Goal: Task Accomplishment & Management: Manage account settings

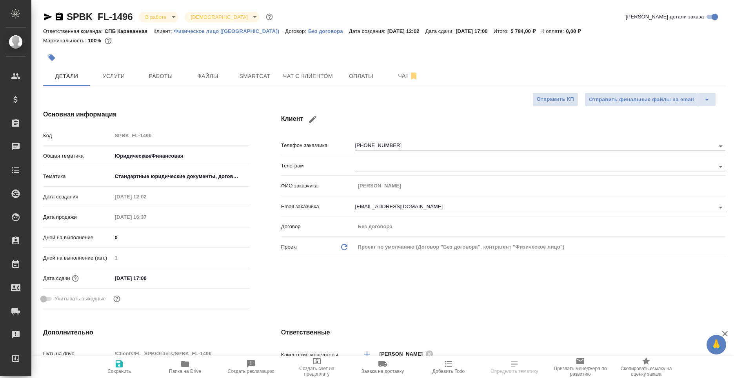
select select "RU"
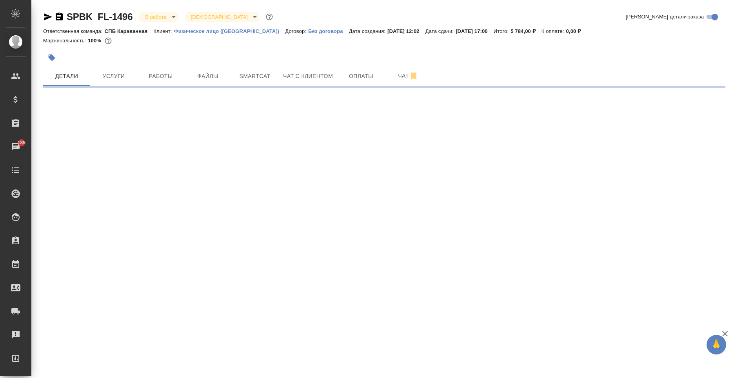
select select "RU"
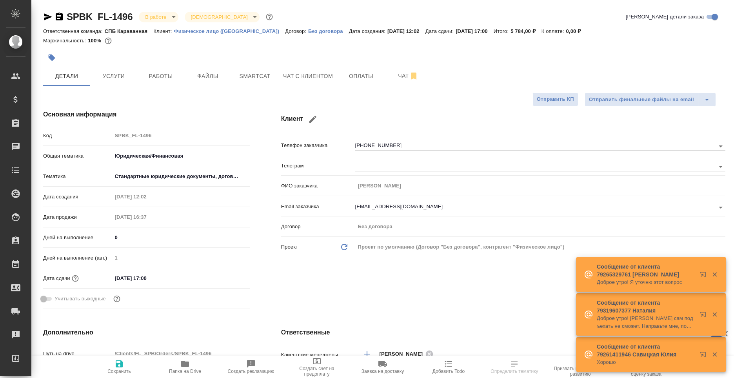
select select "RU"
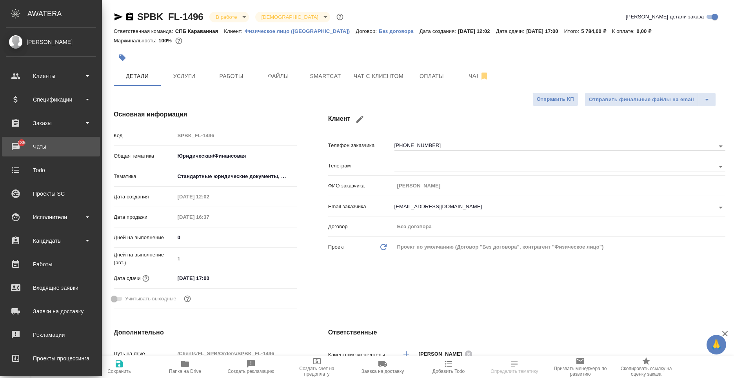
click at [14, 142] on div "Чаты" at bounding box center [51, 147] width 90 height 12
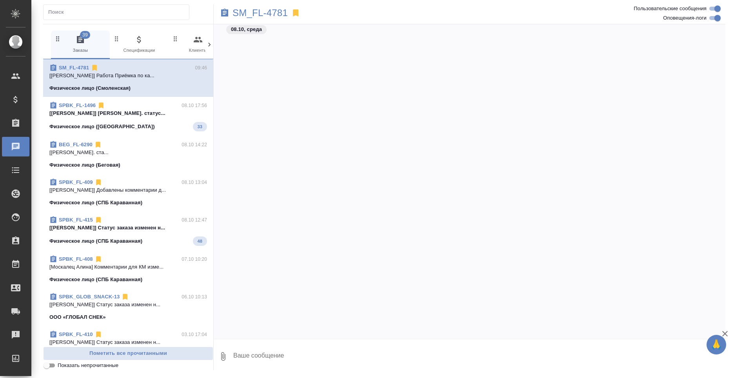
scroll to position [2493, 0]
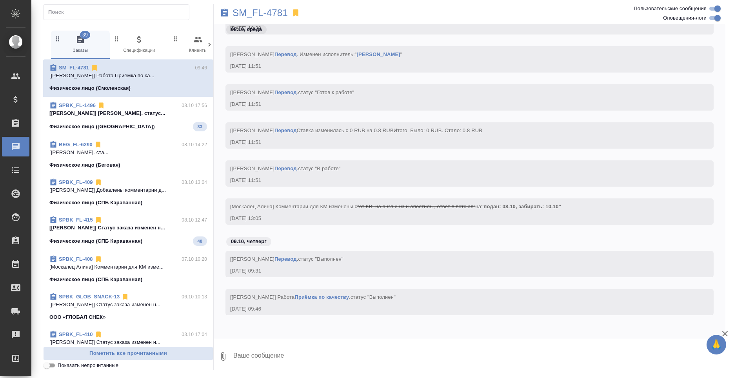
click at [213, 45] on icon at bounding box center [209, 45] width 8 height 8
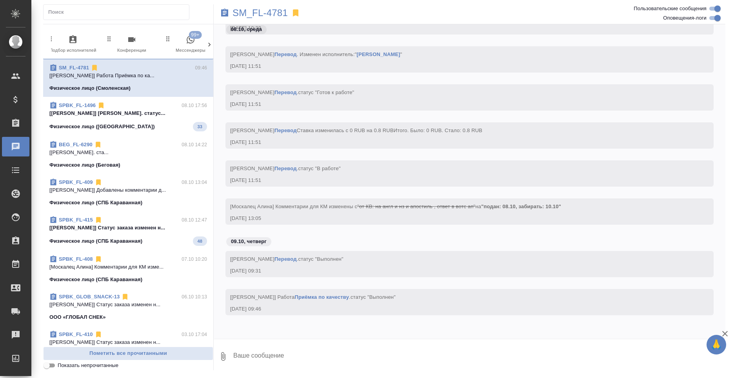
scroll to position [0, 375]
click at [213, 45] on div "39 Заказы 0 Спецификации 0 Клиенты 0 Входящие 0 Тендеры 0 Исполнители 0 Подбор …" at bounding box center [128, 45] width 170 height 29
click at [176, 50] on span "99+ Мессенджеры" at bounding box center [176, 44] width 53 height 19
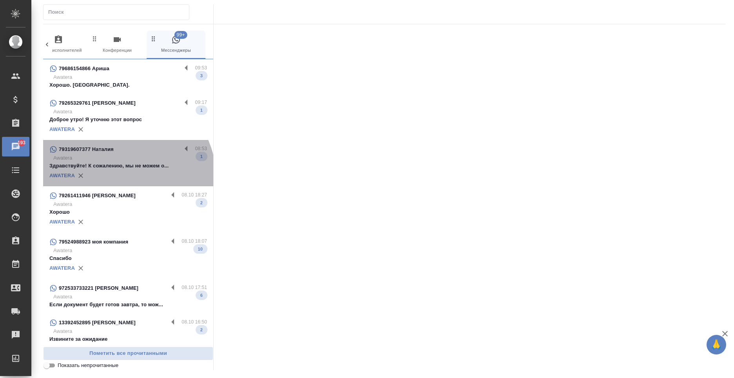
click at [117, 180] on div "AWATERA" at bounding box center [128, 176] width 158 height 12
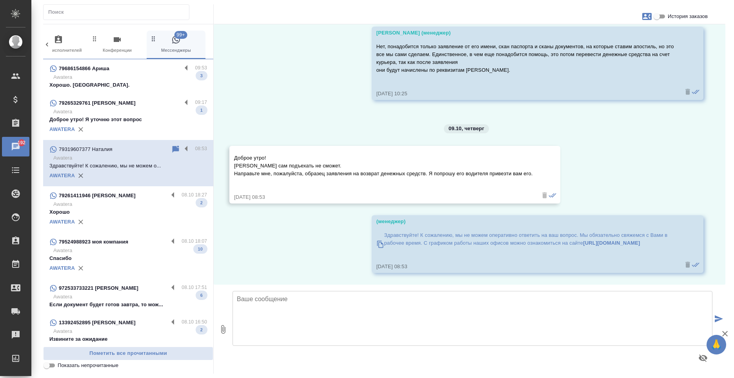
scroll to position [1019, 0]
click at [329, 320] on textarea at bounding box center [473, 318] width 480 height 55
type textarea "Доброе утро! Принято, сейчас направлю Вам."
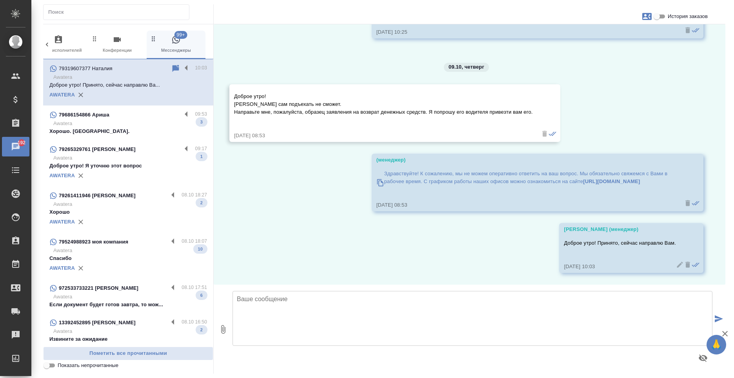
scroll to position [1081, 0]
click at [226, 329] on icon "button" at bounding box center [222, 329] width 9 height 9
type input "C:\fakepath\чек 3.jpeg"
click at [296, 333] on textarea at bounding box center [473, 318] width 480 height 55
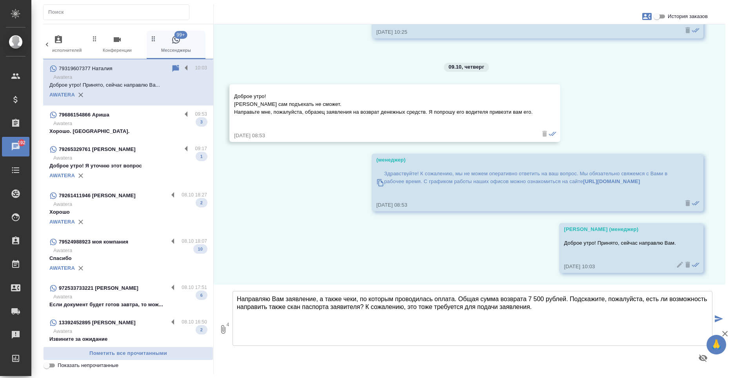
type textarea "Направляю Вам заявление, а также чеки, по которым проводилась оплата. Общая сум…"
click at [717, 314] on button "submit" at bounding box center [718, 319] width 13 height 109
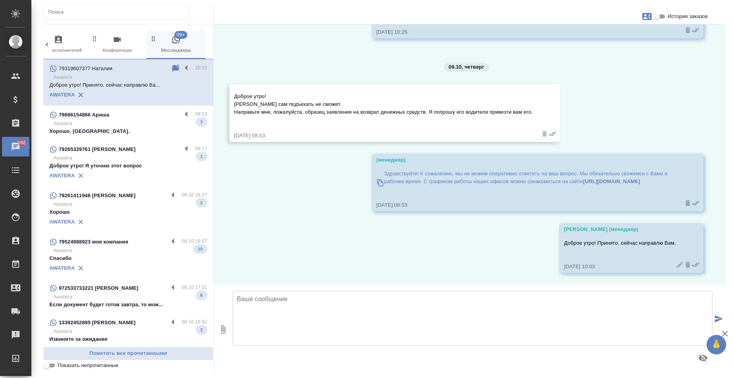
click at [136, 131] on p "Хорошо. Благодарю." at bounding box center [128, 131] width 158 height 8
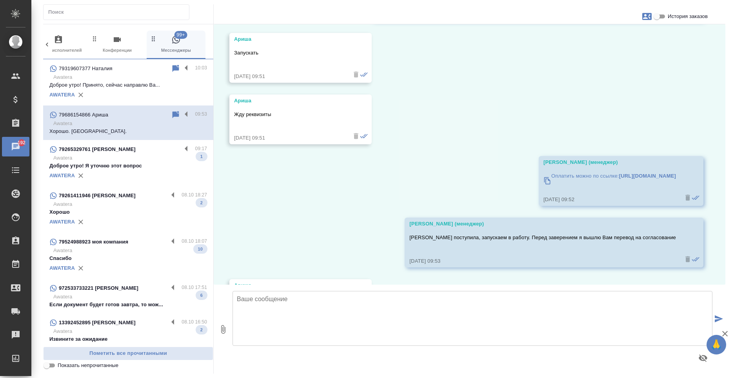
scroll to position [893, 0]
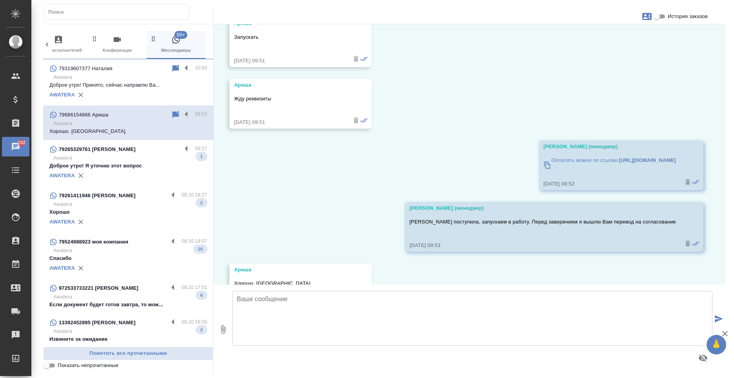
click at [659, 16] on input "История заказов" at bounding box center [657, 16] width 28 height 9
checkbox input "true"
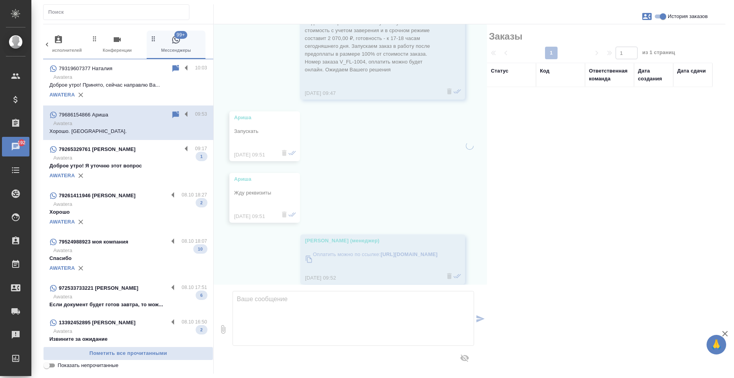
scroll to position [987, 0]
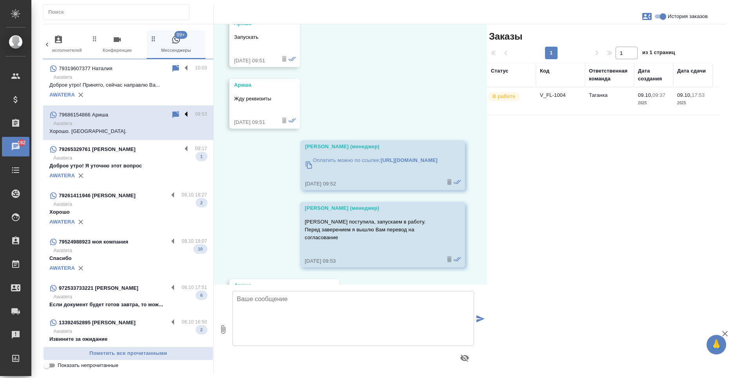
click at [182, 113] on label at bounding box center [188, 114] width 13 height 9
click at [0, 0] on input "checkbox" at bounding box center [0, 0] width 0 height 0
click at [142, 114] on icon at bounding box center [144, 114] width 5 height 7
click at [182, 148] on label at bounding box center [188, 149] width 13 height 9
click at [0, 0] on input "checkbox" at bounding box center [0, 0] width 0 height 0
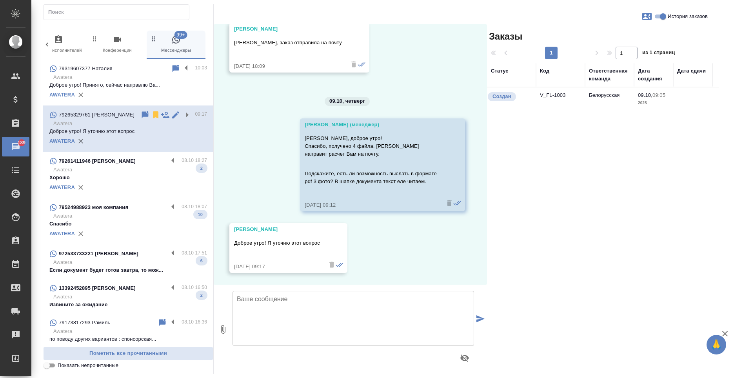
scroll to position [218, 0]
click at [153, 117] on icon at bounding box center [155, 114] width 5 height 7
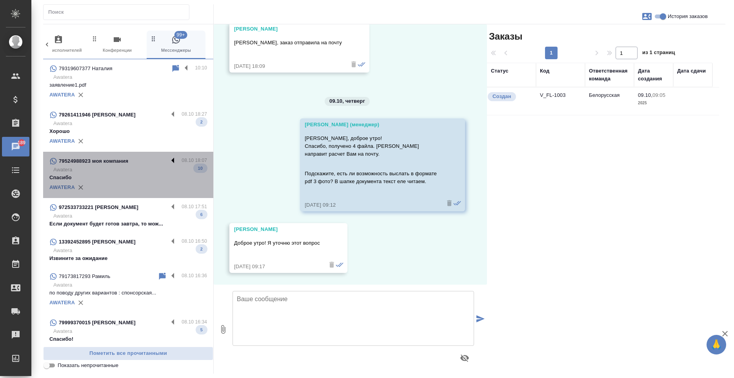
click at [168, 158] on label at bounding box center [174, 160] width 13 height 9
click at [0, 0] on input "checkbox" at bounding box center [0, 0] width 0 height 0
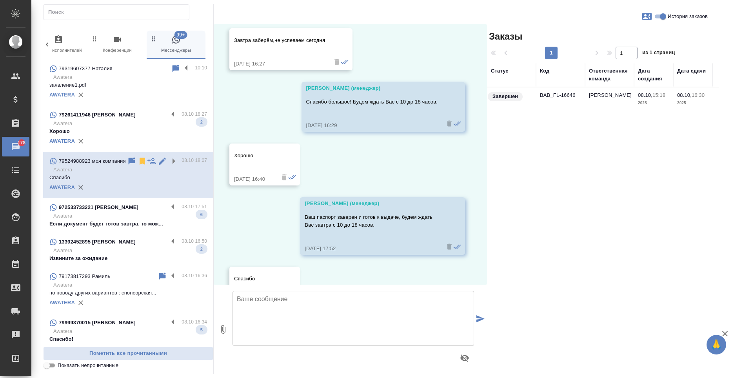
scroll to position [794, 0]
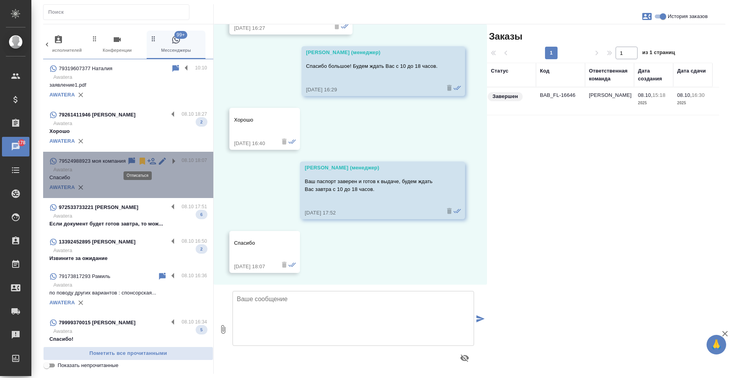
click at [140, 160] on icon at bounding box center [142, 161] width 5 height 7
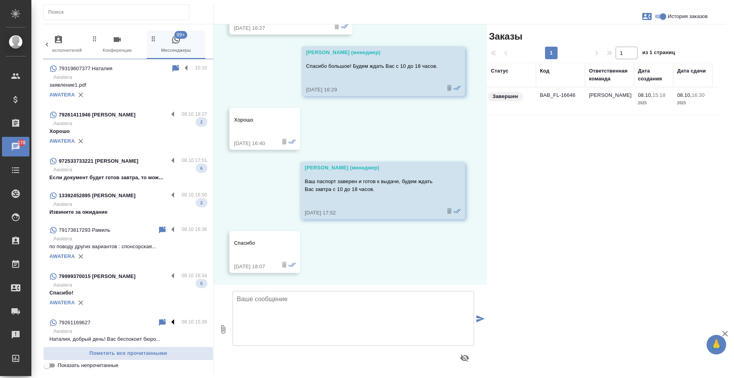
click at [168, 324] on label at bounding box center [174, 322] width 13 height 9
click at [0, 0] on input "checkbox" at bounding box center [0, 0] width 0 height 0
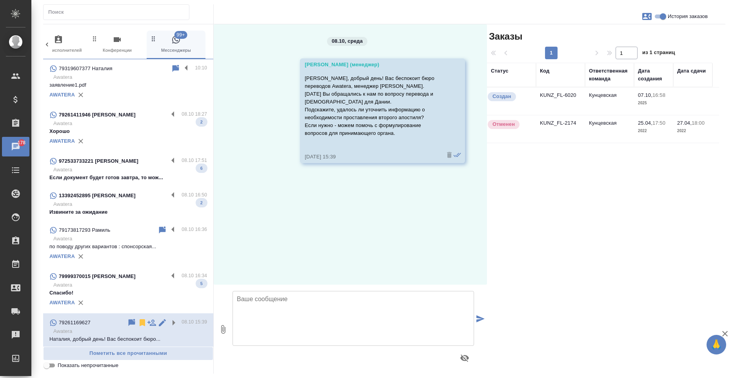
scroll to position [0, 0]
click at [140, 323] on icon at bounding box center [142, 322] width 5 height 7
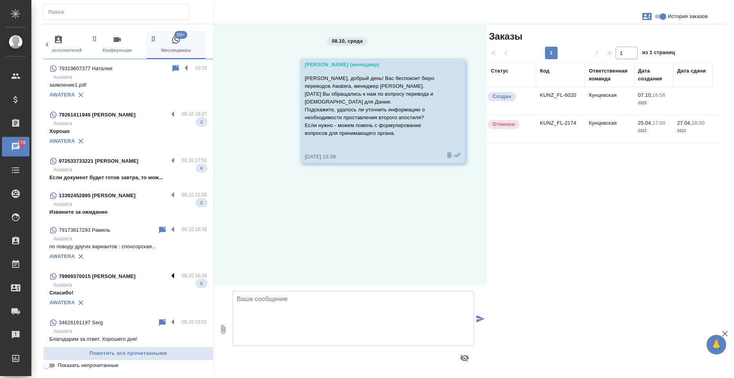
click at [168, 274] on label at bounding box center [174, 276] width 13 height 9
click at [0, 0] on input "checkbox" at bounding box center [0, 0] width 0 height 0
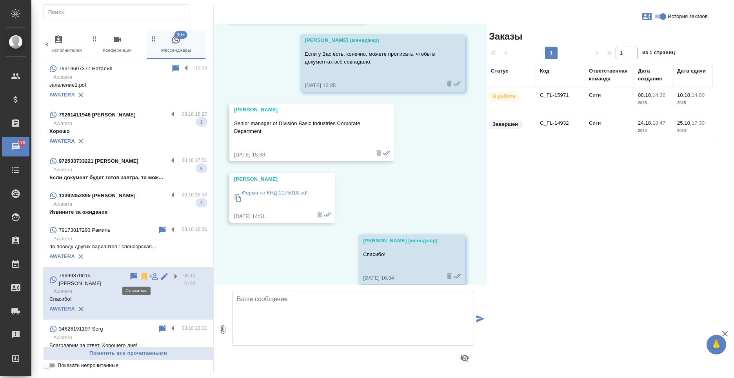
scroll to position [507, 0]
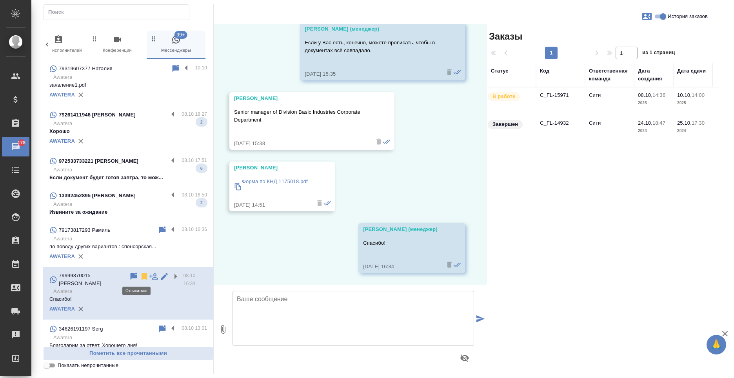
click at [142, 275] on icon at bounding box center [144, 276] width 5 height 7
click at [168, 226] on label at bounding box center [174, 229] width 13 height 9
click at [0, 0] on input "checkbox" at bounding box center [0, 0] width 0 height 0
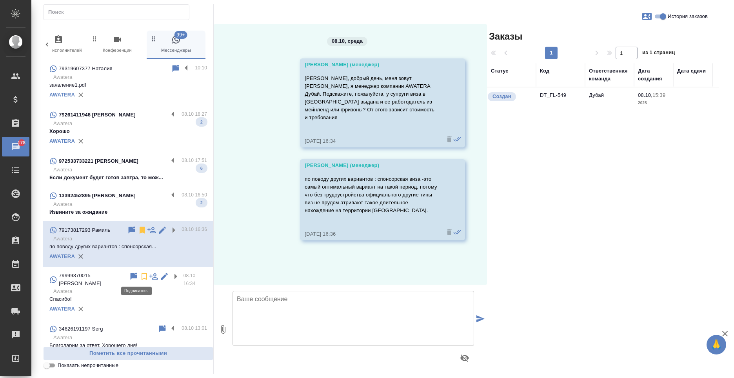
scroll to position [0, 0]
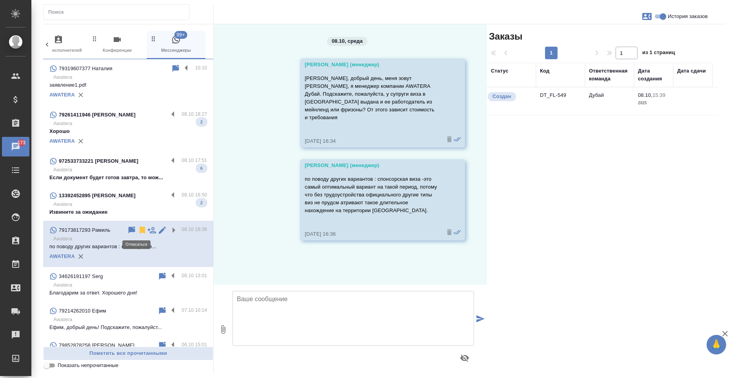
click at [140, 231] on icon at bounding box center [142, 230] width 5 height 7
click at [168, 193] on label at bounding box center [174, 195] width 13 height 9
click at [0, 0] on input "checkbox" at bounding box center [0, 0] width 0 height 0
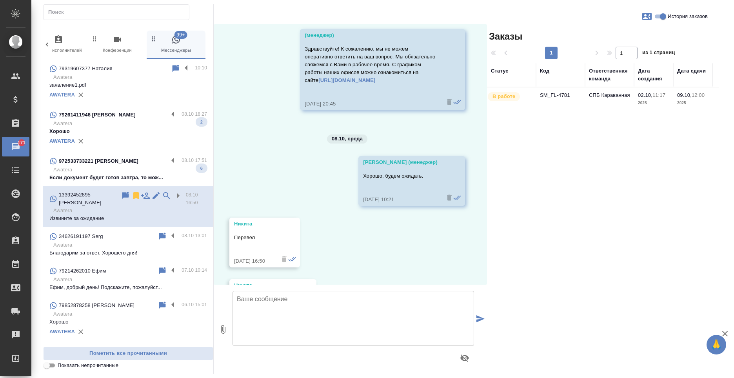
scroll to position [4605, 0]
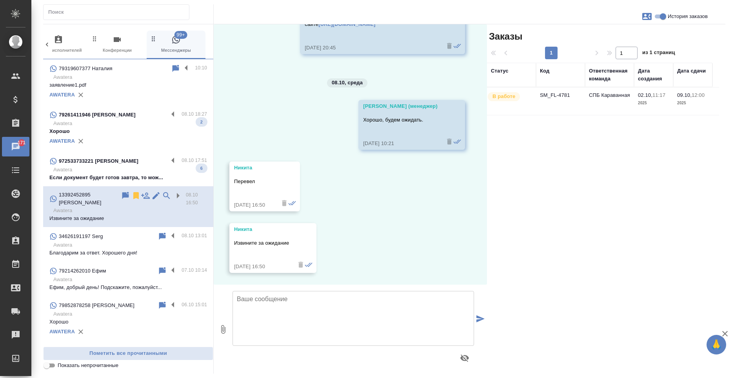
click at [291, 319] on textarea at bounding box center [354, 318] width 242 height 55
type textarea "Получили! Благодарим!"
click at [484, 317] on icon "submit" at bounding box center [480, 318] width 8 height 7
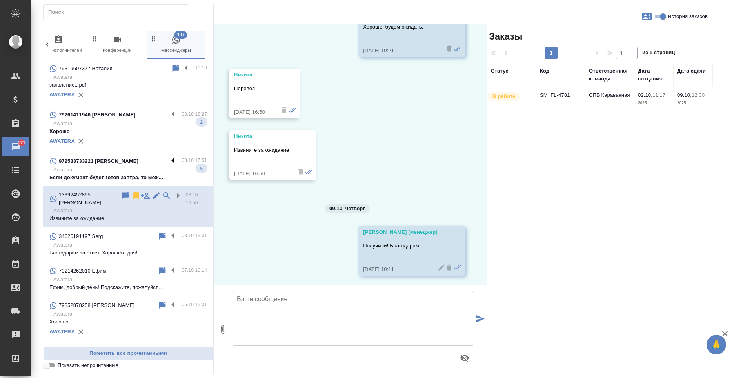
click at [168, 161] on label at bounding box center [174, 160] width 13 height 9
click at [0, 0] on input "checkbox" at bounding box center [0, 0] width 0 height 0
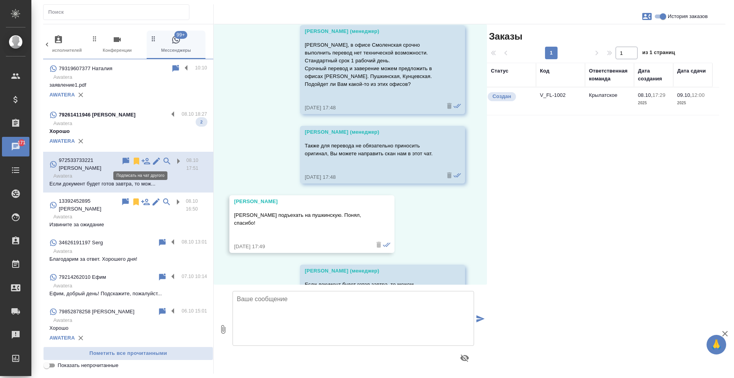
scroll to position [1075, 0]
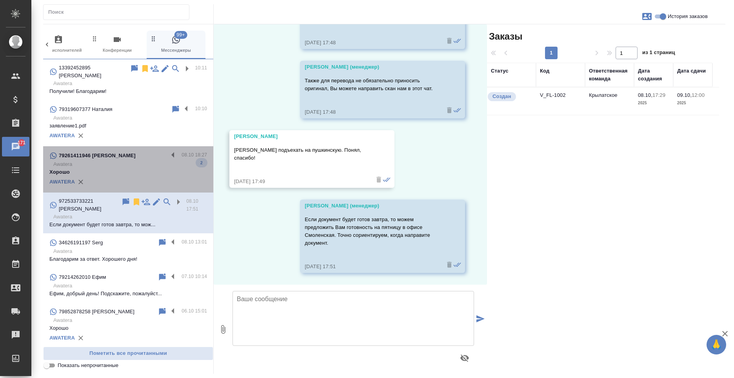
click at [131, 161] on p "Awatera" at bounding box center [130, 164] width 154 height 8
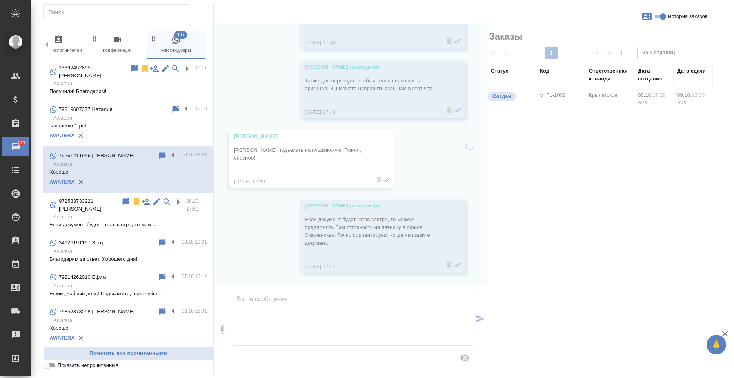
scroll to position [80, 0]
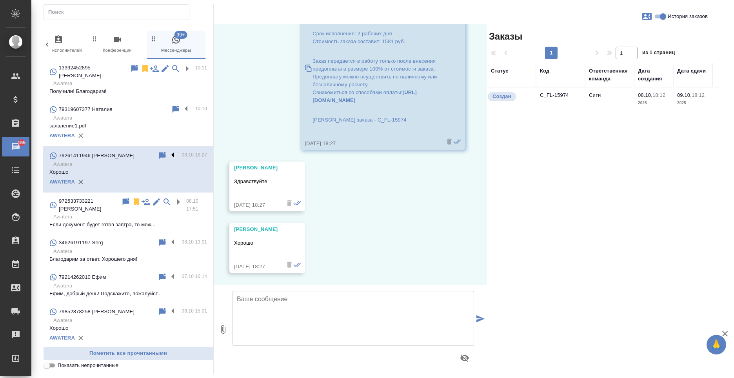
click at [168, 151] on label at bounding box center [174, 155] width 13 height 9
click at [0, 0] on input "checkbox" at bounding box center [0, 0] width 0 height 0
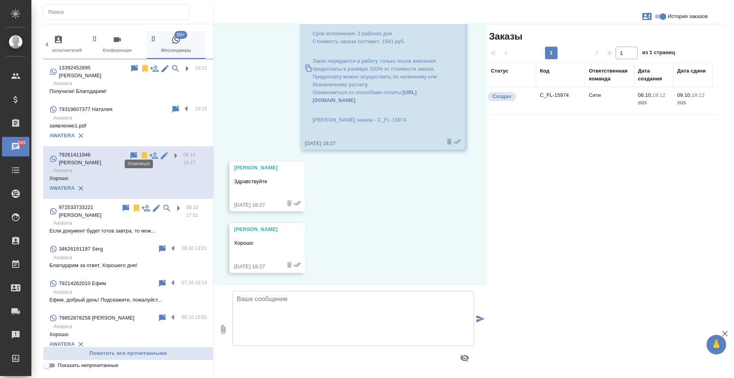
click at [142, 152] on icon at bounding box center [144, 155] width 5 height 7
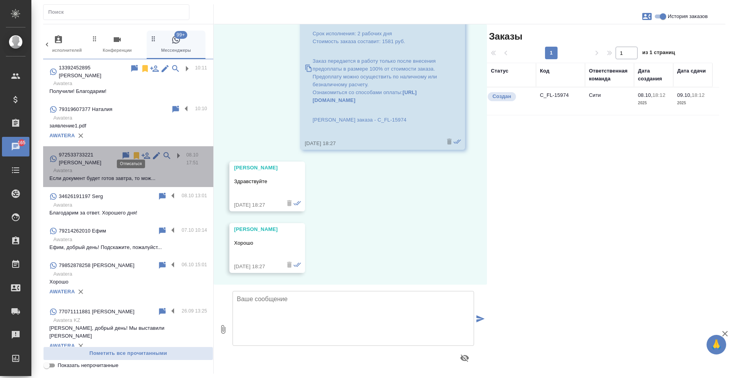
click at [134, 152] on icon at bounding box center [136, 155] width 5 height 7
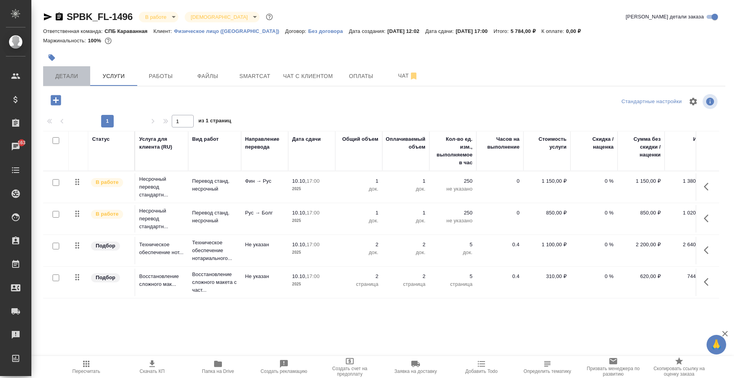
click at [58, 73] on span "Детали" at bounding box center [67, 76] width 38 height 10
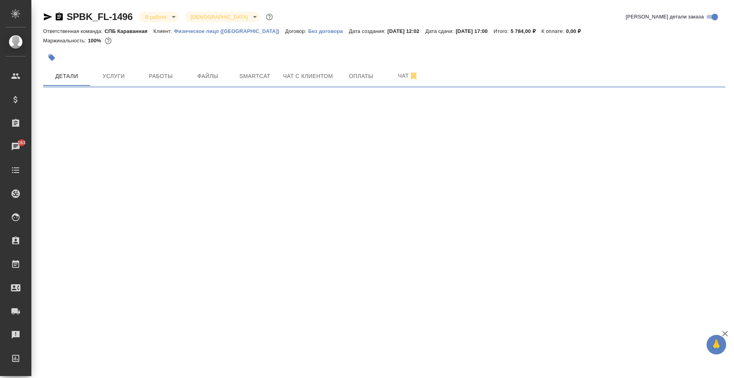
select select "RU"
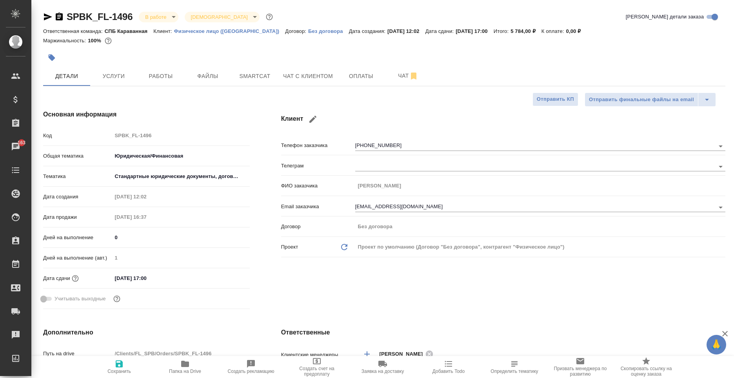
type textarea "x"
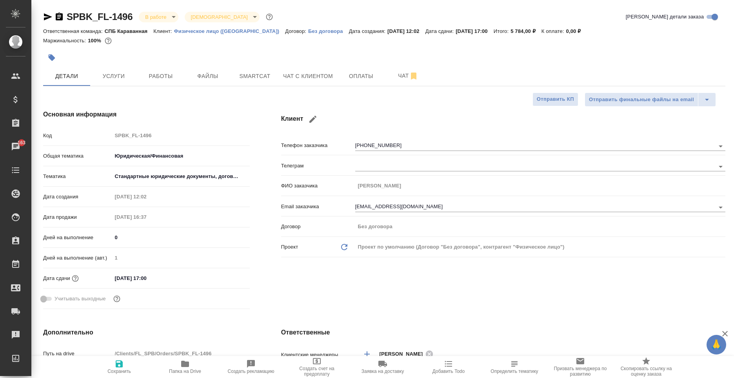
type textarea "x"
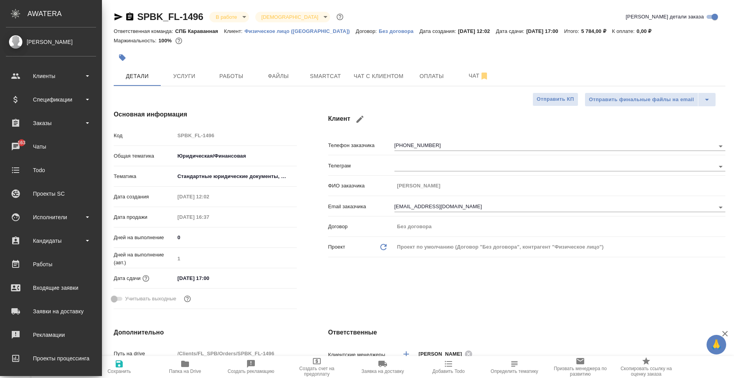
type textarea "x"
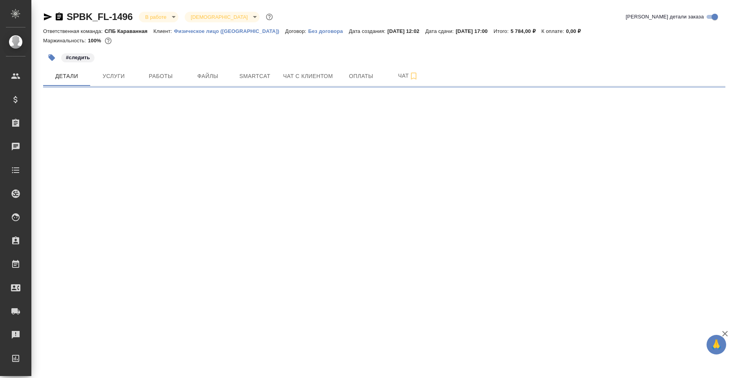
select select "RU"
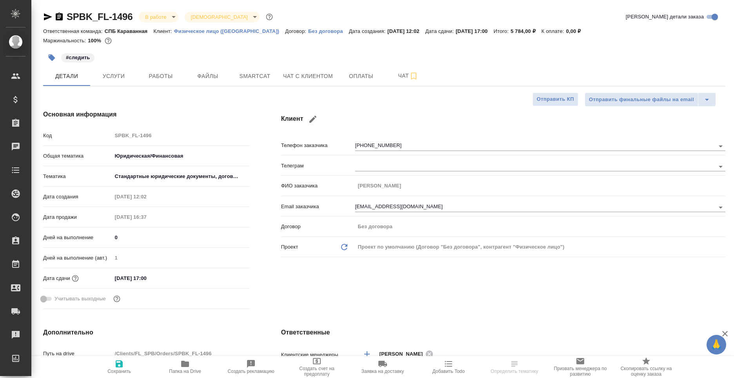
type textarea "x"
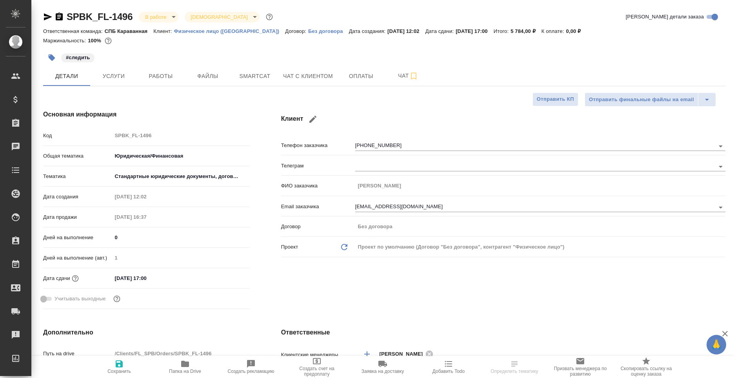
type textarea "x"
click at [122, 82] on button "Услуги" at bounding box center [113, 76] width 47 height 20
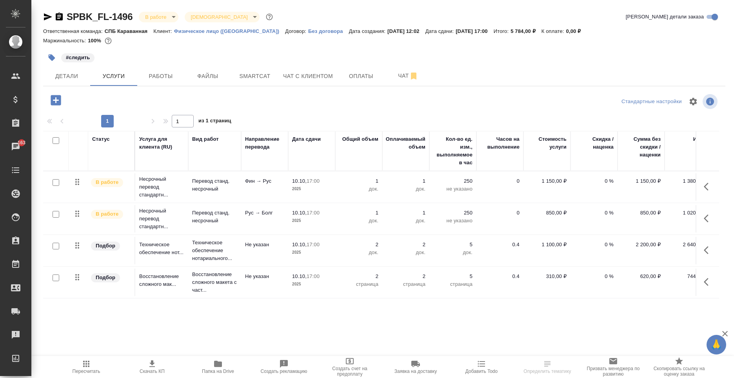
click at [53, 103] on icon "button" at bounding box center [56, 100] width 10 height 10
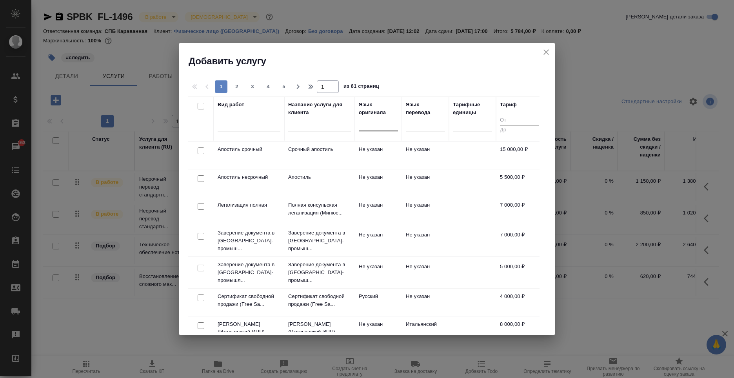
click at [366, 127] on div at bounding box center [378, 123] width 39 height 11
type input "фин"
click at [384, 144] on div "Финский" at bounding box center [418, 149] width 118 height 14
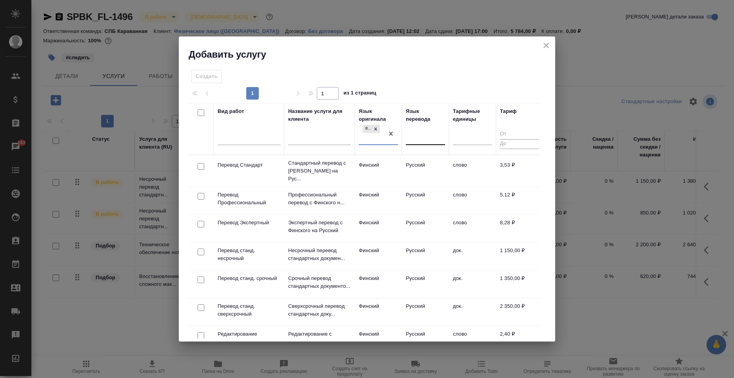
click at [424, 135] on div at bounding box center [425, 137] width 39 height 11
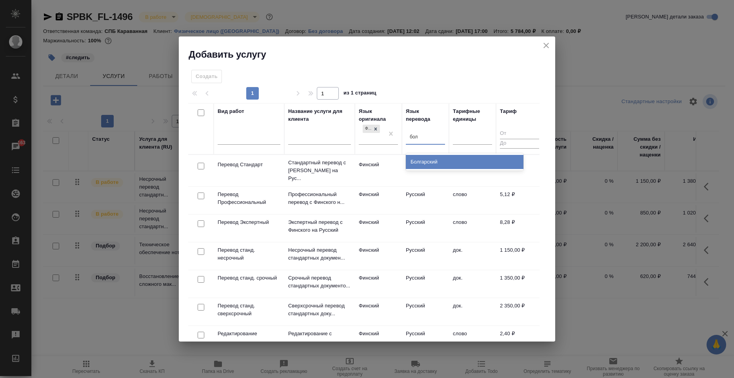
type input "болг"
click at [436, 164] on div "Болгарский" at bounding box center [465, 162] width 118 height 14
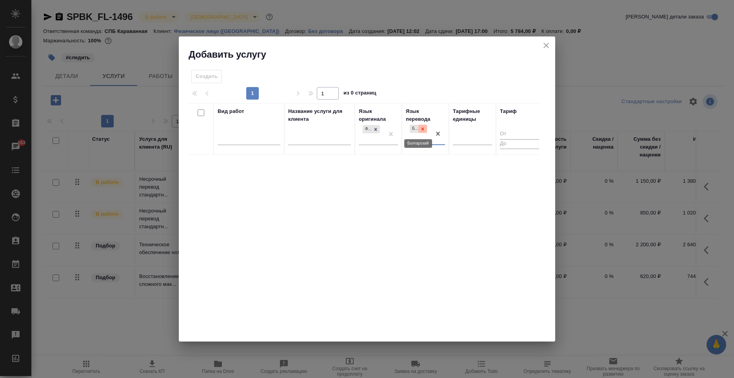
click at [423, 130] on icon at bounding box center [422, 128] width 5 height 5
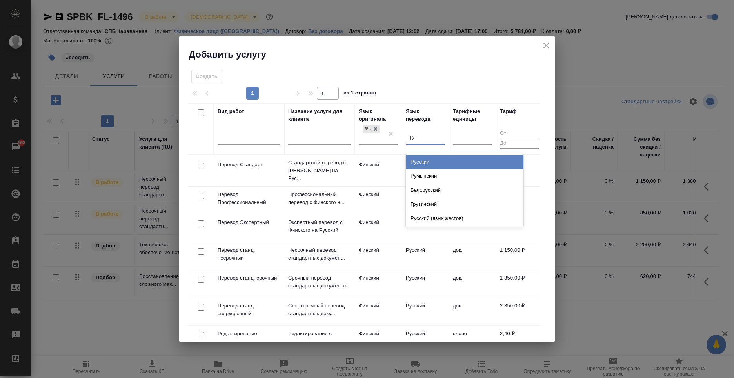
type input "рус"
click at [434, 162] on div "Русский" at bounding box center [465, 162] width 118 height 14
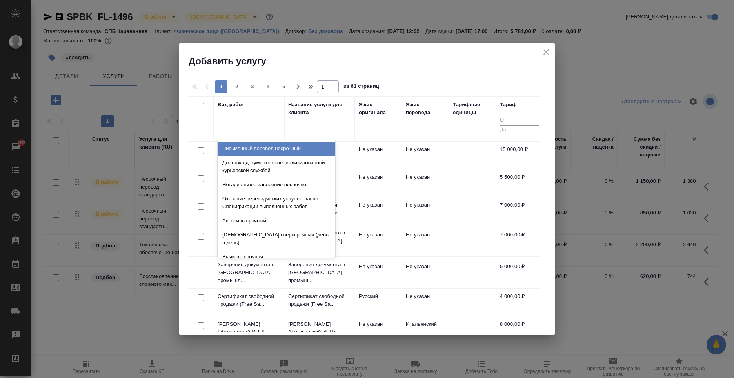
click at [252, 126] on div at bounding box center [249, 123] width 63 height 11
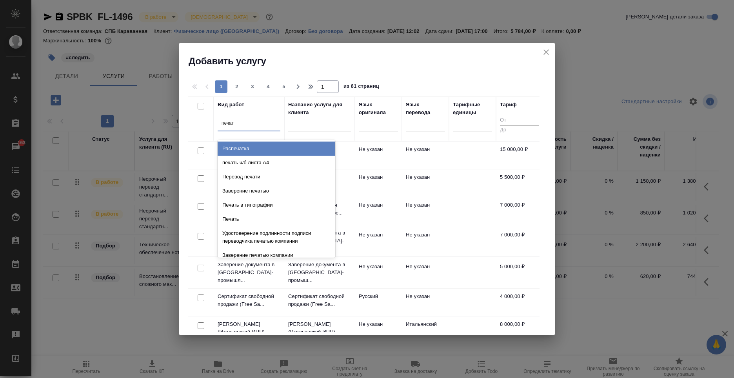
type input "печати"
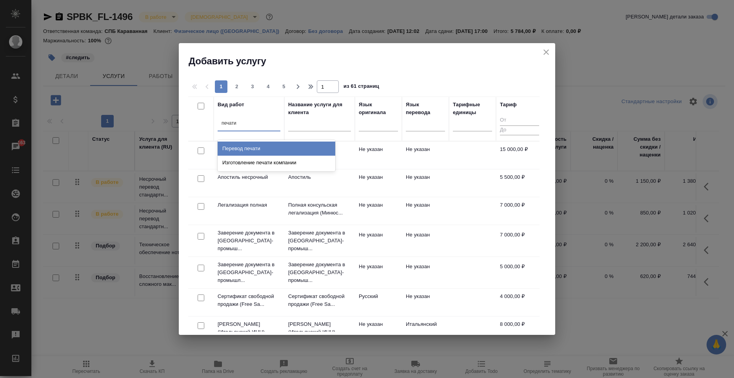
click at [277, 149] on div "Перевод печати" at bounding box center [277, 149] width 118 height 14
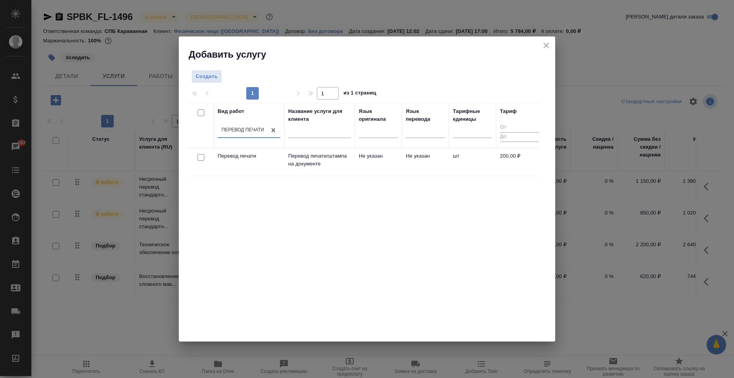
click at [376, 159] on td "Не указан" at bounding box center [378, 161] width 47 height 27
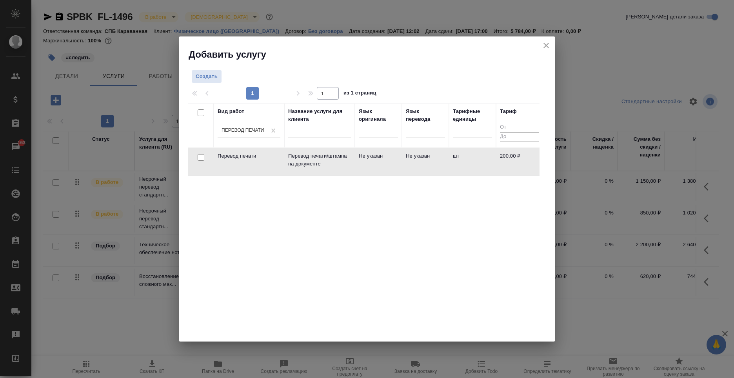
click at [376, 159] on td "Не указан" at bounding box center [378, 161] width 47 height 27
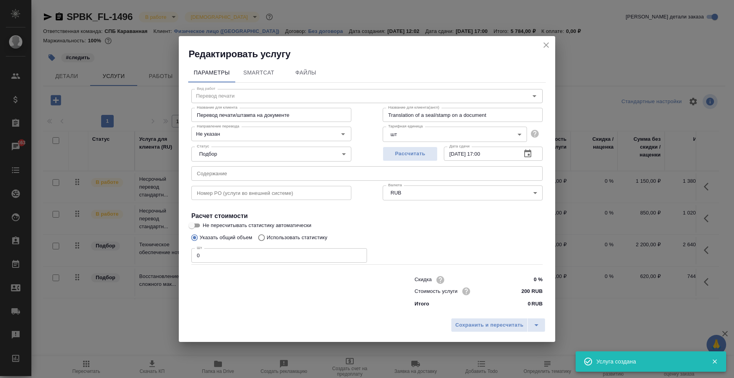
type input "Перевод печати"
click at [253, 250] on input "0" at bounding box center [279, 255] width 176 height 14
type input "2"
click at [480, 329] on span "Сохранить и пересчитать" at bounding box center [489, 325] width 68 height 9
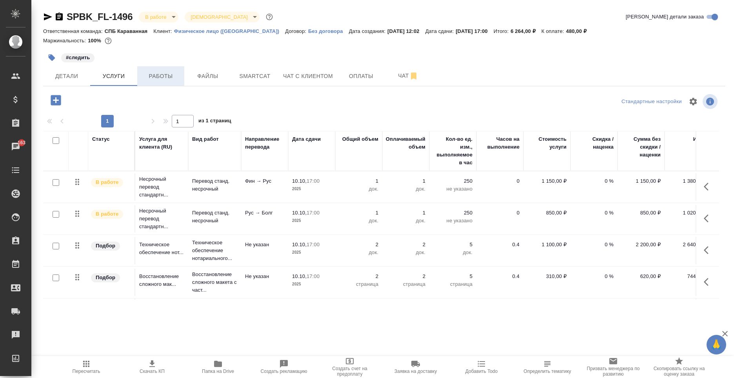
click at [153, 75] on span "Работы" at bounding box center [161, 76] width 38 height 10
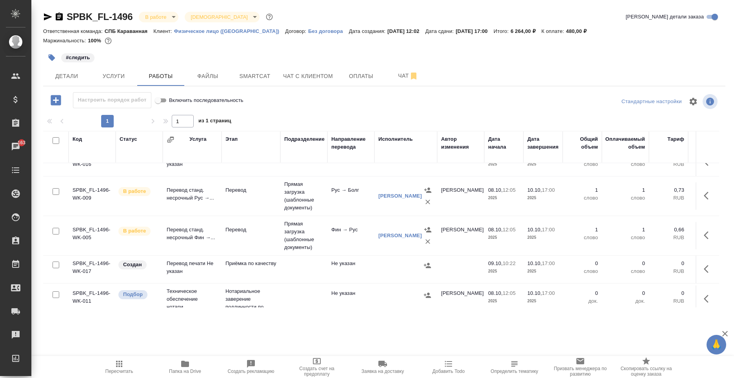
scroll to position [29, 0]
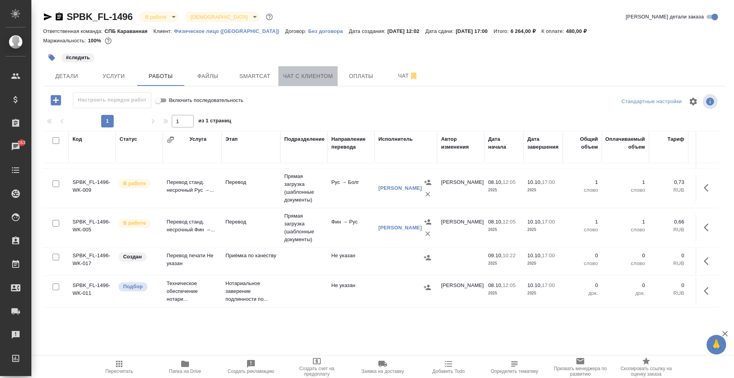
click at [316, 78] on span "Чат с клиентом" at bounding box center [308, 76] width 50 height 10
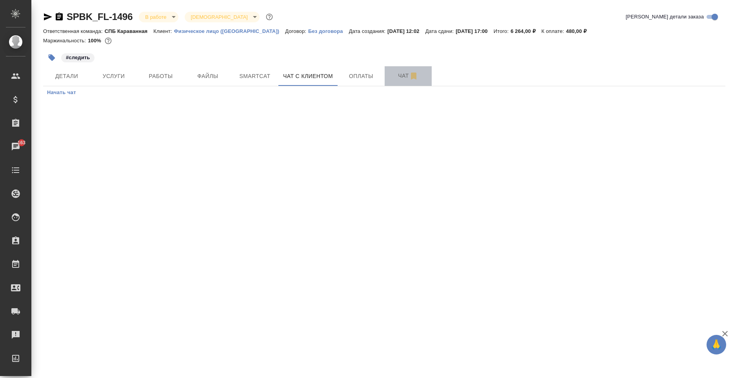
click at [390, 78] on span "Чат" at bounding box center [408, 76] width 38 height 10
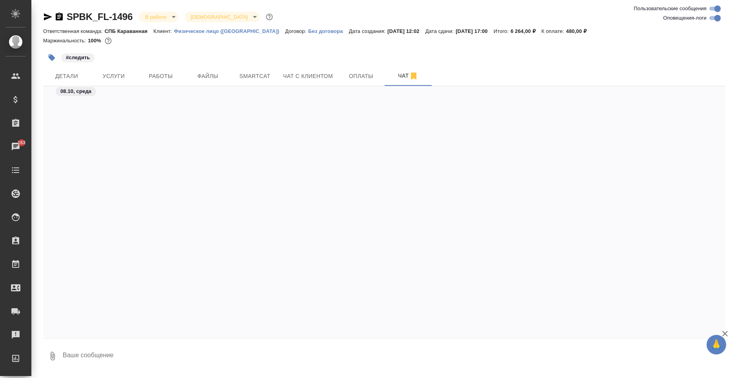
scroll to position [1692, 0]
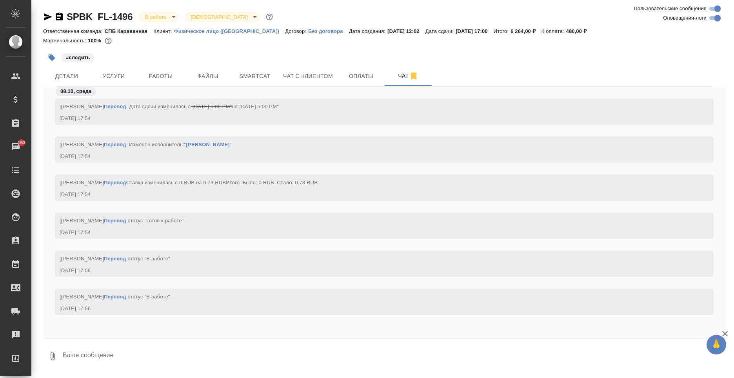
click at [157, 358] on textarea at bounding box center [393, 356] width 663 height 27
type textarea "к"
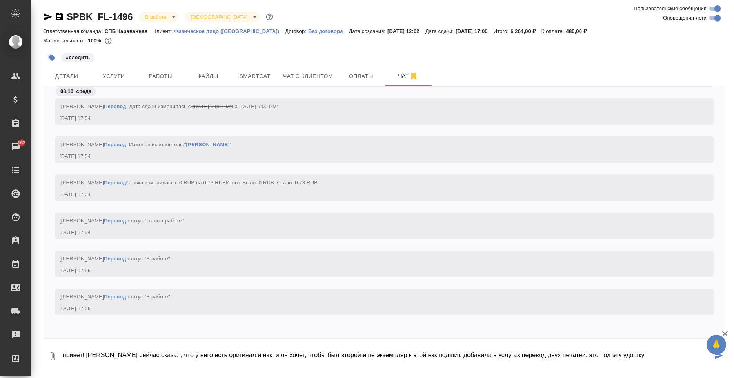
click at [594, 355] on textarea "привет! клиент сейчас сказал, что у него есть оригинал и нзк, и он хочет, чтобы…" at bounding box center [387, 356] width 651 height 27
click at [593, 354] on textarea "привет! клиент сейчас сказал, что у него есть оригинал и нзк, и он хочет, чтобы…" at bounding box center [387, 356] width 651 height 27
click at [657, 353] on textarea "привет! клиент сейчас сказал, что у него есть оригинал и нзк, и он хочет, чтобы…" at bounding box center [387, 356] width 651 height 27
type textarea "привет! клиент сейчас сказал, что у него есть оригинал и нзк, и он хочет, чтобы…"
click at [721, 357] on icon "submit" at bounding box center [719, 355] width 8 height 7
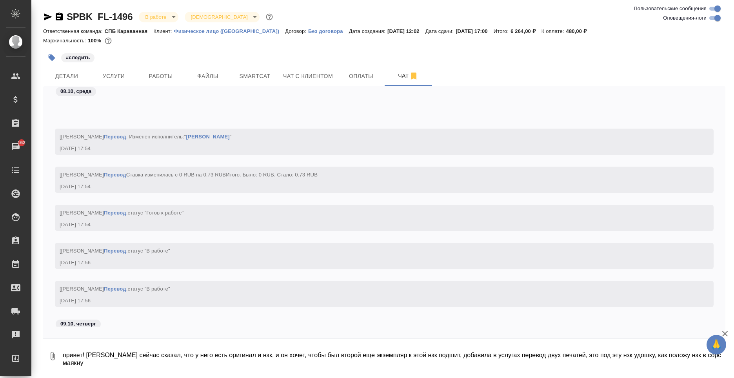
scroll to position [1752, 0]
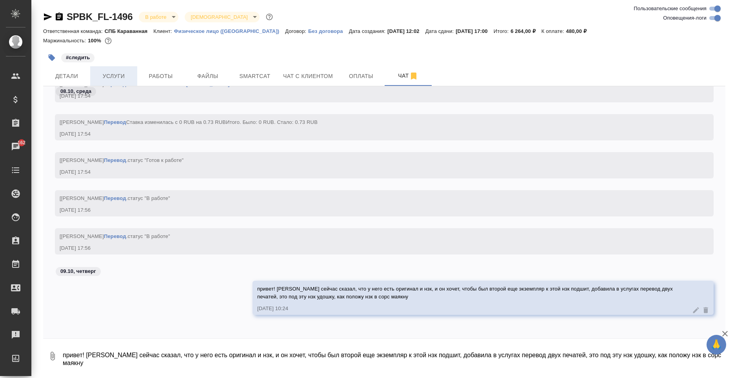
click at [112, 76] on span "Услуги" at bounding box center [114, 76] width 38 height 10
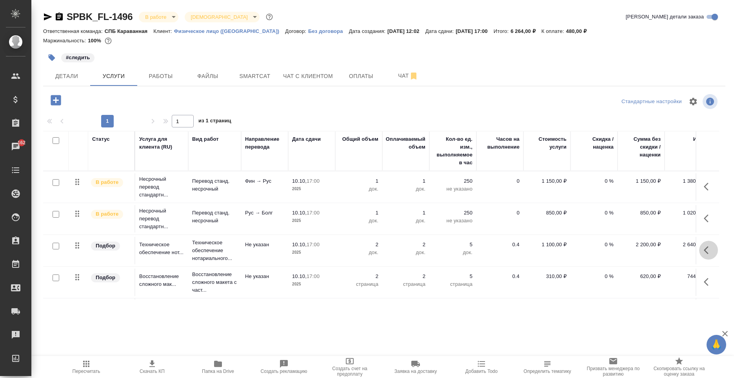
click at [699, 250] on button "button" at bounding box center [708, 250] width 19 height 19
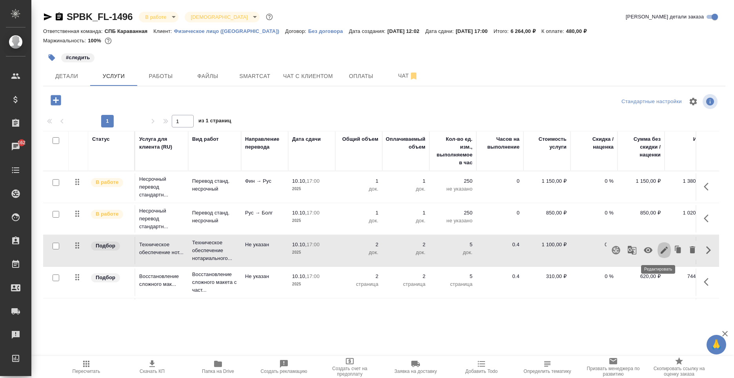
click at [658, 255] on button "button" at bounding box center [664, 250] width 13 height 19
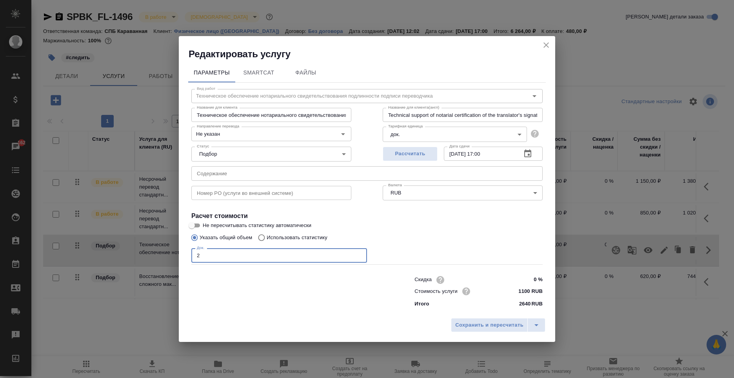
click at [203, 258] on input "2" at bounding box center [279, 255] width 176 height 14
type input "4"
click at [516, 319] on button "Сохранить и пересчитать" at bounding box center [489, 325] width 77 height 14
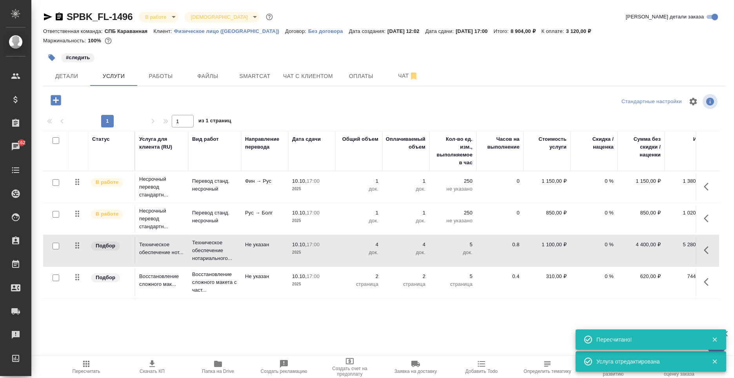
scroll to position [33, 0]
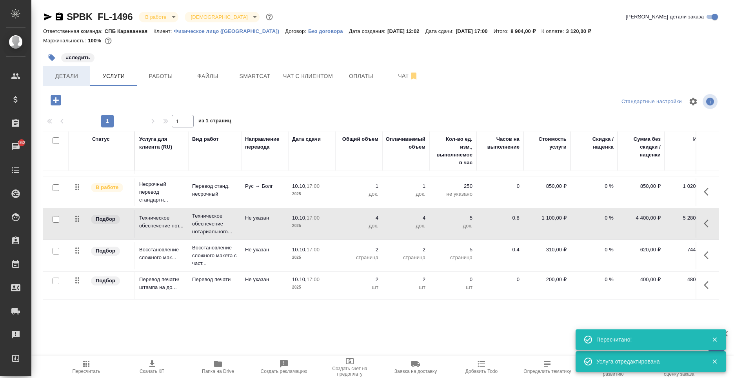
click at [67, 84] on button "Детали" at bounding box center [66, 76] width 47 height 20
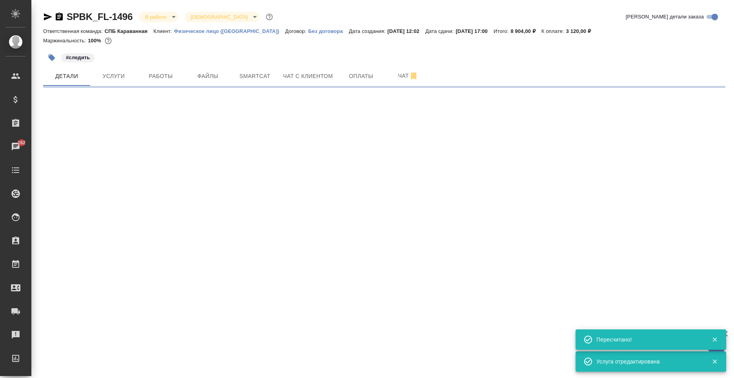
select select "RU"
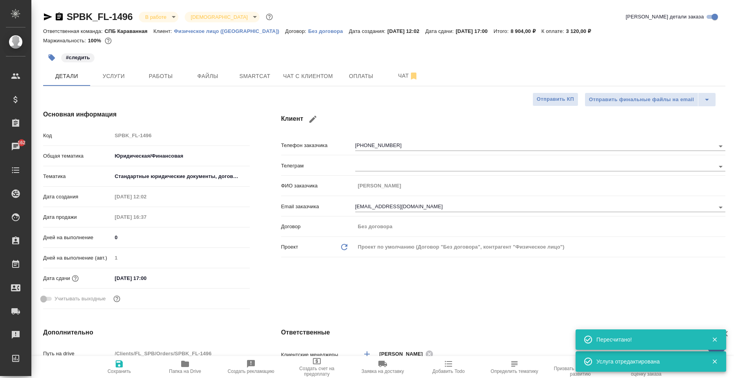
type textarea "x"
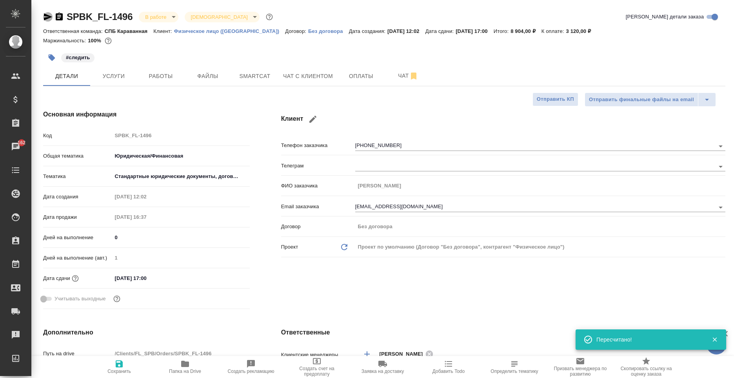
click at [47, 16] on icon "button" at bounding box center [48, 16] width 8 height 7
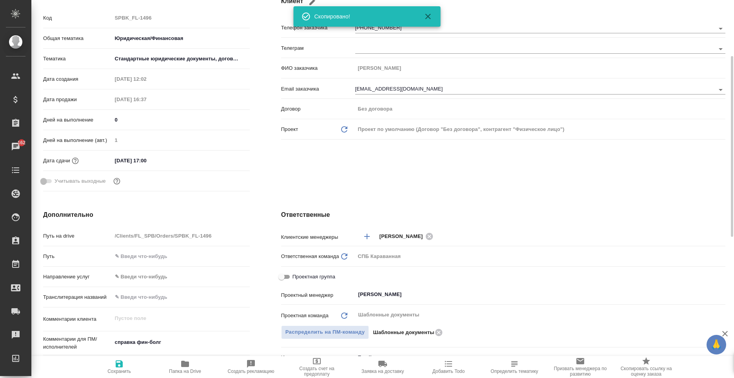
scroll to position [39, 0]
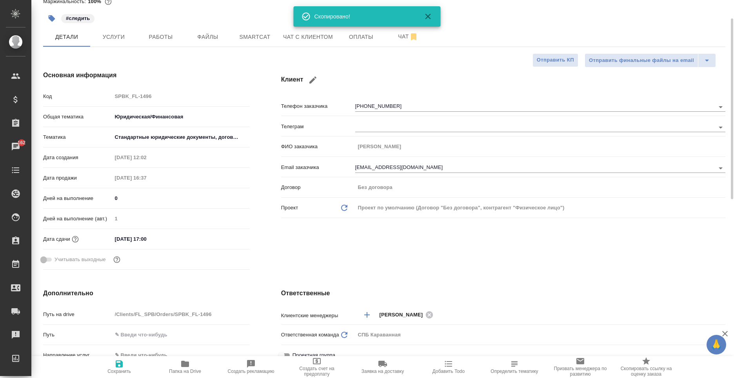
type textarea "x"
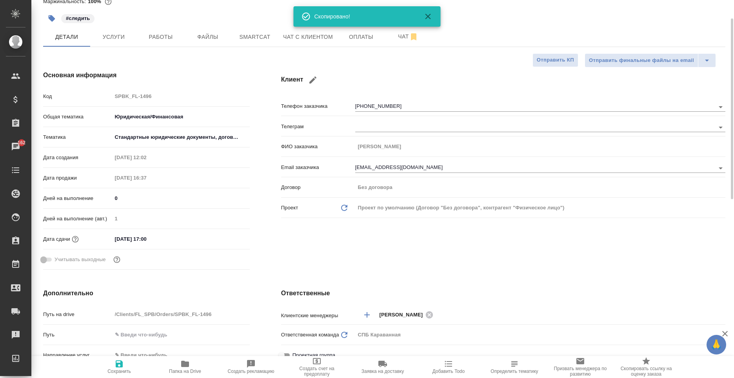
type textarea "x"
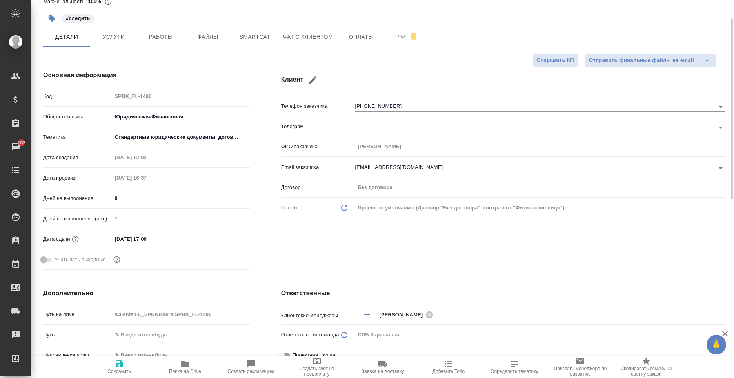
type textarea "x"
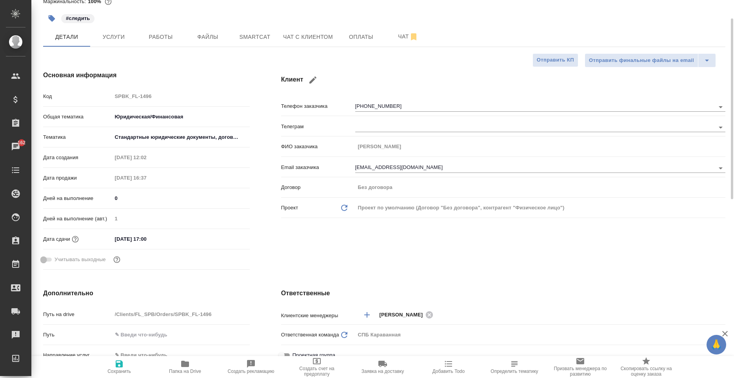
type textarea "x"
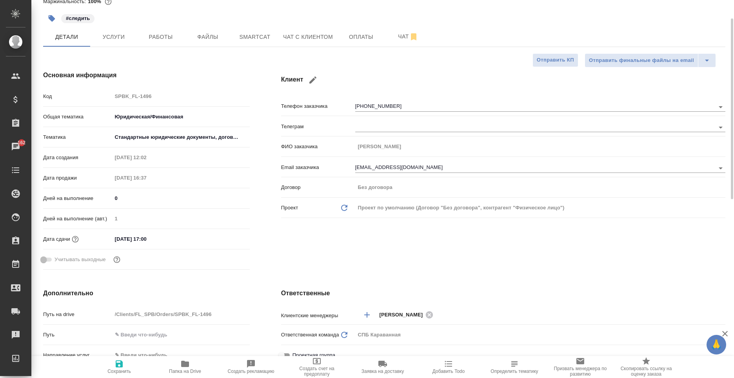
type textarea "x"
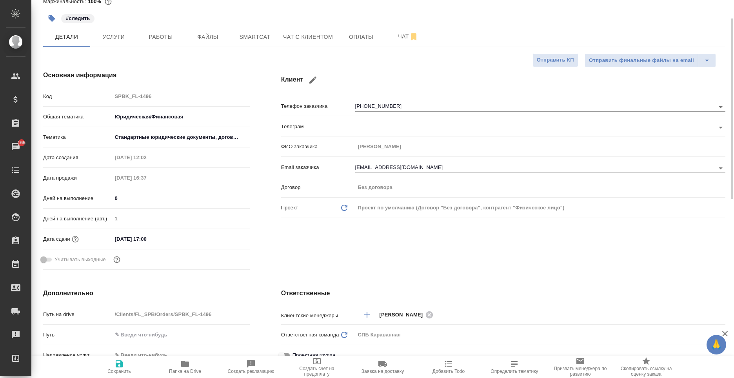
type textarea "x"
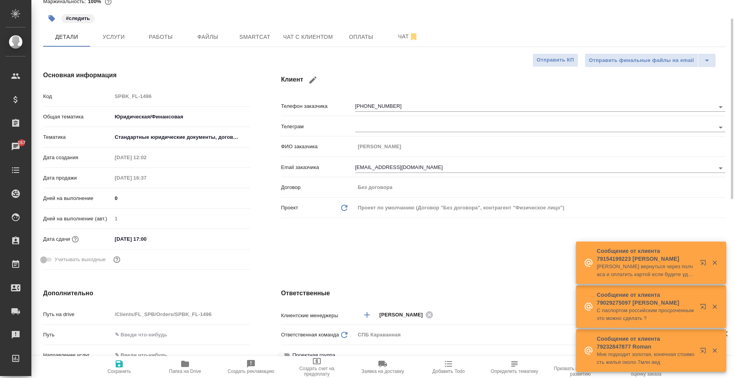
scroll to position [0, 0]
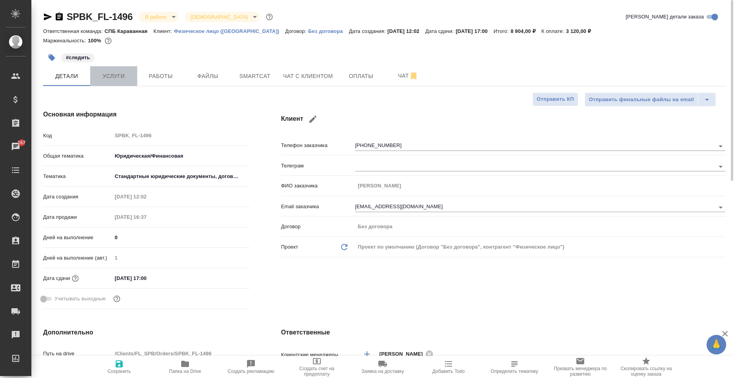
click at [129, 80] on span "Услуги" at bounding box center [114, 76] width 38 height 10
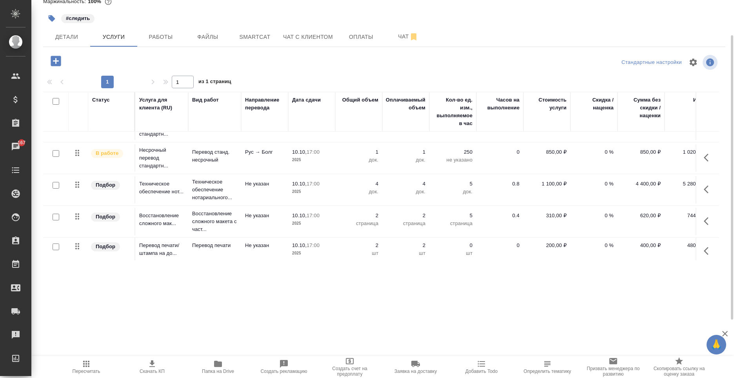
scroll to position [33, 0]
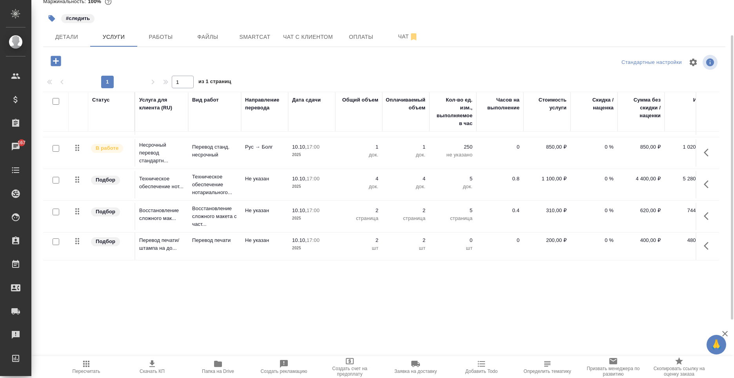
click at [704, 241] on icon "button" at bounding box center [708, 245] width 9 height 9
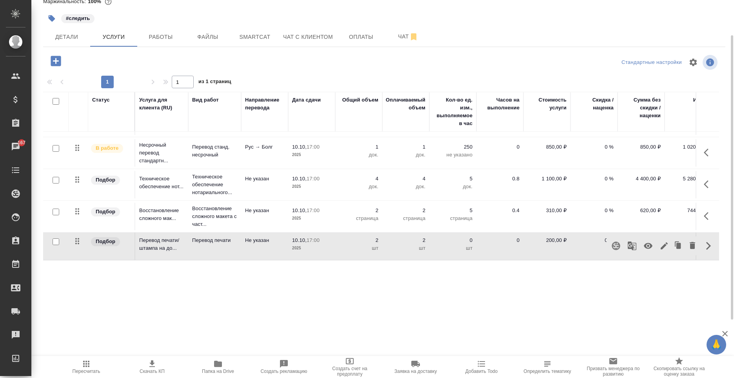
click at [661, 242] on icon "button" at bounding box center [664, 245] width 7 height 7
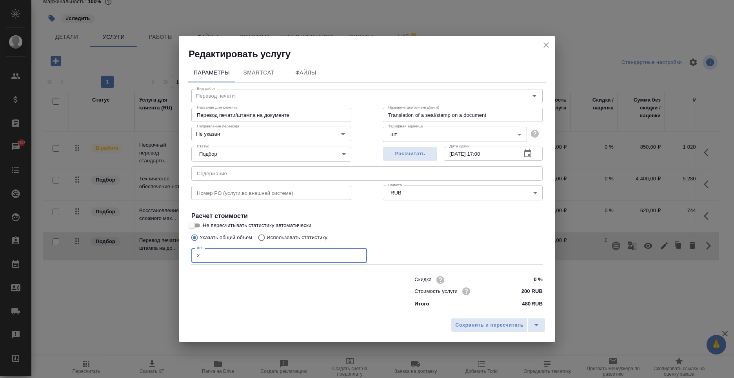
click at [210, 251] on input "2" at bounding box center [279, 255] width 176 height 14
type input "4"
click at [481, 325] on span "Сохранить и пересчитать" at bounding box center [489, 325] width 68 height 9
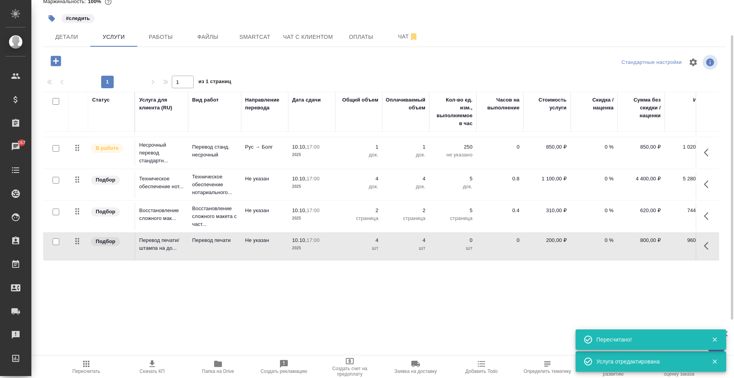
scroll to position [0, 0]
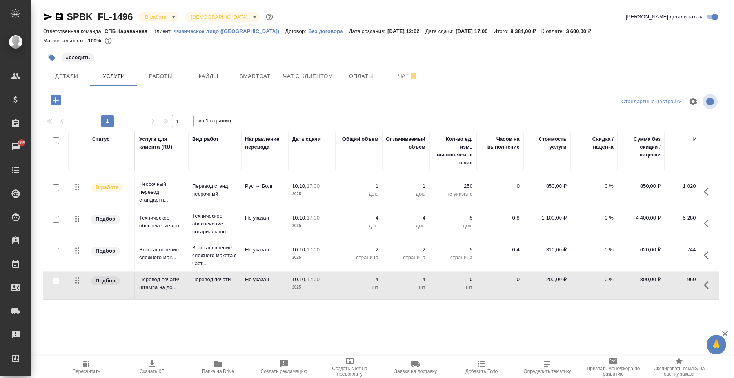
click at [704, 251] on icon "button" at bounding box center [708, 255] width 9 height 9
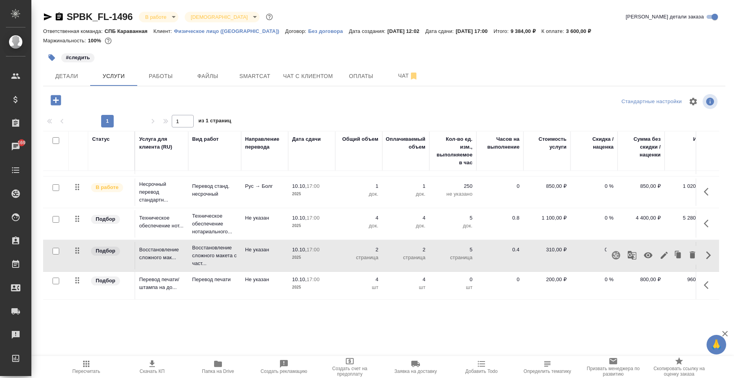
click at [661, 251] on icon "button" at bounding box center [664, 255] width 9 height 9
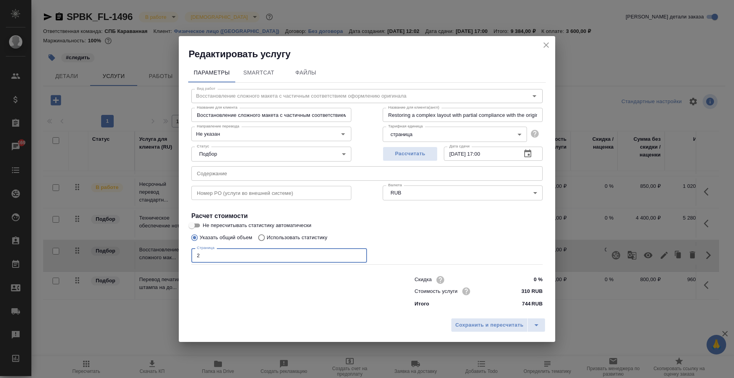
click at [248, 254] on input "2" at bounding box center [279, 255] width 176 height 14
type input "4"
click at [461, 326] on span "Сохранить и пересчитать" at bounding box center [489, 325] width 68 height 9
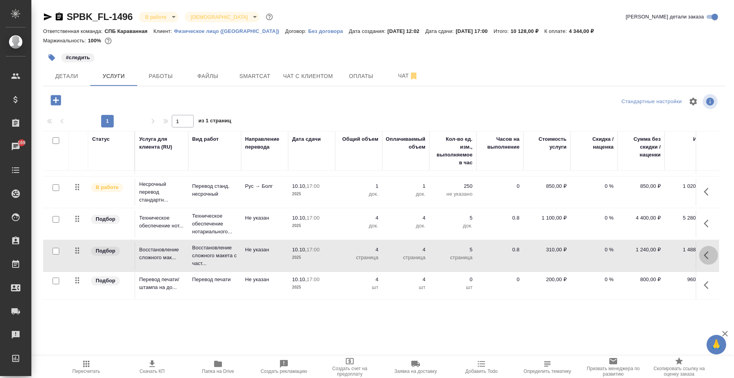
click at [704, 251] on icon "button" at bounding box center [708, 255] width 9 height 9
click at [660, 253] on icon "button" at bounding box center [664, 255] width 9 height 9
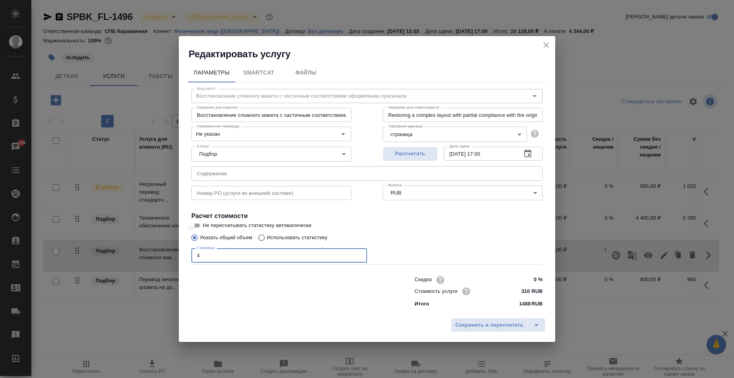
click at [255, 257] on input "4" at bounding box center [279, 255] width 176 height 14
type input "2"
click at [504, 324] on span "Сохранить и пересчитать" at bounding box center [489, 325] width 68 height 9
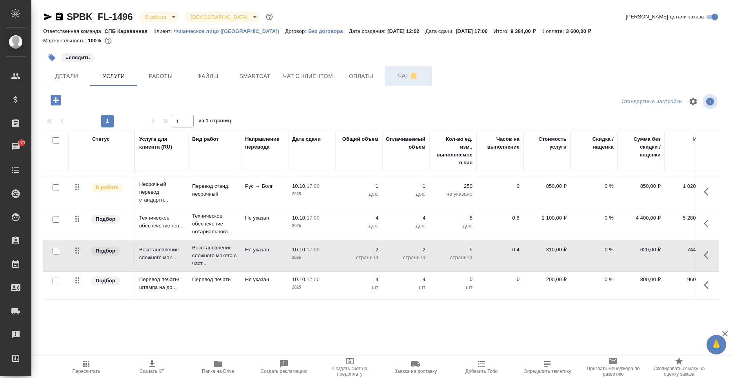
click at [398, 80] on span "Чат" at bounding box center [408, 76] width 38 height 10
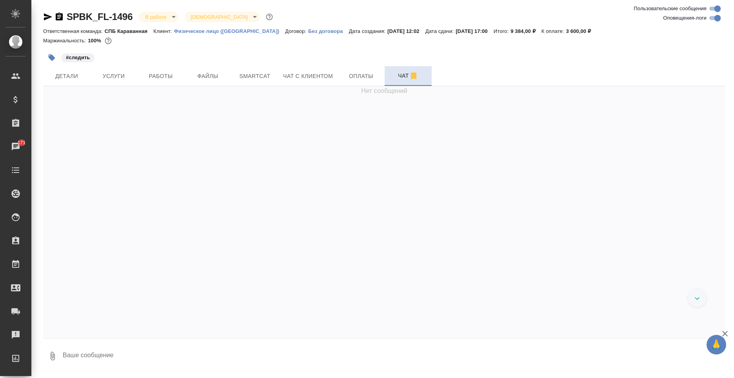
scroll to position [1812, 0]
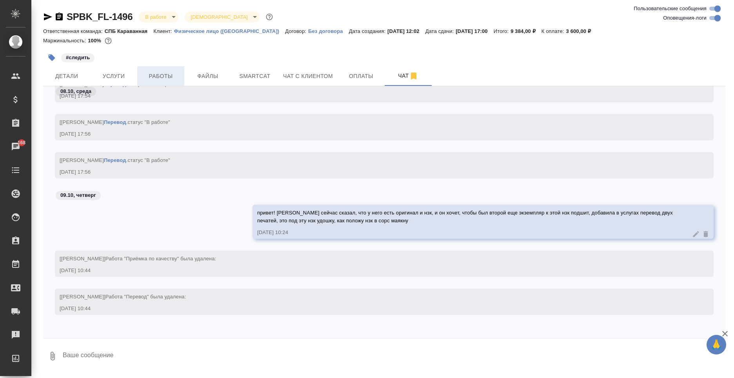
click at [159, 76] on span "Работы" at bounding box center [161, 76] width 38 height 10
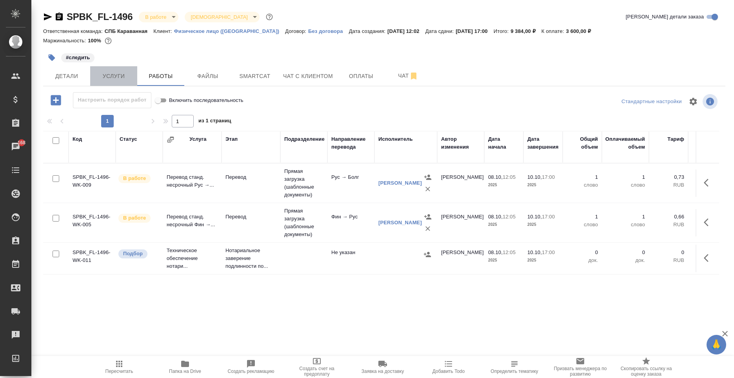
click at [125, 73] on span "Услуги" at bounding box center [114, 76] width 38 height 10
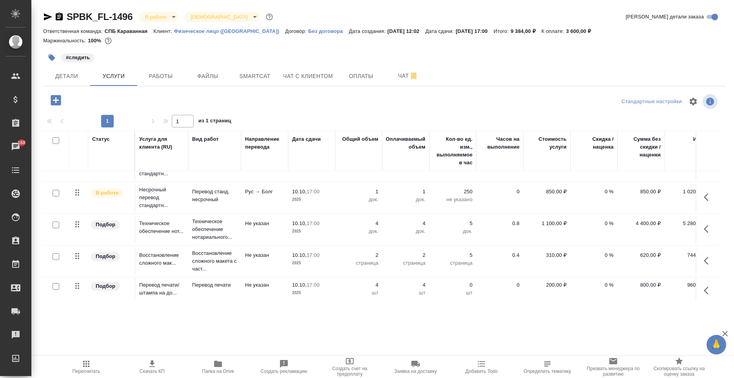
scroll to position [33, 0]
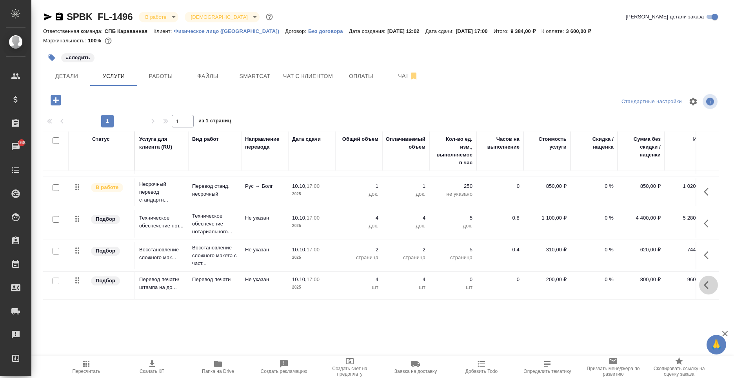
click at [704, 280] on icon "button" at bounding box center [708, 284] width 9 height 9
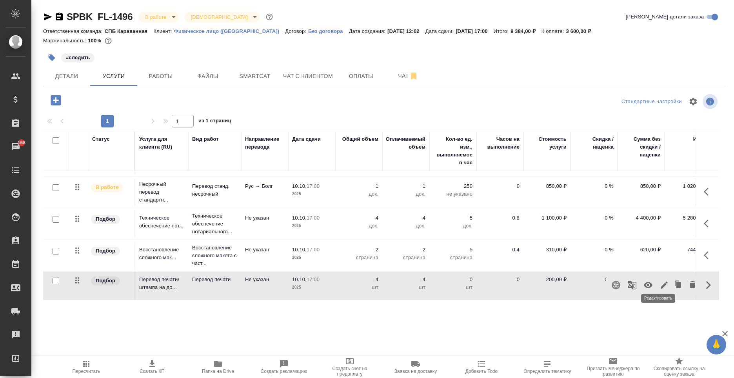
click at [660, 280] on icon "button" at bounding box center [664, 284] width 9 height 9
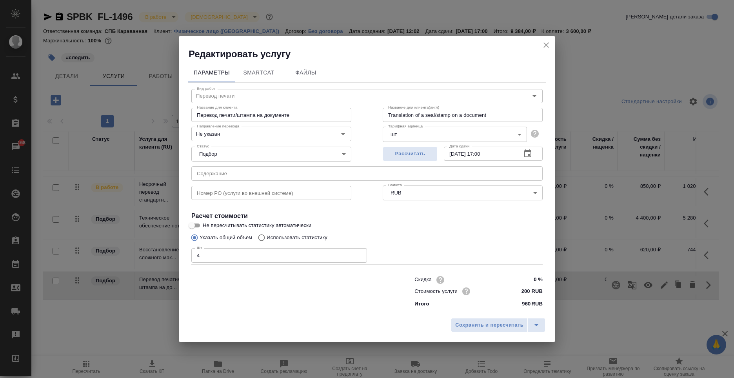
click at [244, 252] on input "4" at bounding box center [279, 255] width 176 height 14
type input "5"
click at [513, 322] on span "Сохранить и пересчитать" at bounding box center [489, 325] width 68 height 9
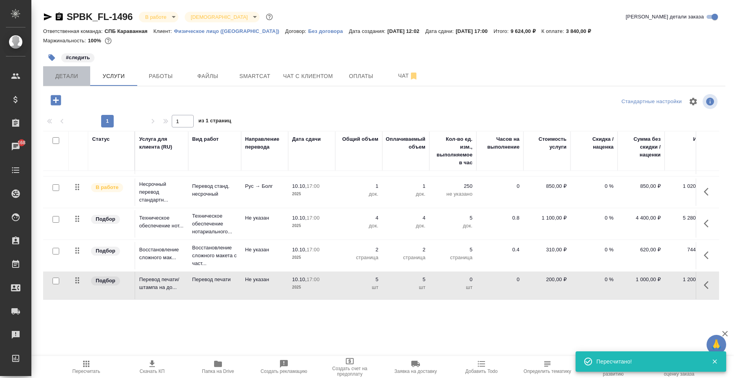
click at [74, 78] on span "Детали" at bounding box center [67, 76] width 38 height 10
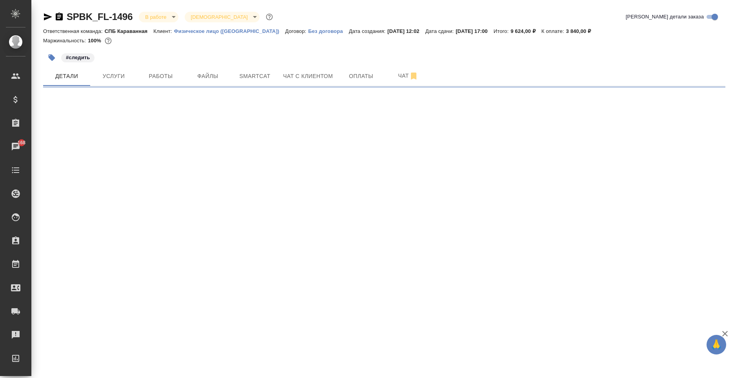
select select "RU"
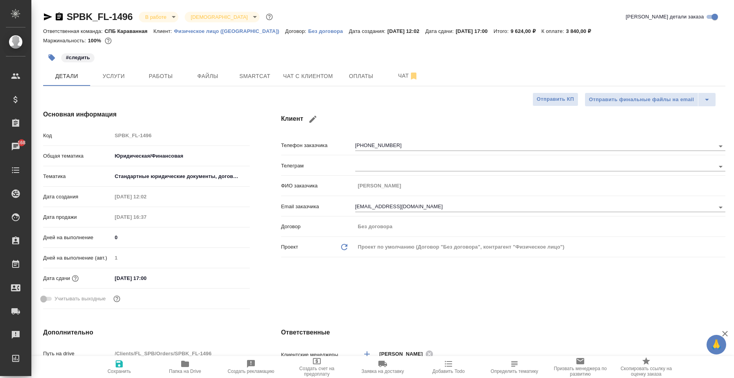
type textarea "x"
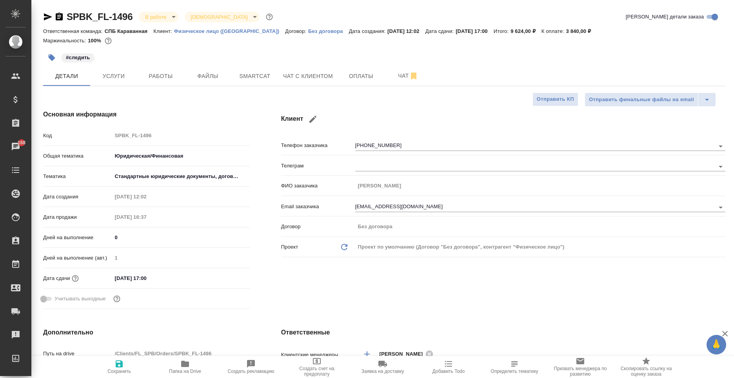
type textarea "x"
click at [122, 78] on span "Услуги" at bounding box center [114, 76] width 38 height 10
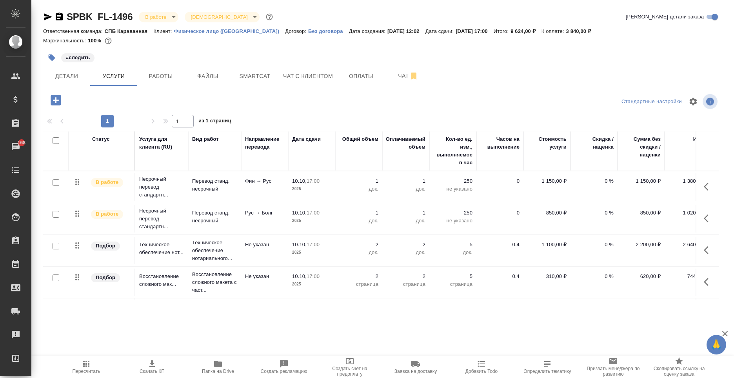
click at [53, 96] on icon "button" at bounding box center [56, 100] width 10 height 10
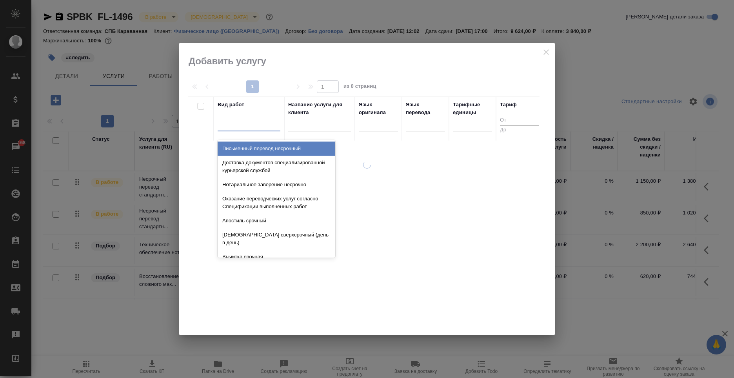
click at [262, 129] on div at bounding box center [249, 123] width 63 height 15
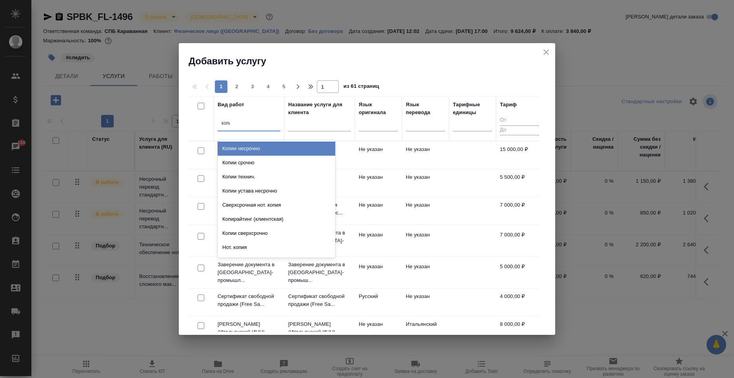
type input "копии"
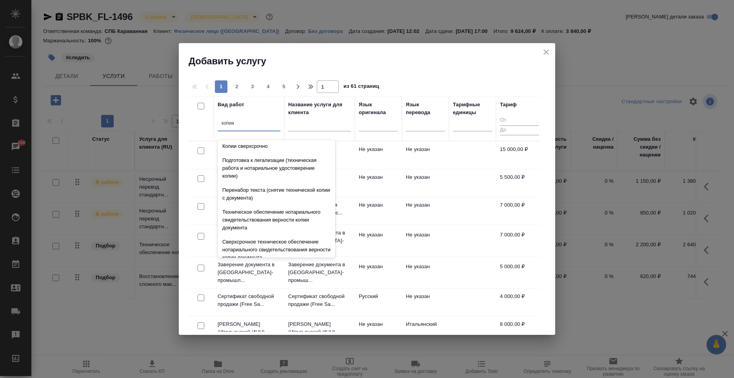
scroll to position [125, 0]
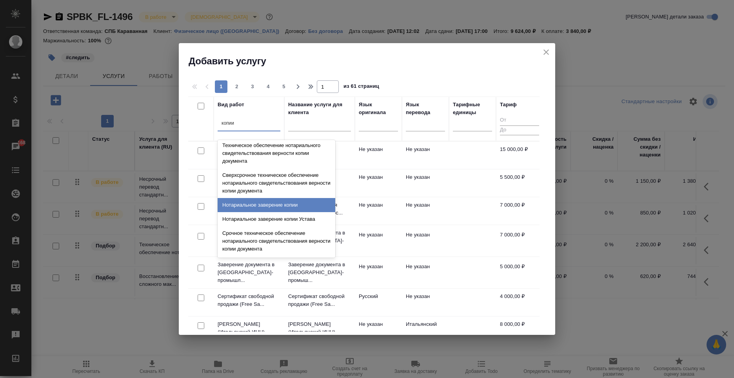
click at [286, 208] on div "Нотариальное заверение копии" at bounding box center [277, 205] width 118 height 14
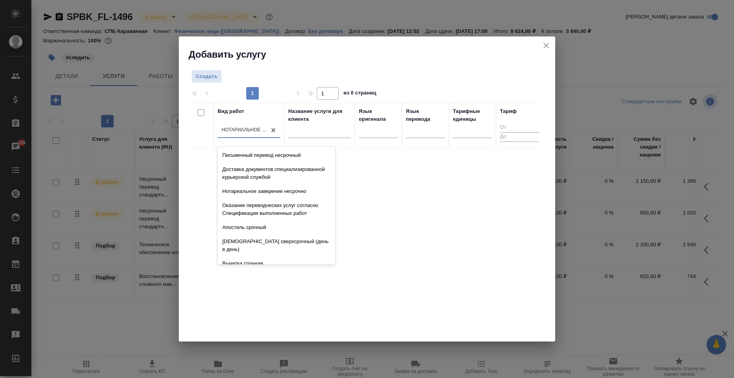
click at [219, 128] on div "Нотариальное заверение копии" at bounding box center [242, 130] width 49 height 11
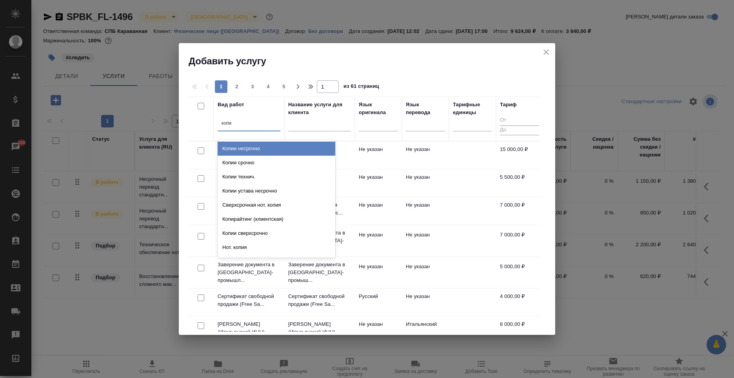
type input "копии"
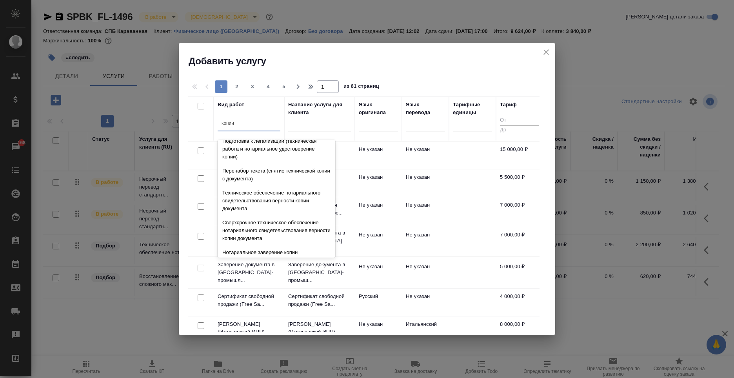
scroll to position [125, 0]
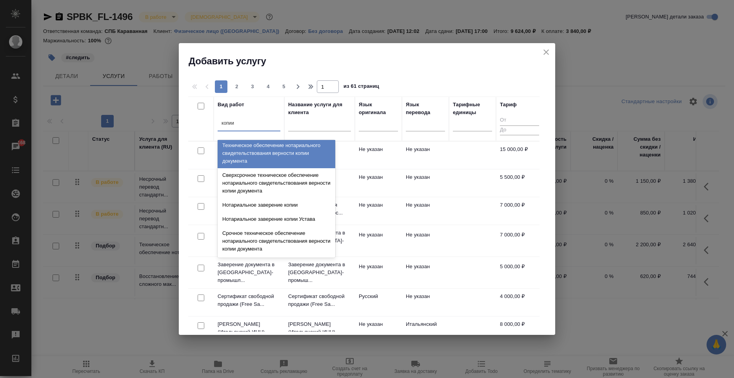
click at [284, 162] on div "Техническое обеспечение нотариального свидетельствования верности копии докумен…" at bounding box center [277, 153] width 118 height 30
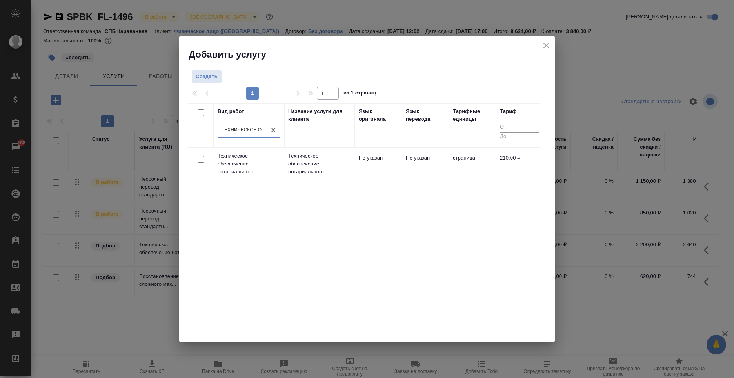
click at [442, 169] on td "Не указан" at bounding box center [425, 163] width 47 height 27
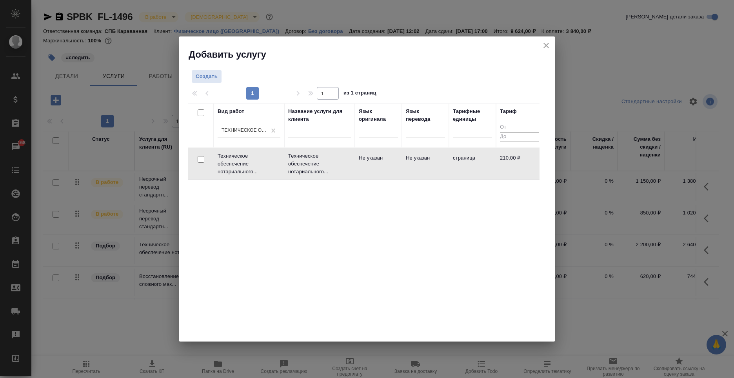
click at [442, 169] on td "Не указан" at bounding box center [425, 163] width 47 height 27
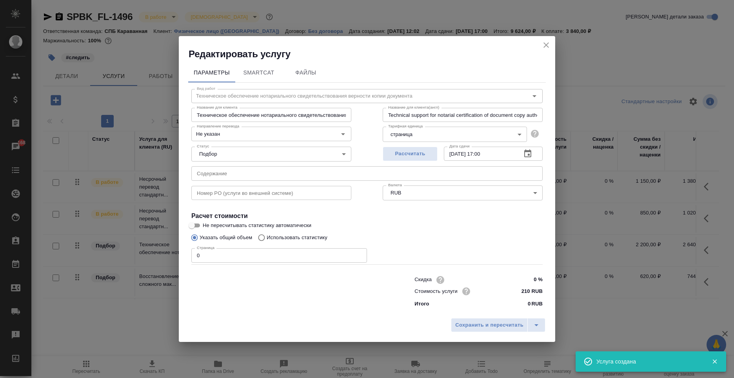
drag, startPoint x: 253, startPoint y: 267, endPoint x: 253, endPoint y: 260, distance: 6.7
click at [253, 264] on div "Скидка 0 % Стоимость услуги 210 RUB Итого 0 RUB" at bounding box center [367, 290] width 383 height 65
click at [253, 259] on input "0" at bounding box center [279, 255] width 176 height 14
type input "1"
click at [482, 320] on button "Сохранить и пересчитать" at bounding box center [489, 325] width 77 height 14
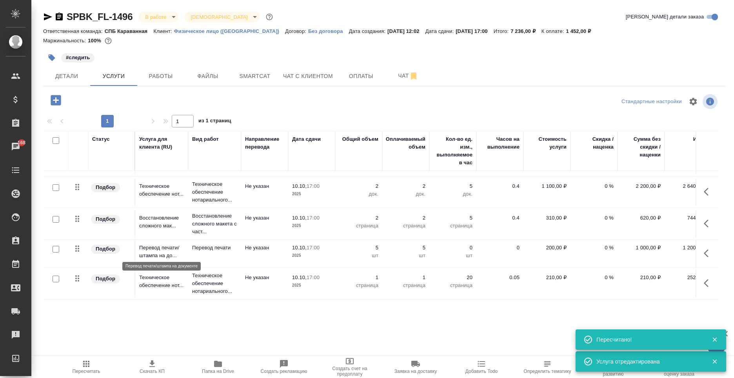
scroll to position [64, 0]
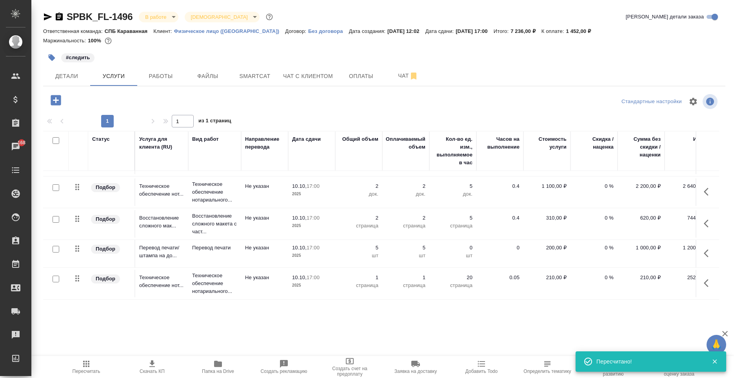
click at [704, 249] on icon "button" at bounding box center [708, 253] width 9 height 9
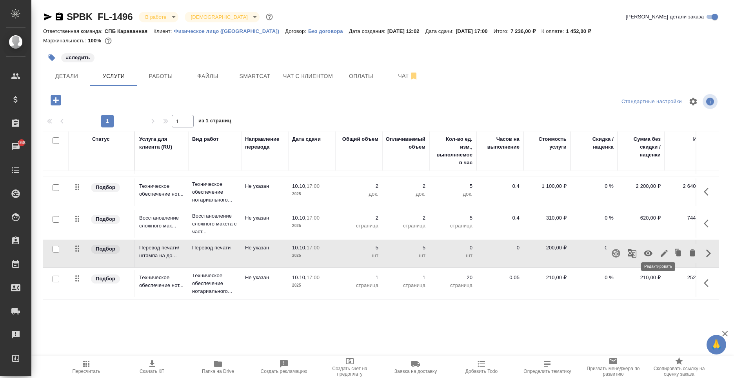
click at [660, 249] on icon "button" at bounding box center [664, 253] width 9 height 9
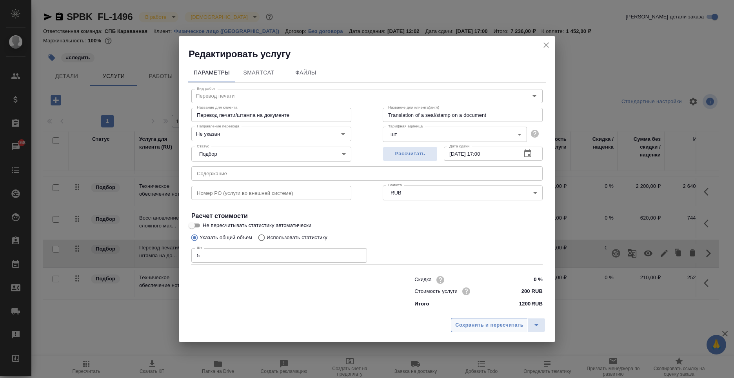
click at [500, 325] on span "Сохранить и пересчитать" at bounding box center [489, 325] width 68 height 9
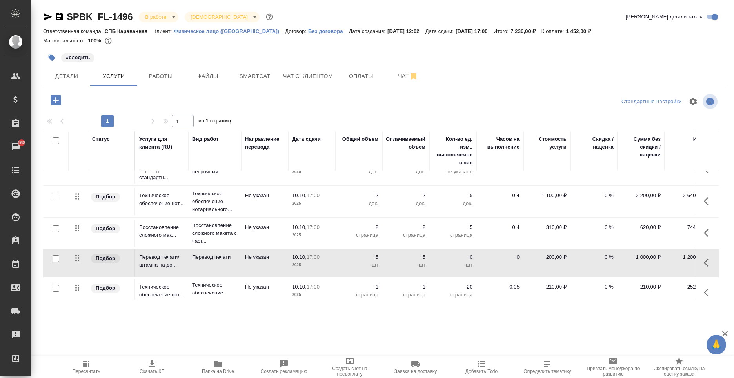
scroll to position [25, 0]
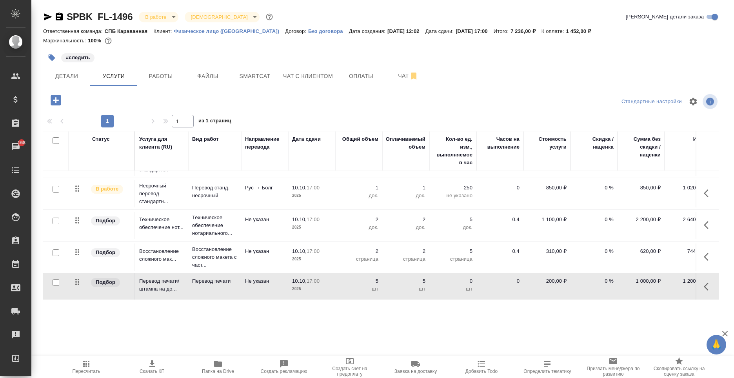
click at [704, 224] on icon "button" at bounding box center [708, 224] width 9 height 9
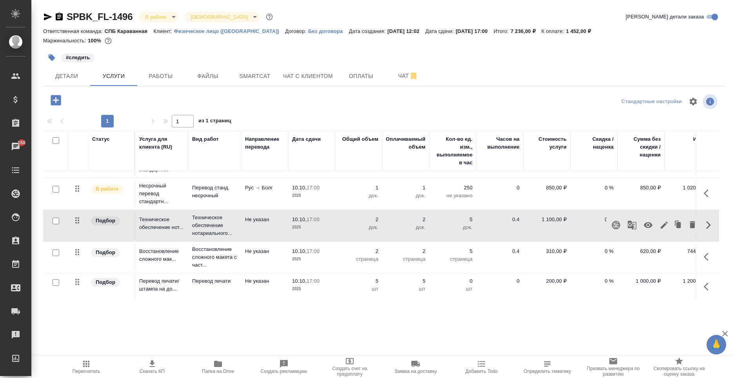
click at [661, 223] on icon "button" at bounding box center [664, 225] width 7 height 7
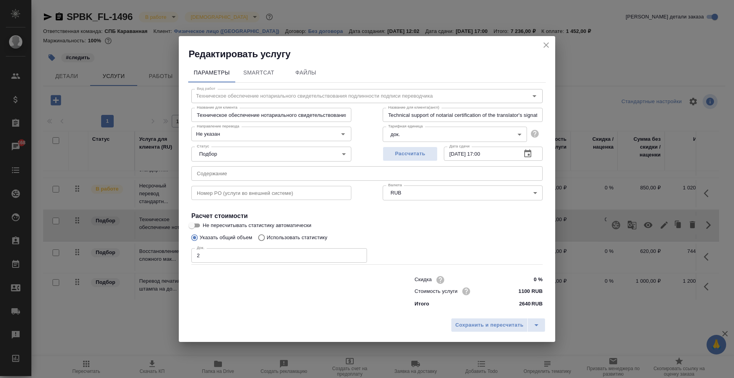
click at [207, 253] on input "2" at bounding box center [279, 255] width 176 height 14
type input "4"
click at [489, 325] on span "Сохранить и пересчитать" at bounding box center [489, 325] width 68 height 9
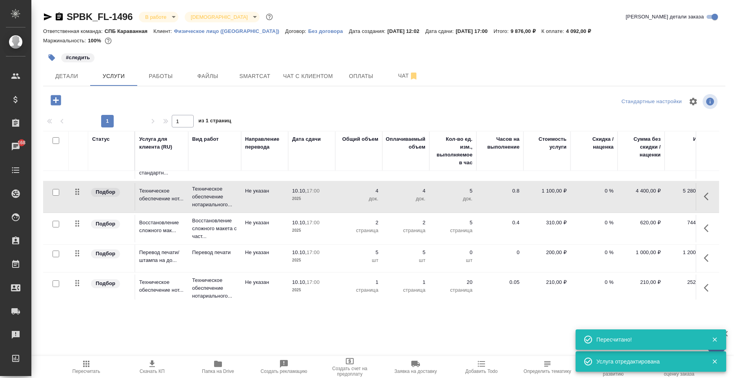
scroll to position [64, 0]
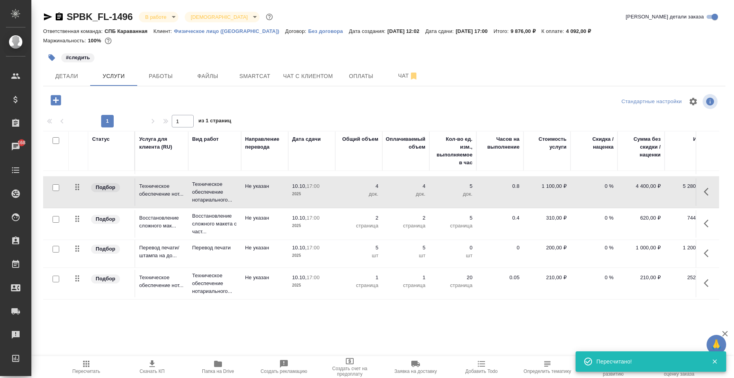
click at [704, 279] on icon "button" at bounding box center [706, 283] width 5 height 8
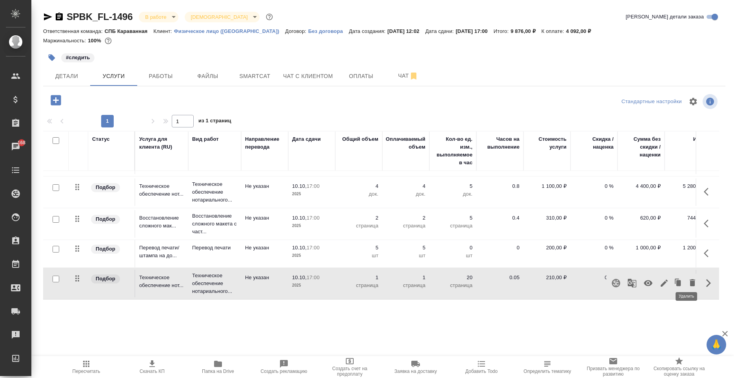
click at [690, 279] on icon "button" at bounding box center [692, 282] width 5 height 7
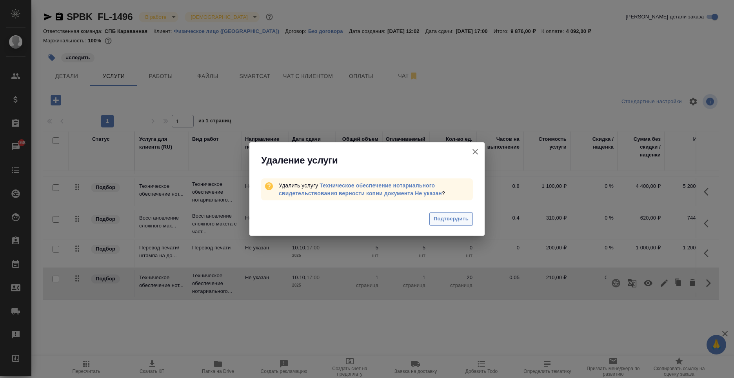
click at [445, 218] on span "Подтвердить" at bounding box center [451, 218] width 35 height 9
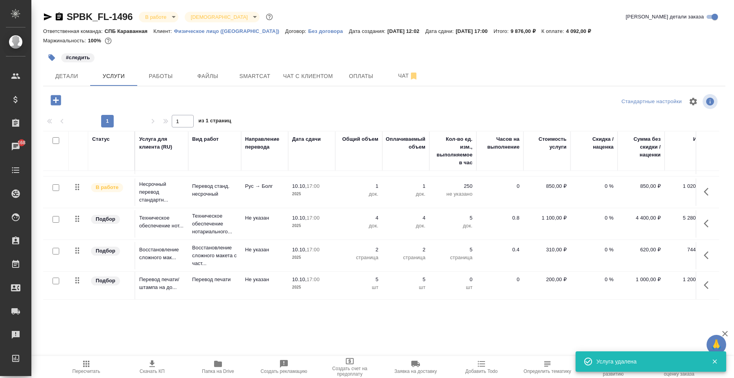
scroll to position [33, 0]
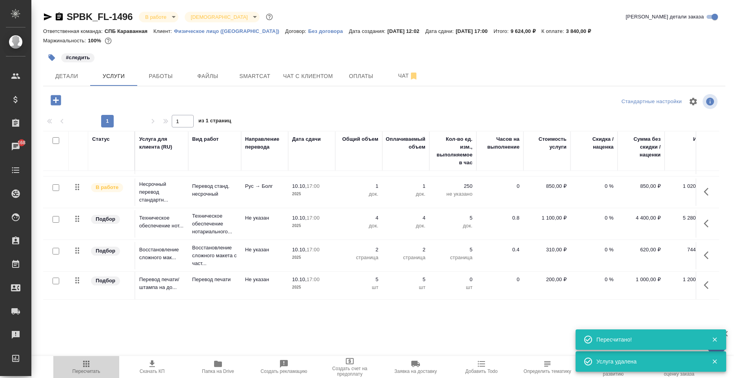
click at [87, 368] on icon "button" at bounding box center [86, 363] width 9 height 9
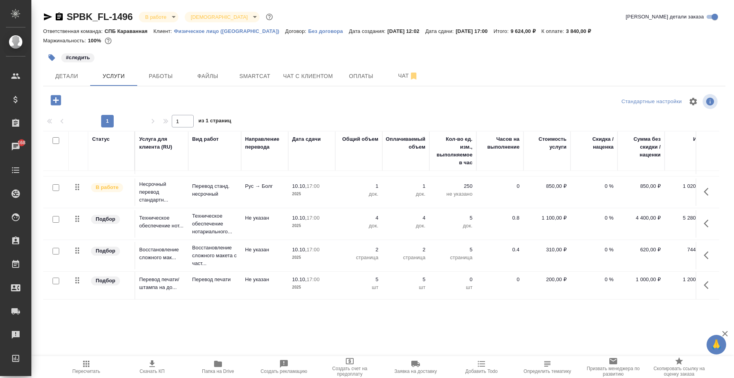
click at [352, 98] on div at bounding box center [384, 101] width 227 height 19
click at [221, 77] on span "Файлы" at bounding box center [208, 76] width 38 height 10
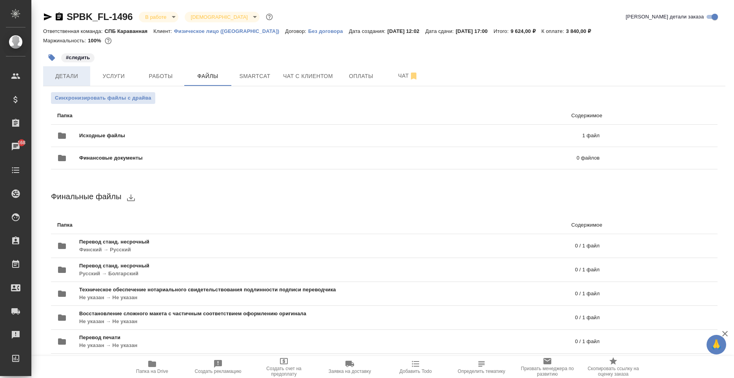
click at [81, 76] on span "Детали" at bounding box center [67, 76] width 38 height 10
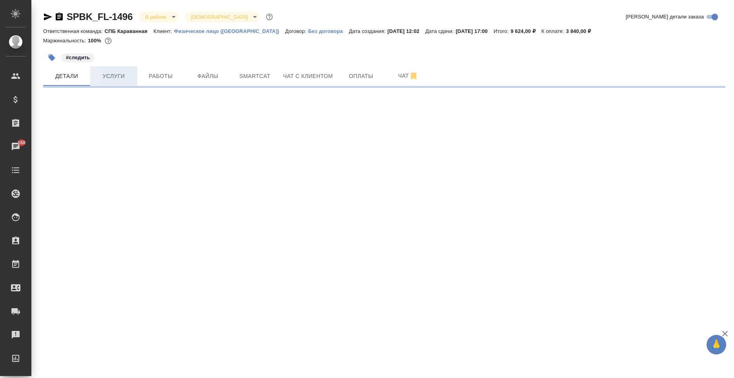
select select "RU"
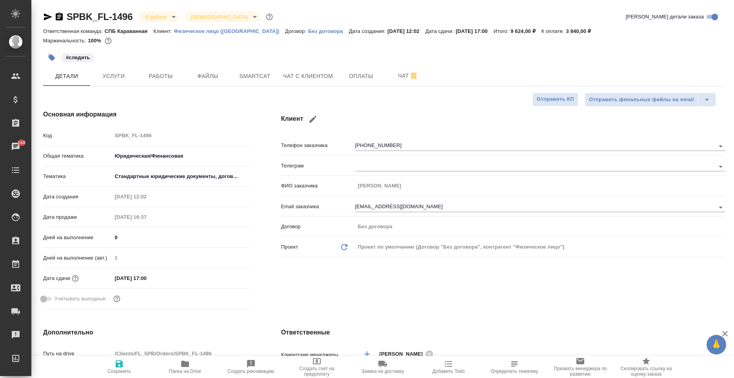
type textarea "x"
click at [141, 78] on button "Работы" at bounding box center [160, 76] width 47 height 20
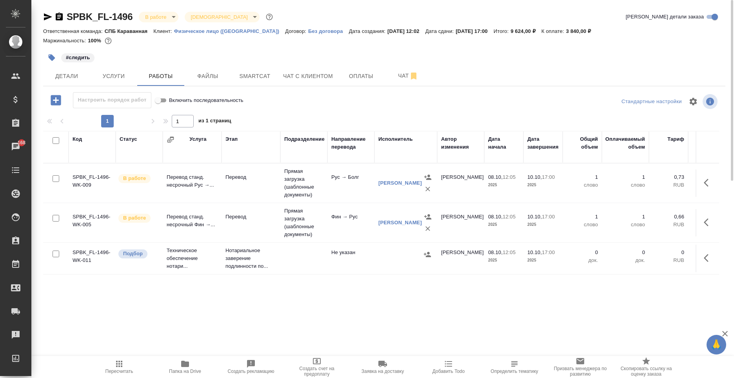
click at [382, 266] on td at bounding box center [405, 258] width 63 height 27
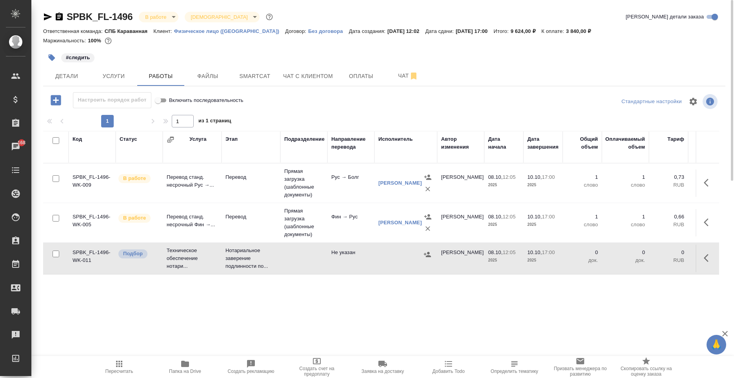
click at [382, 266] on td at bounding box center [405, 258] width 63 height 27
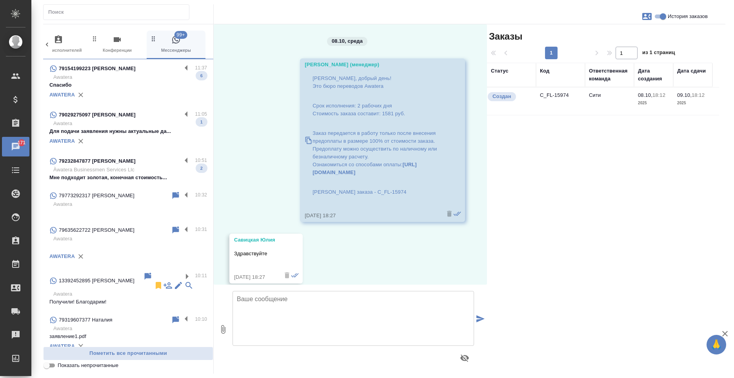
scroll to position [80, 0]
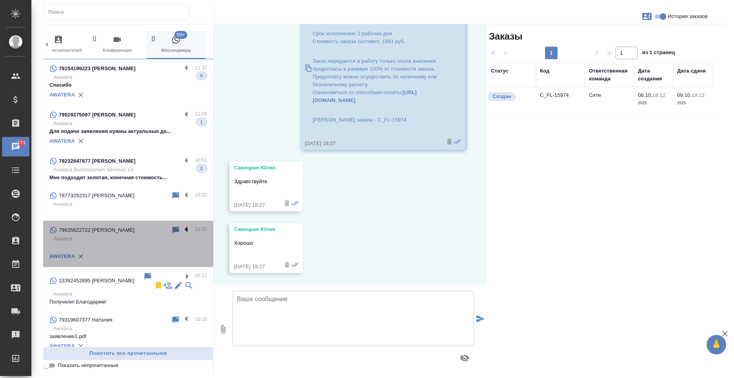
click at [182, 229] on label at bounding box center [188, 229] width 13 height 9
click at [0, 0] on input "checkbox" at bounding box center [0, 0] width 0 height 0
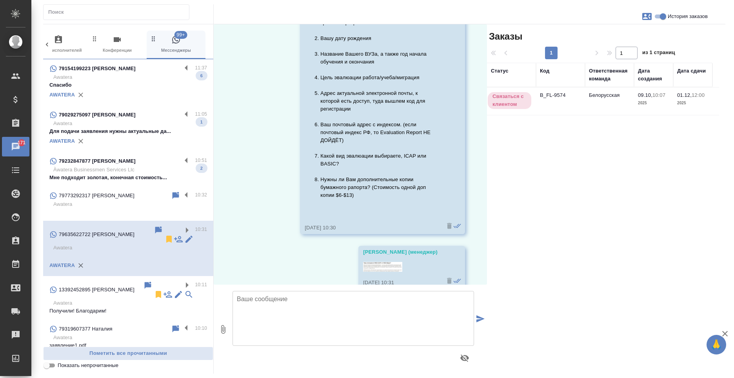
scroll to position [346, 0]
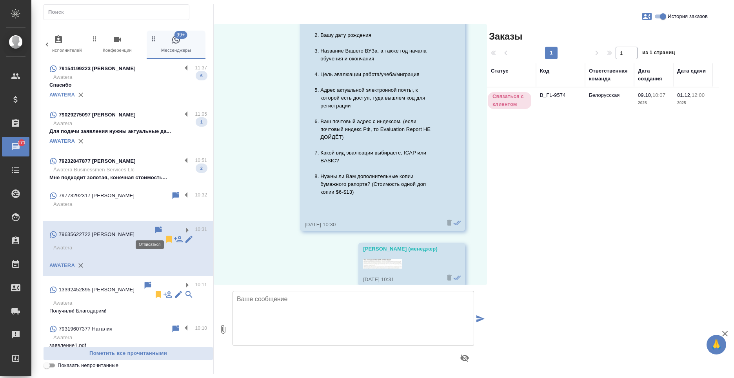
click at [166, 236] on icon at bounding box center [168, 239] width 5 height 7
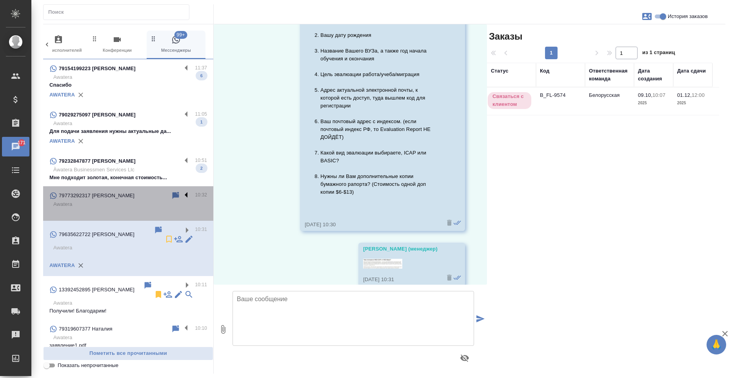
click at [182, 193] on label at bounding box center [188, 195] width 13 height 9
click at [0, 0] on input "checkbox" at bounding box center [0, 0] width 0 height 0
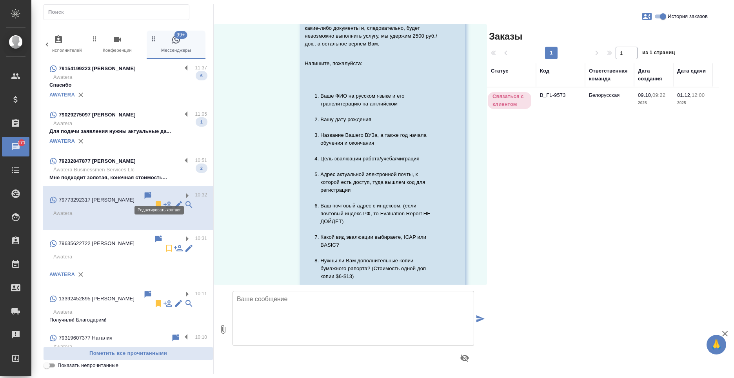
scroll to position [625, 0]
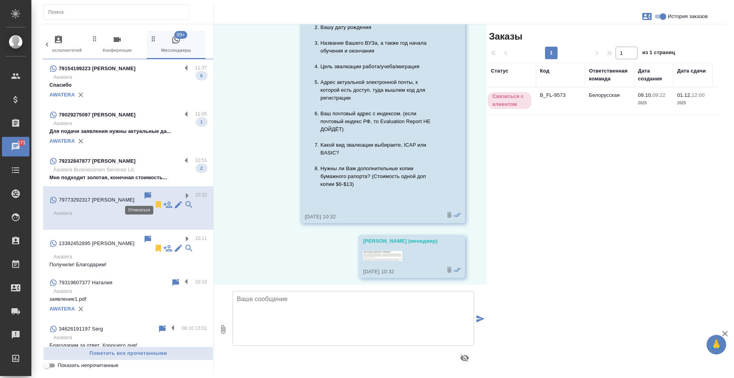
click at [156, 201] on icon at bounding box center [158, 204] width 5 height 7
click at [182, 161] on label at bounding box center [188, 160] width 13 height 9
click at [0, 0] on input "checkbox" at bounding box center [0, 0] width 0 height 0
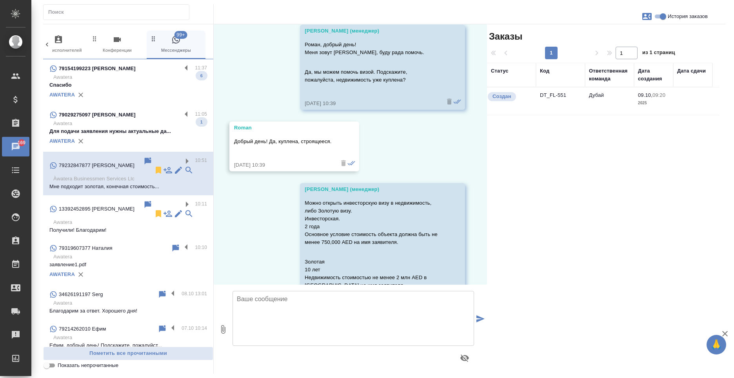
scroll to position [327, 0]
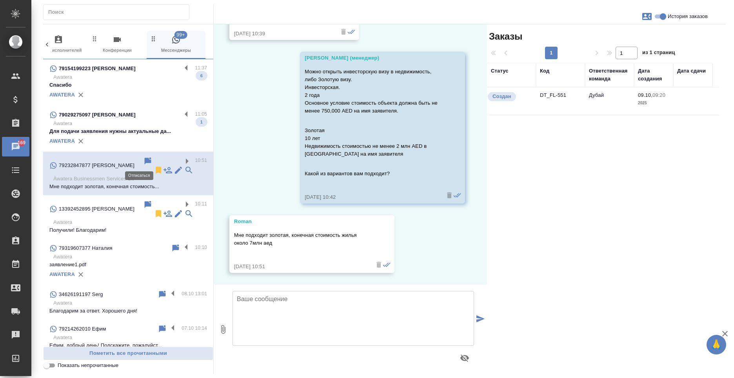
click at [156, 167] on icon at bounding box center [158, 170] width 5 height 7
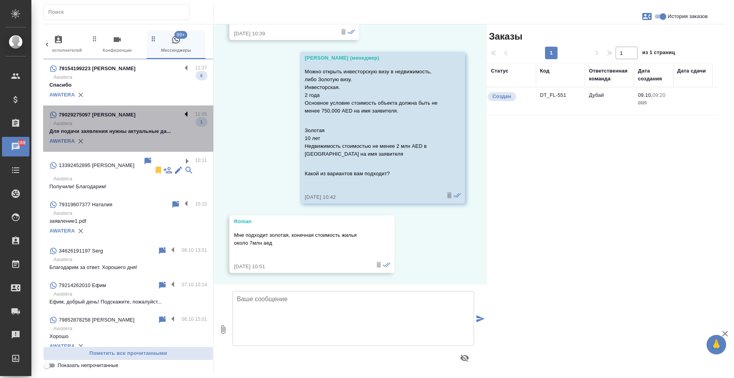
click at [182, 113] on label at bounding box center [188, 114] width 13 height 9
click at [0, 0] on input "checkbox" at bounding box center [0, 0] width 0 height 0
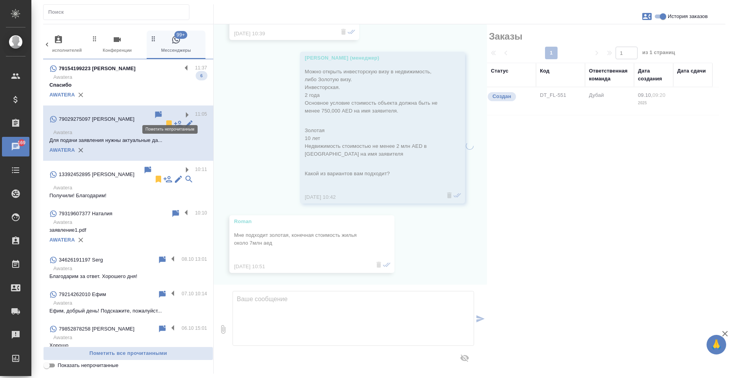
scroll to position [324, 0]
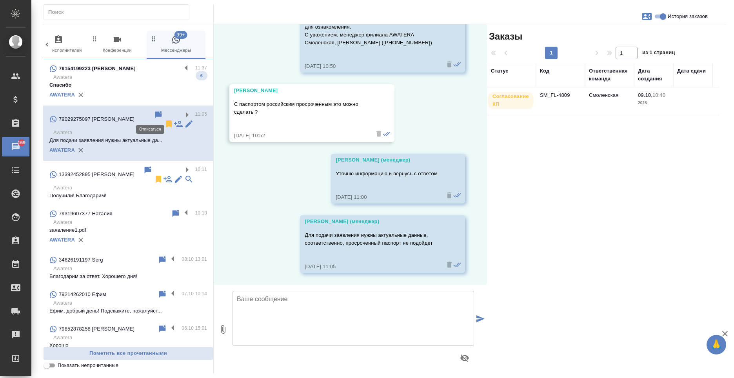
click at [166, 120] on icon at bounding box center [168, 123] width 5 height 7
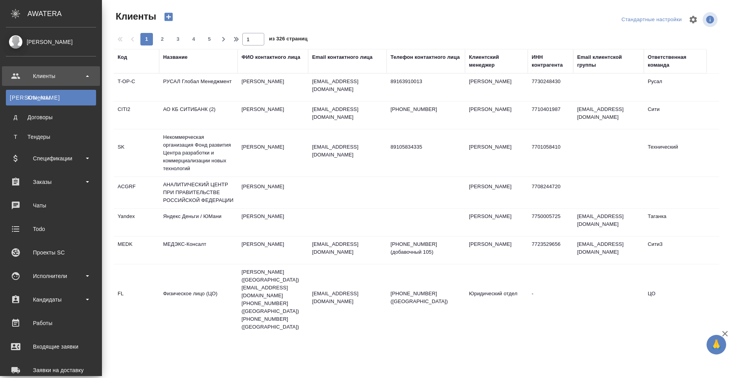
select select "RU"
click at [15, 191] on div "Заказы" at bounding box center [51, 182] width 98 height 20
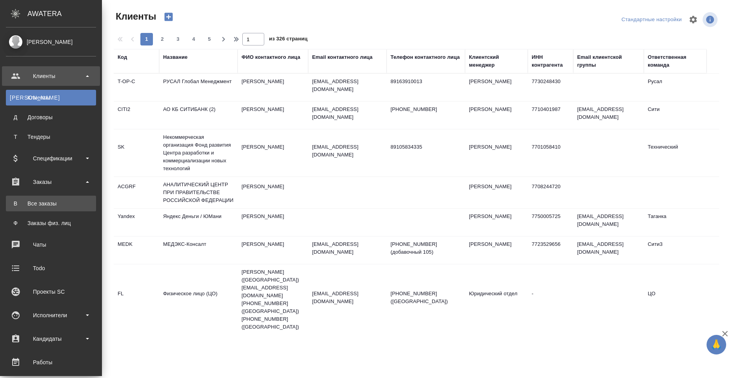
click at [42, 198] on link "В Все заказы" at bounding box center [51, 204] width 90 height 16
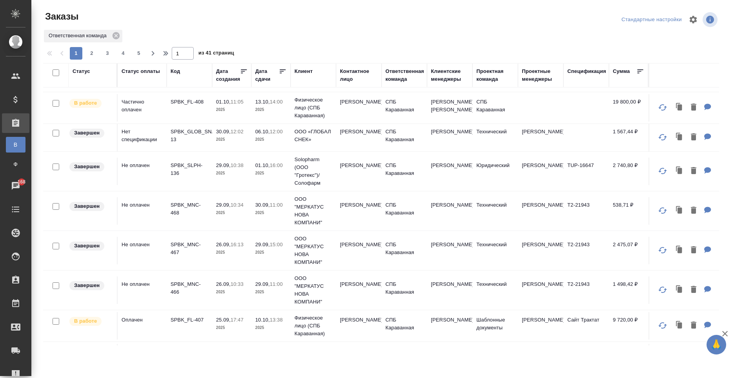
scroll to position [431, 0]
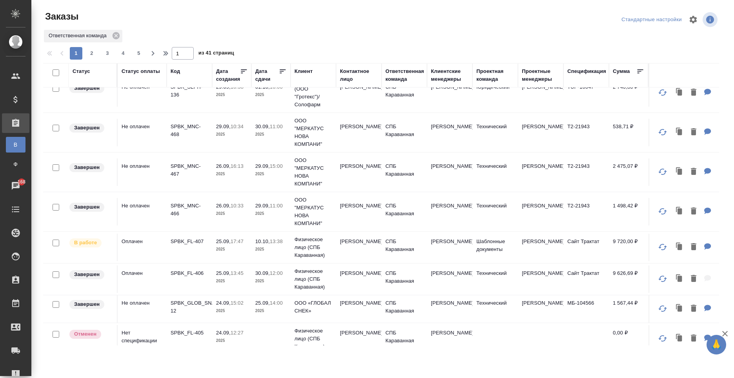
click at [376, 250] on td "Анна" at bounding box center [358, 247] width 45 height 27
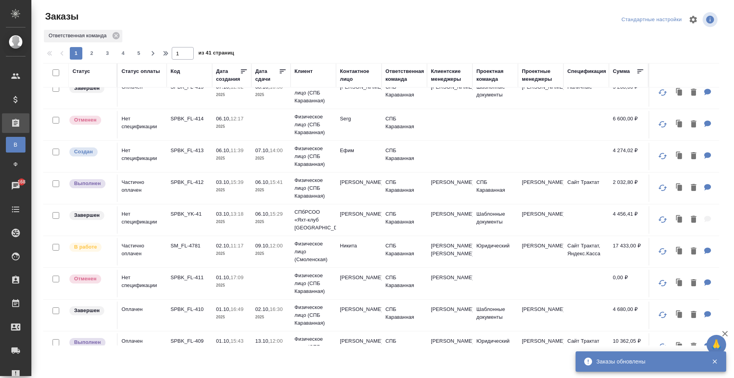
scroll to position [0, 0]
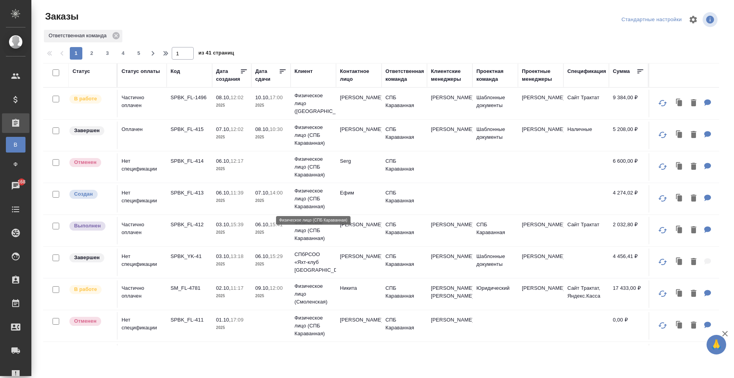
click at [329, 198] on p "Физическое лицо (СПБ Караванная)" at bounding box center [313, 199] width 38 height 24
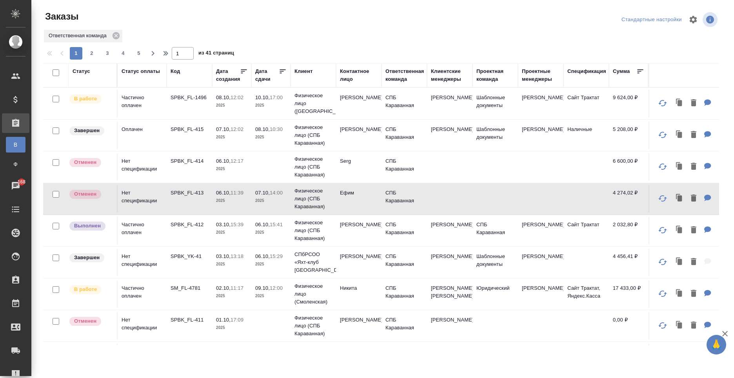
click at [283, 107] on p "2025" at bounding box center [270, 106] width 31 height 8
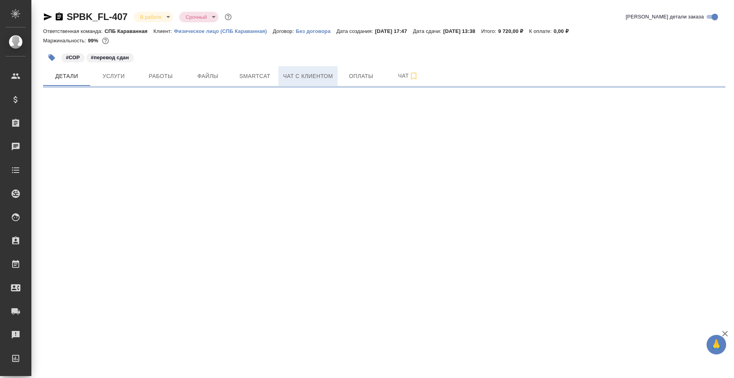
select select "RU"
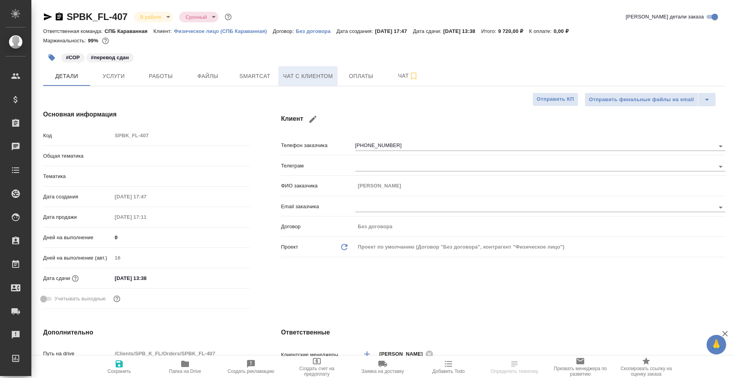
type textarea "x"
click at [311, 78] on span "Чат с клиентом" at bounding box center [308, 76] width 50 height 10
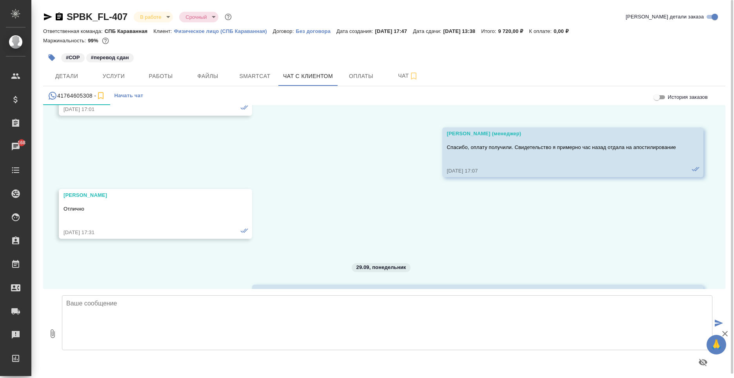
scroll to position [10840, 0]
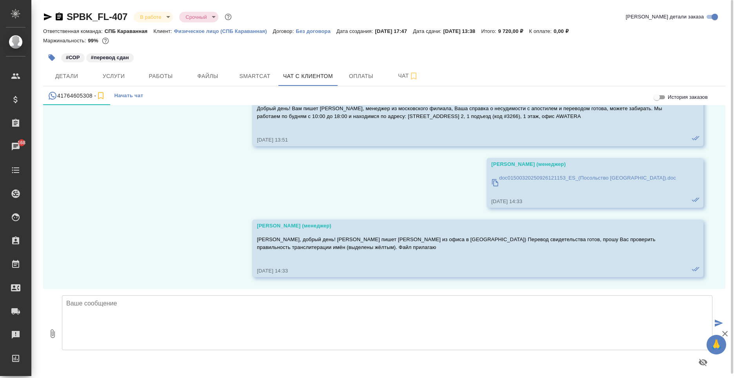
click at [252, 345] on textarea at bounding box center [387, 322] width 651 height 55
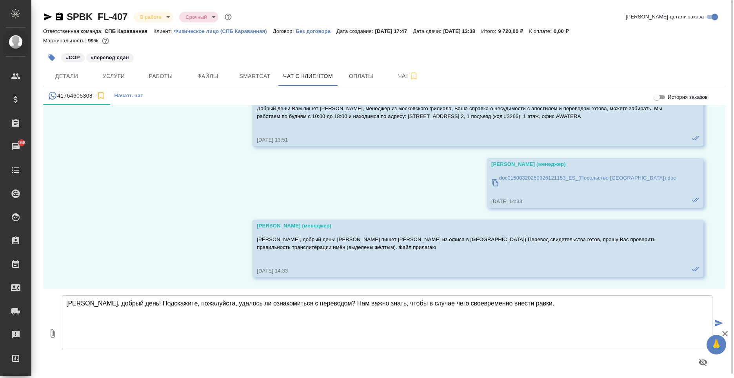
click at [498, 305] on textarea "[PERSON_NAME], добрый день! Подскажите, пожалуйста, удалось ли ознакомиться с п…" at bounding box center [387, 322] width 651 height 55
type textarea "[PERSON_NAME], добрый день! Подскажите, пожалуйста, удалось ли ознакомиться с п…"
click at [720, 325] on icon "submit" at bounding box center [719, 323] width 8 height 7
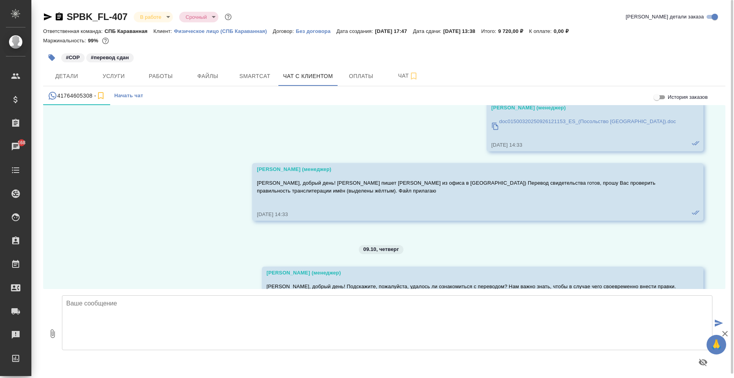
scroll to position [10936, 0]
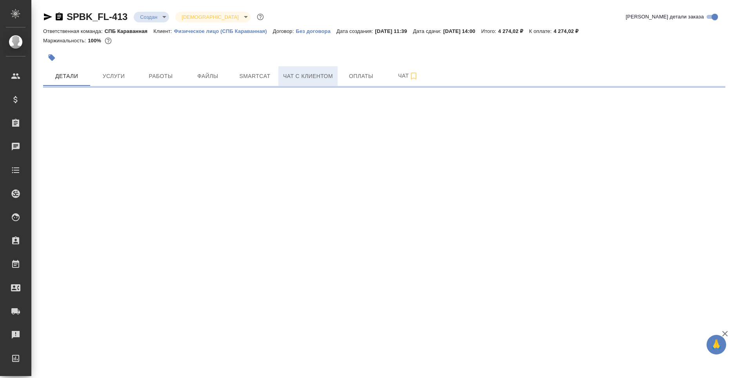
select select "RU"
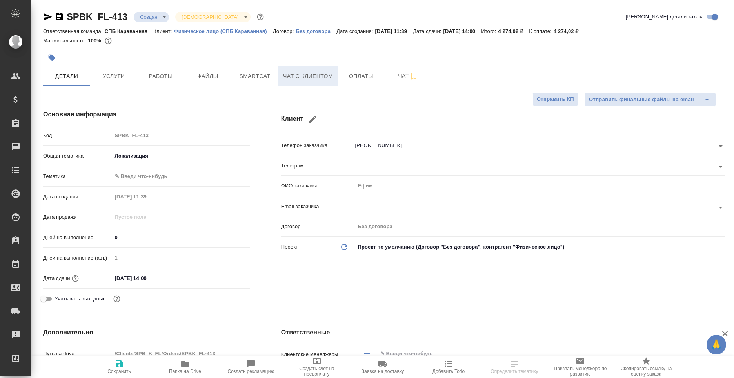
type textarea "x"
click at [319, 78] on span "Чат с клиентом" at bounding box center [308, 76] width 50 height 10
type textarea "x"
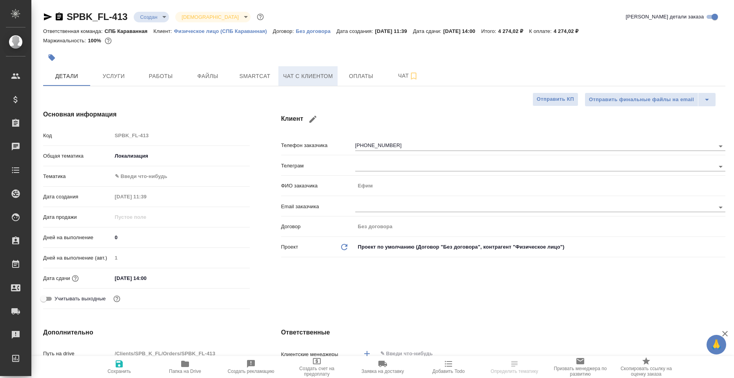
type textarea "x"
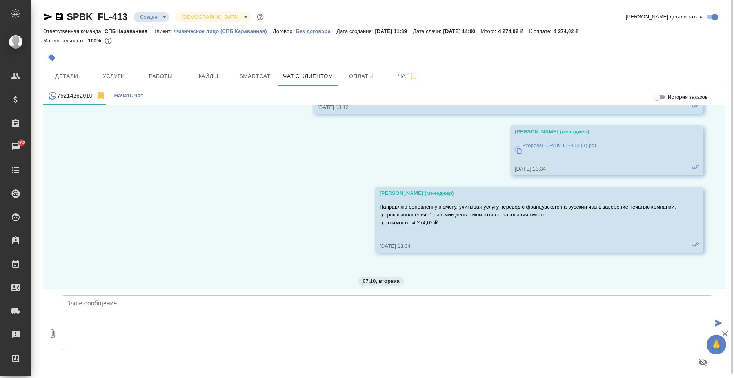
scroll to position [1561, 0]
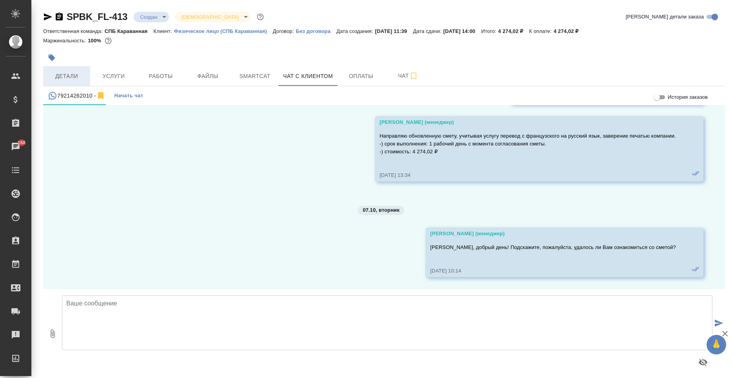
click at [78, 76] on span "Детали" at bounding box center [67, 76] width 38 height 10
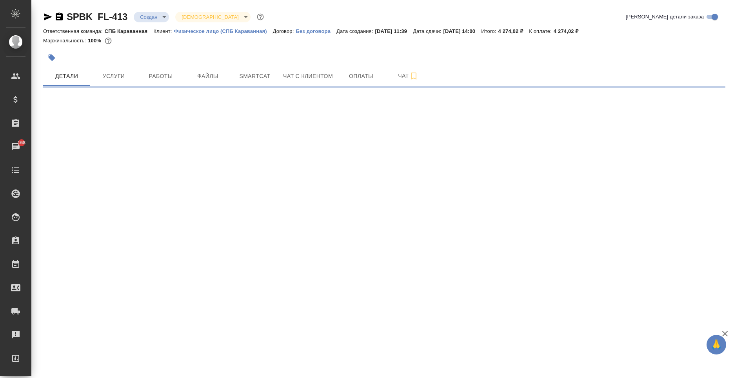
click at [162, 18] on body "🙏 .cls-1 fill:#fff; AWATERA Moskalets Alina Клиенты Спецификации Заказы 168 Чат…" at bounding box center [367, 189] width 734 height 378
select select "RU"
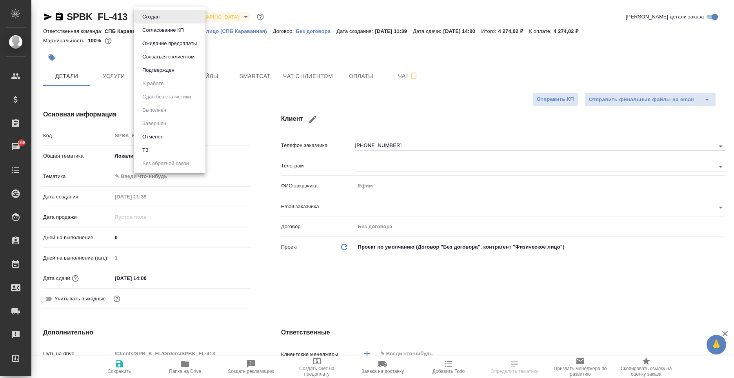
type textarea "x"
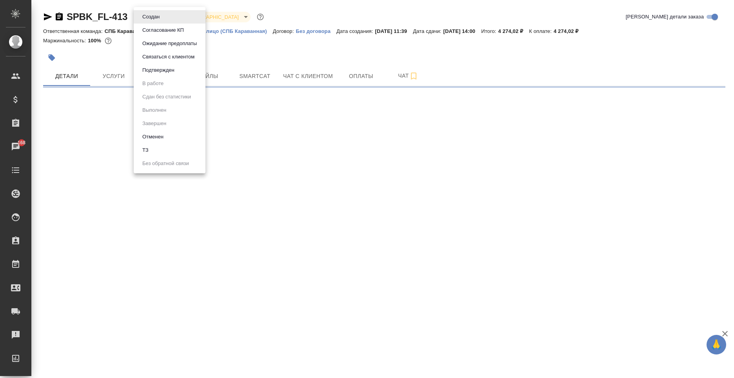
click at [159, 132] on li "Отменен" at bounding box center [170, 136] width 72 height 13
select select "RU"
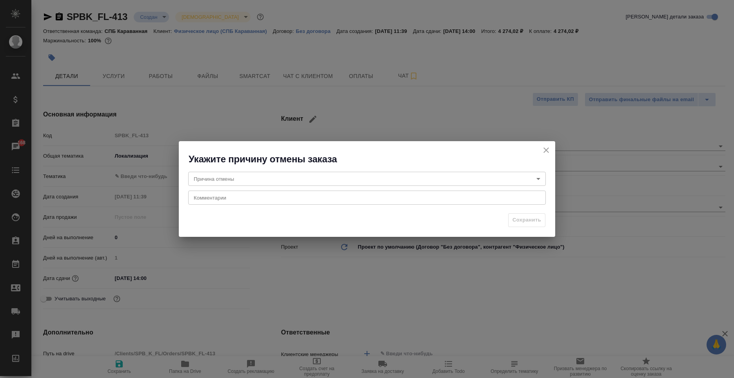
type textarea "x"
click at [247, 184] on body "🙏 .cls-1 fill:#fff; AWATERA Moskalets Alina Клиенты Спецификации Заказы 168 Чат…" at bounding box center [367, 189] width 734 height 378
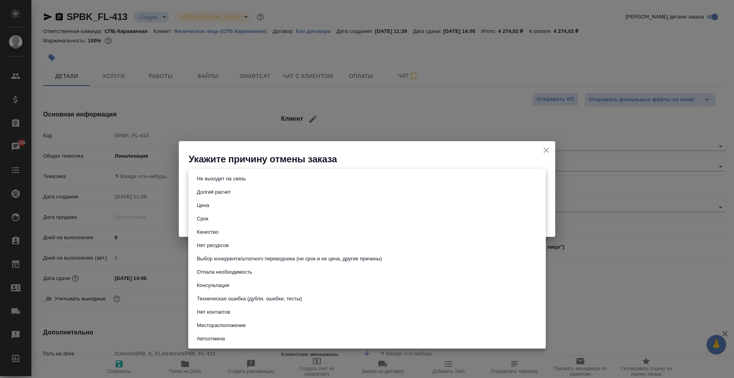
click at [229, 179] on button "Не выходит на связь" at bounding box center [221, 178] width 54 height 9
type input "stopContacting"
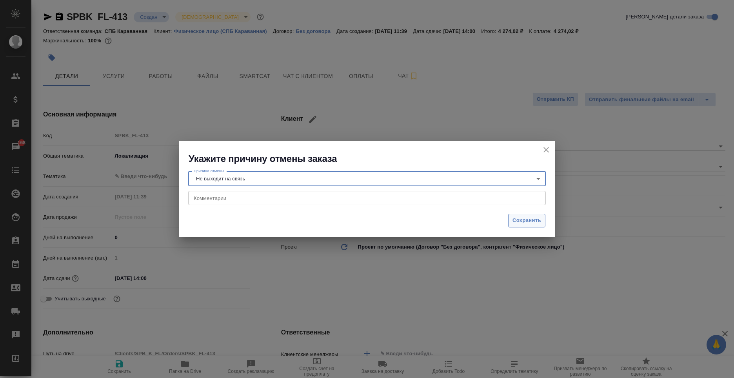
click at [540, 220] on span "Сохранить" at bounding box center [527, 220] width 29 height 9
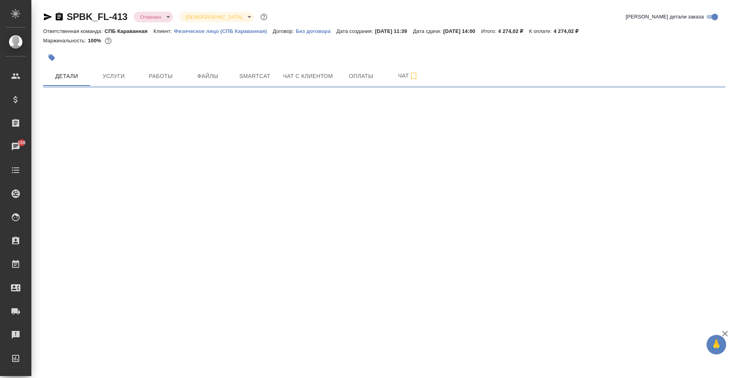
select select "RU"
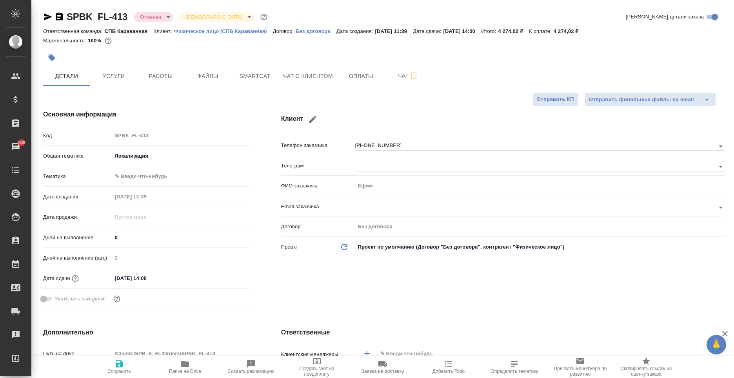
type textarea "x"
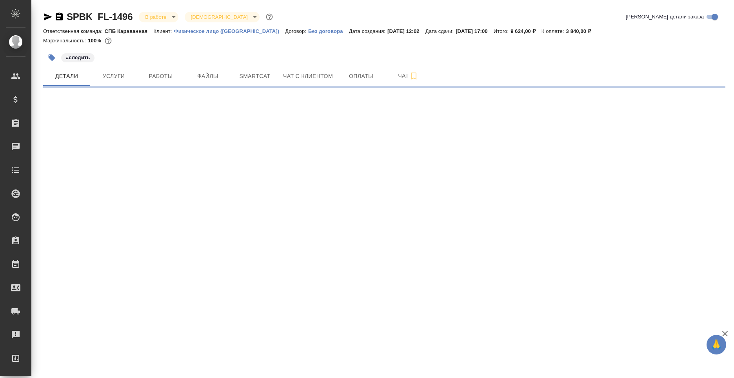
select select "RU"
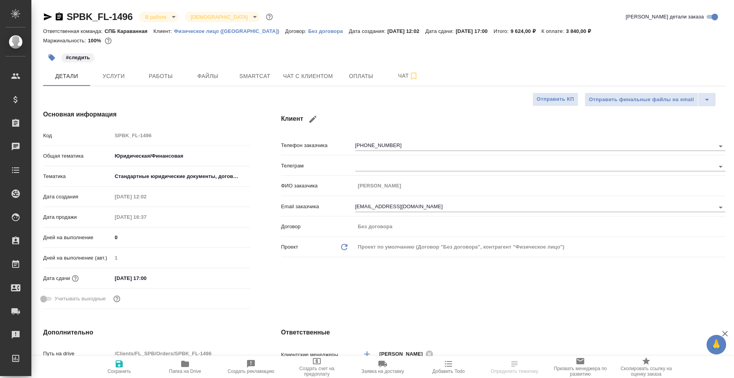
type textarea "x"
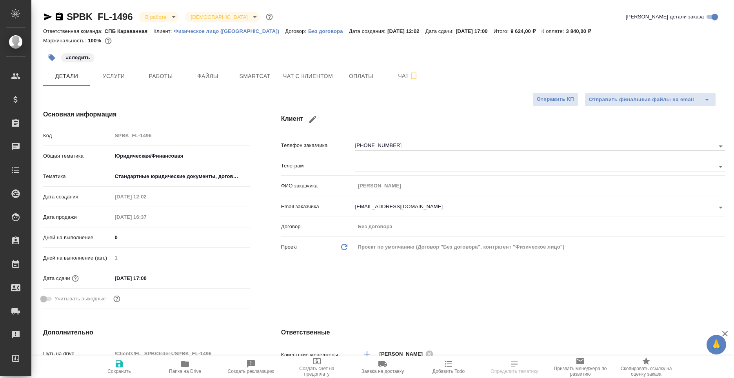
type textarea "x"
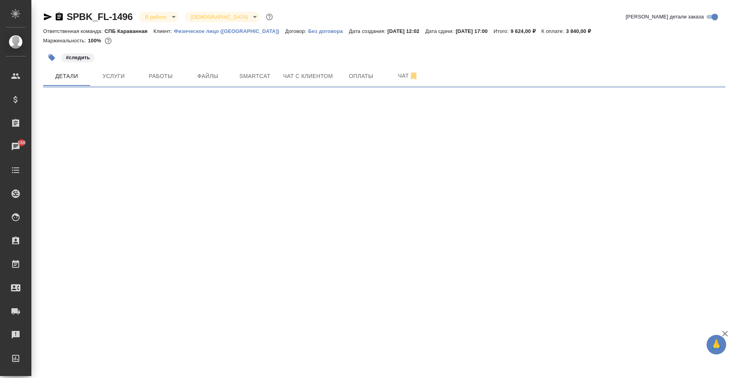
select select "RU"
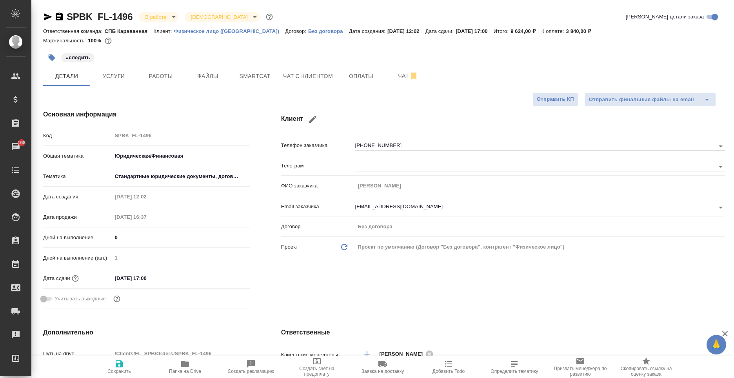
type textarea "x"
click at [116, 76] on span "Услуги" at bounding box center [114, 76] width 38 height 10
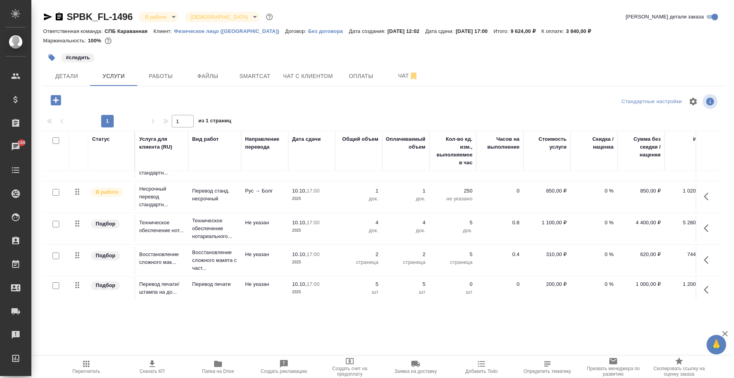
scroll to position [33, 0]
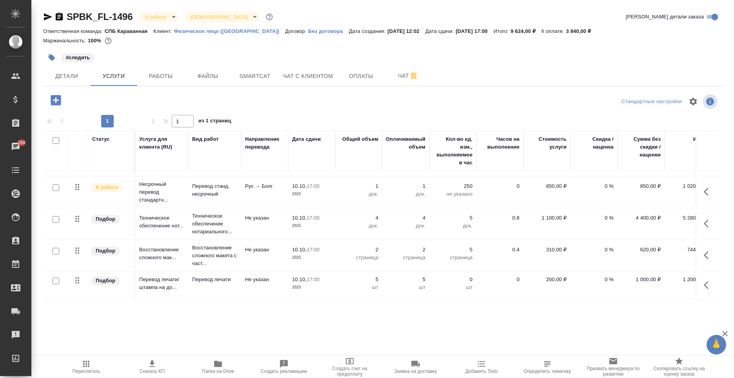
click at [704, 219] on icon "button" at bounding box center [708, 223] width 9 height 9
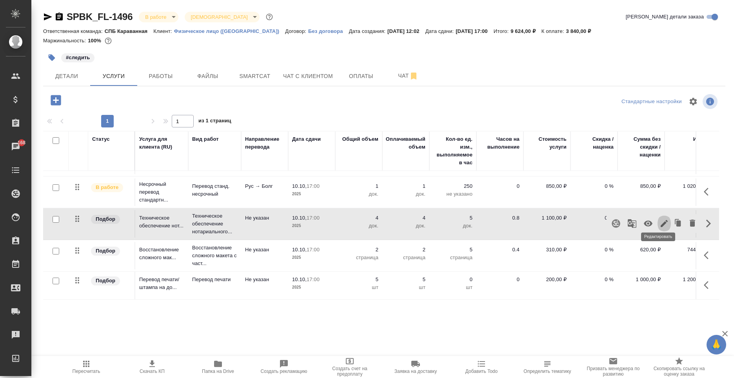
click at [661, 220] on icon "button" at bounding box center [664, 223] width 7 height 7
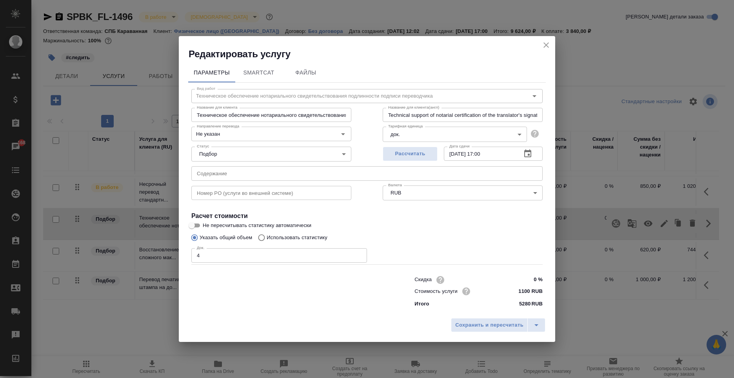
click at [255, 253] on input "4" at bounding box center [279, 255] width 176 height 14
type input "2"
click at [486, 323] on span "Сохранить и пересчитать" at bounding box center [489, 325] width 68 height 9
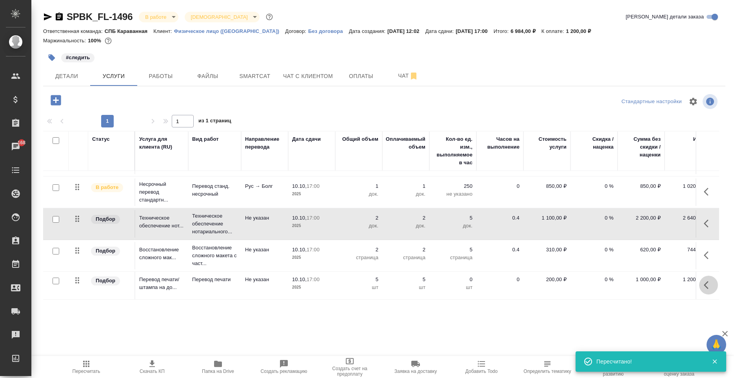
click at [704, 280] on icon "button" at bounding box center [708, 284] width 9 height 9
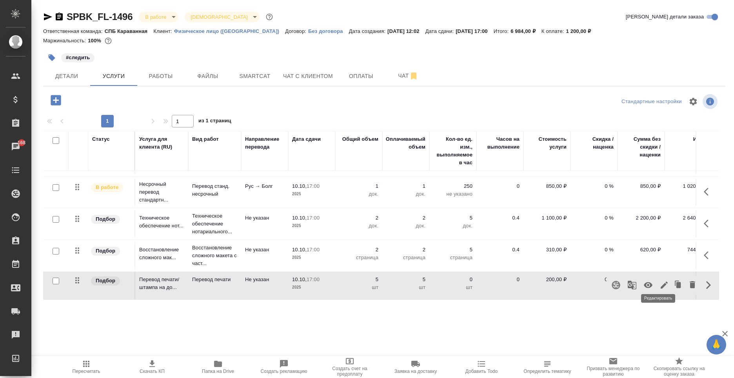
click at [662, 280] on icon "button" at bounding box center [664, 284] width 9 height 9
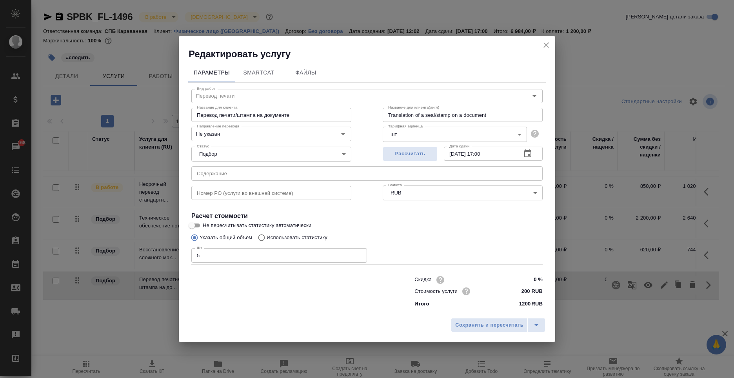
click at [275, 259] on input "5" at bounding box center [279, 255] width 176 height 14
click at [505, 327] on span "Сохранить и пересчитать" at bounding box center [489, 325] width 68 height 9
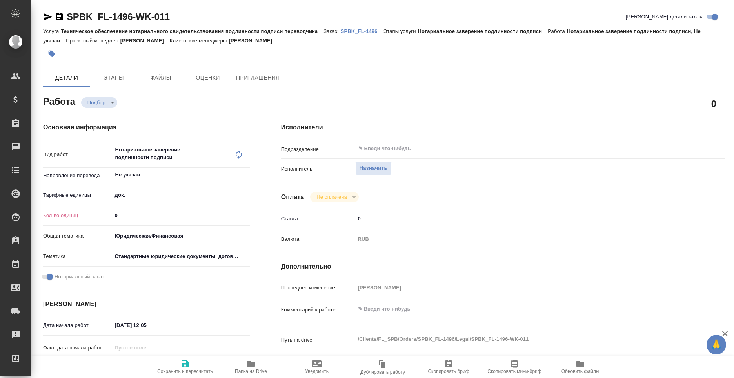
type textarea "x"
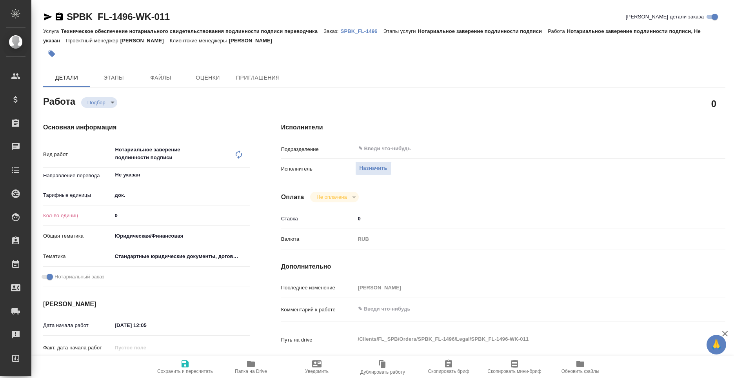
type textarea "x"
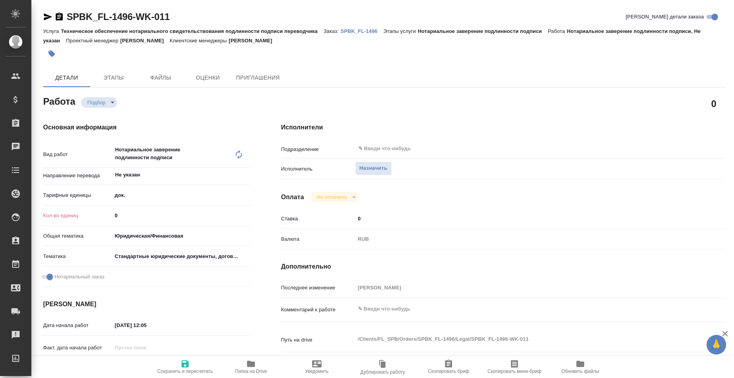
type textarea "x"
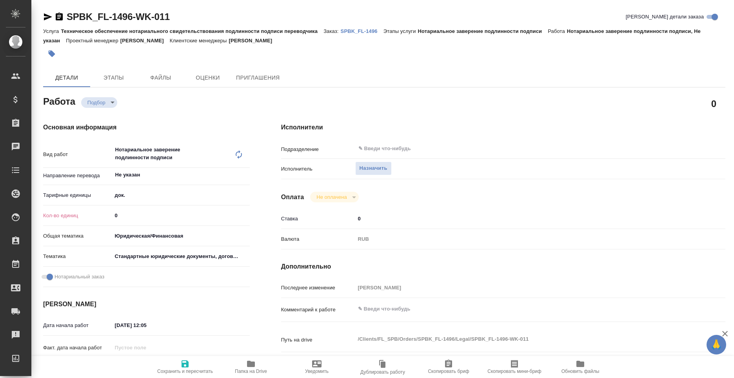
click at [168, 211] on input "0" at bounding box center [181, 215] width 138 height 11
type textarea "x"
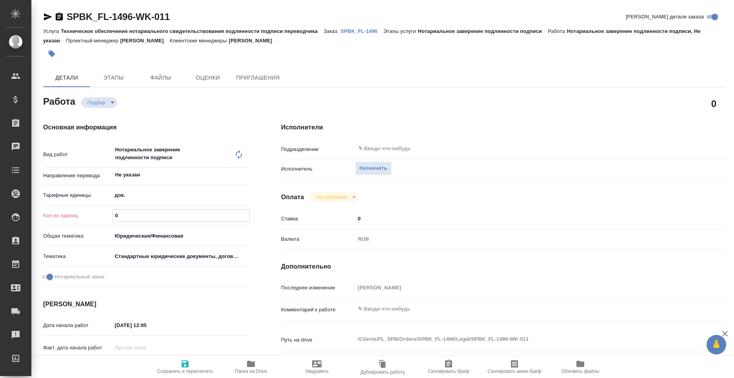
type textarea "x"
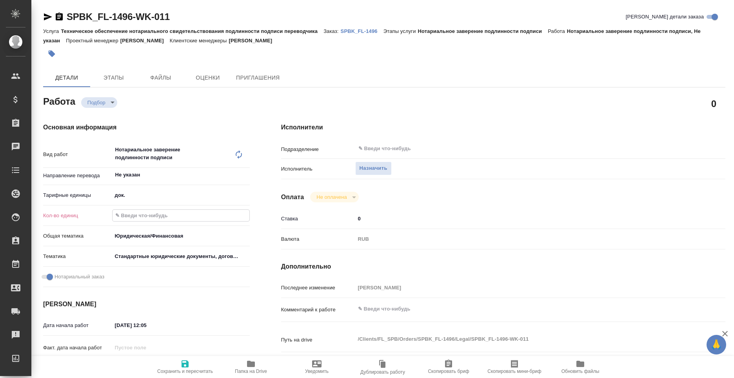
type textarea "x"
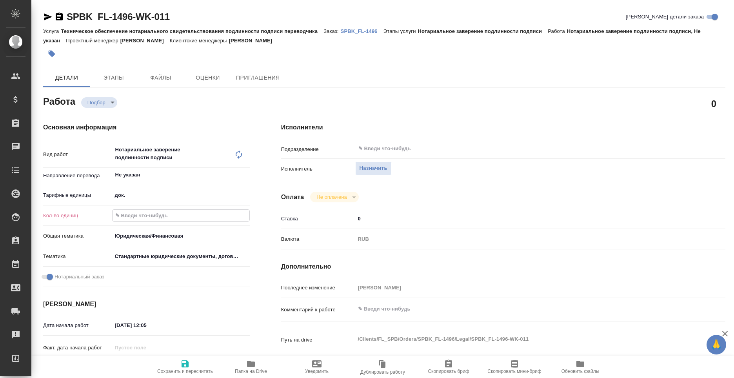
type textarea "x"
type input "4"
type textarea "x"
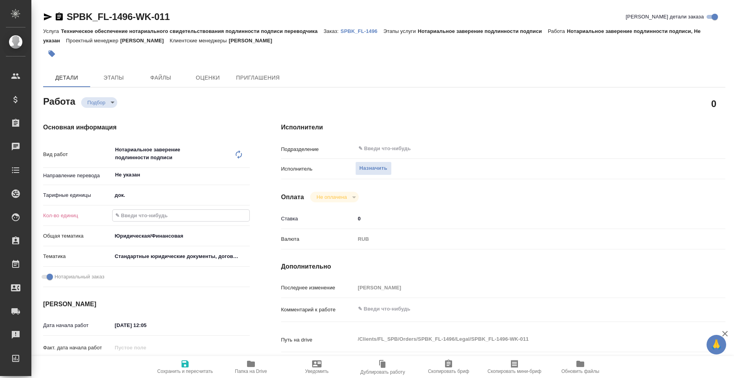
type textarea "x"
type input "4"
click at [178, 365] on span "Сохранить и пересчитать" at bounding box center [185, 366] width 56 height 15
type textarea "x"
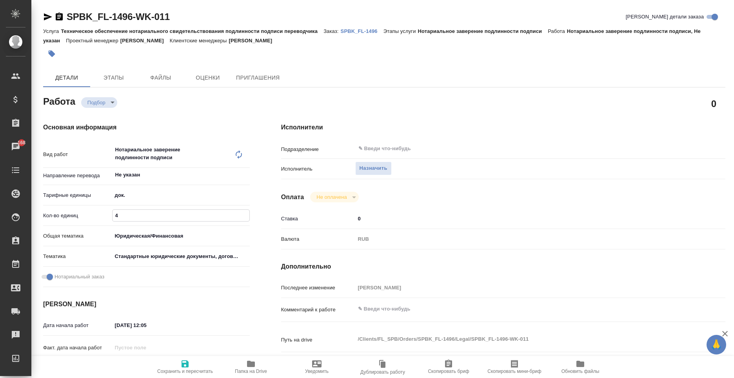
type textarea "x"
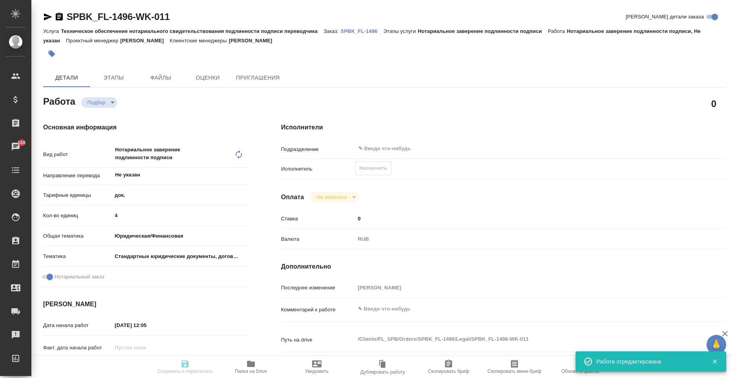
type textarea "x"
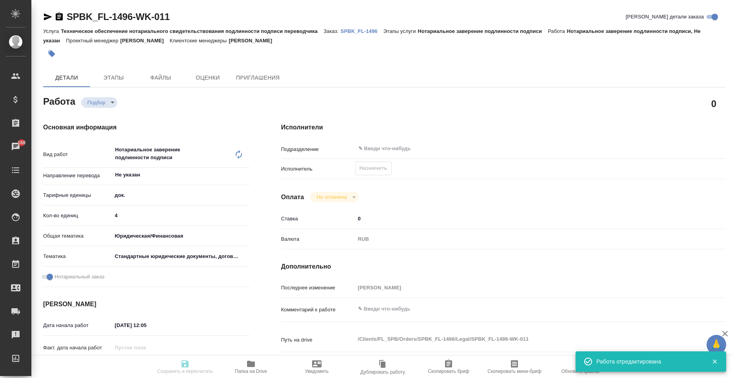
type input "recruiting"
type textarea "Нотариальное заверение подлинности подписи"
type textarea "x"
type input "Не указан"
type input "5a8b1489cc6b4906c91bfd8b"
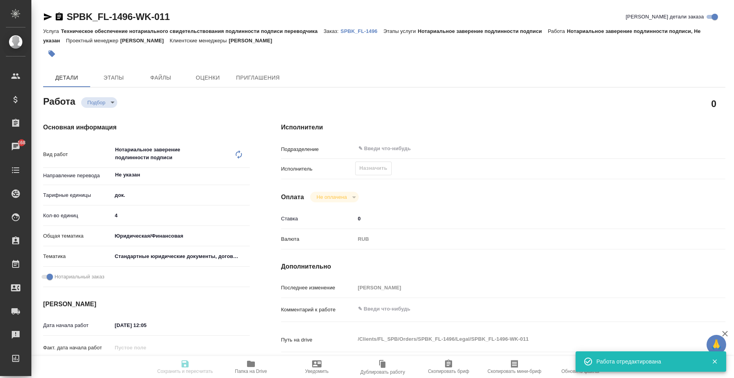
type input "4"
type input "yr-fn"
type input "5f647205b73bc97568ca66bf"
checkbox input "true"
type input "08.10.2025 12:05"
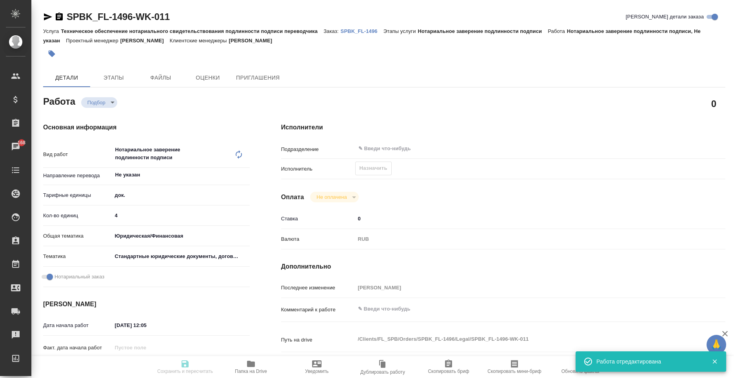
type input "[DATE] 17:00"
type input "notPayed"
type input "0"
type input "RUB"
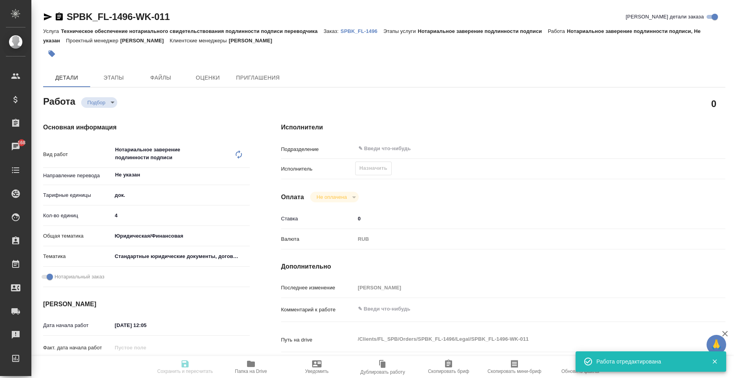
type input "[PERSON_NAME]"
type textarea "x"
type textarea "/Clients/FL_SPB/Orders/SPBK_FL-1496/Legal/SPBK_FL-1496-WK-011"
type textarea "x"
type input "SPBK_FL-1496"
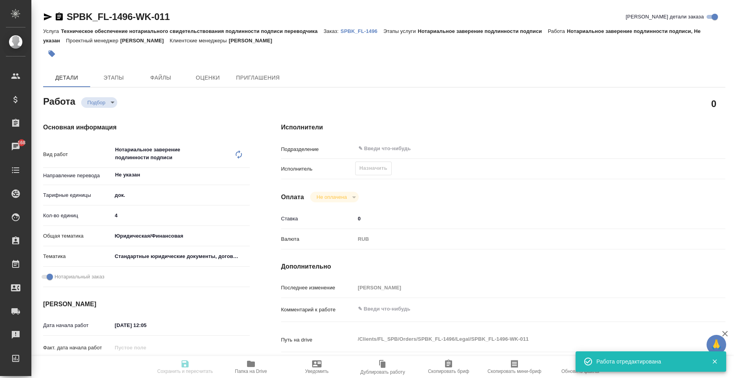
type input "Техническое обеспечение нотариального свидетельствования подлинности подписи пе…"
type input "Нотариальное заверение подлинности подписи"
type input "[PERSON_NAME]"
type input "Малофеева Екатерина"
type input "/Clients/FL_SPB/Orders/SPBK_FL-1496"
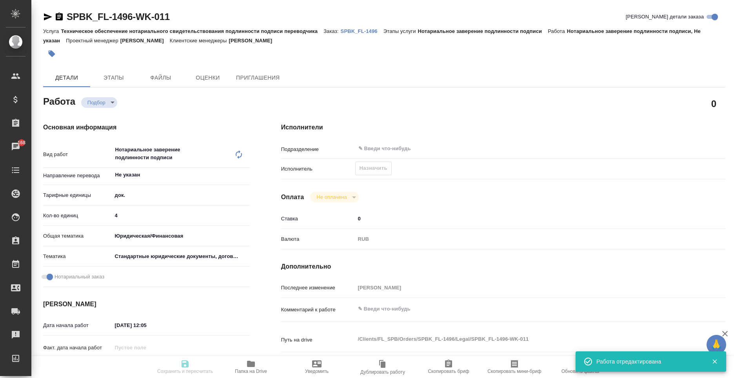
type textarea "x"
type textarea "справка фин-болг"
type textarea "x"
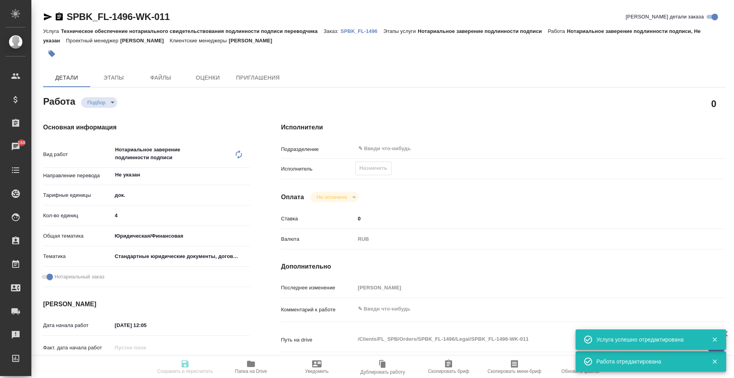
type textarea "x"
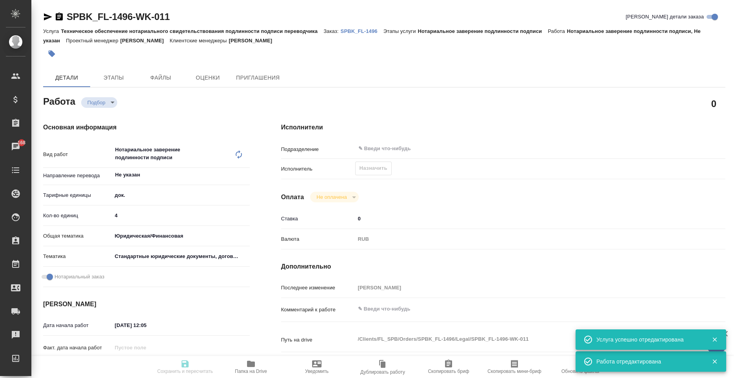
type textarea "x"
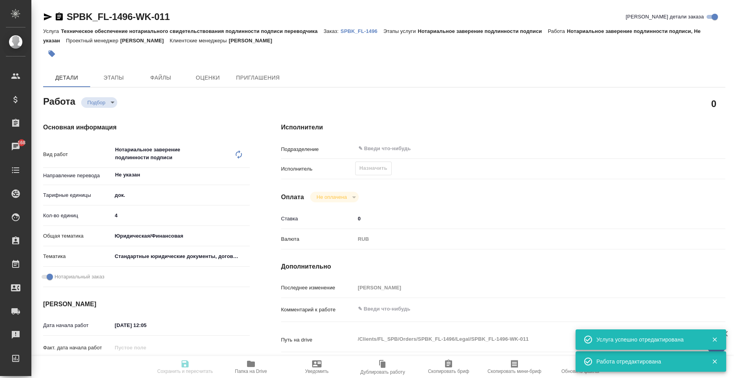
type textarea "x"
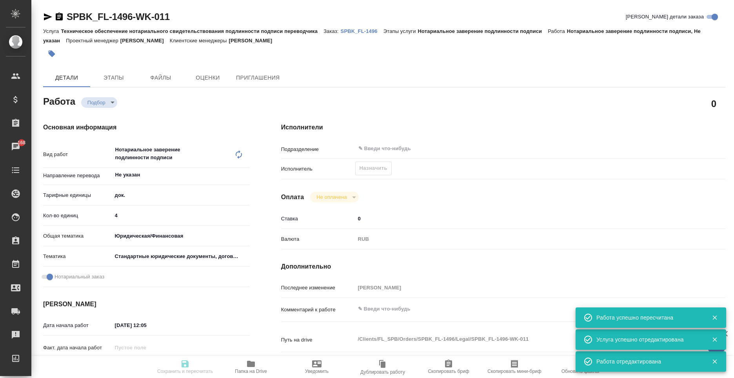
type input "recruiting"
type textarea "Нотариальное заверение подлинности подписи"
type textarea "x"
type input "Не указан"
type input "5a8b1489cc6b4906c91bfd8b"
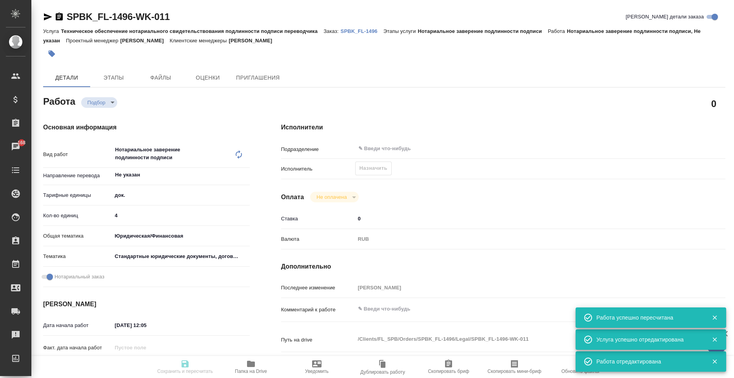
type input "4"
type input "yr-fn"
type input "5f647205b73bc97568ca66bf"
checkbox input "true"
type input "08.10.2025 12:05"
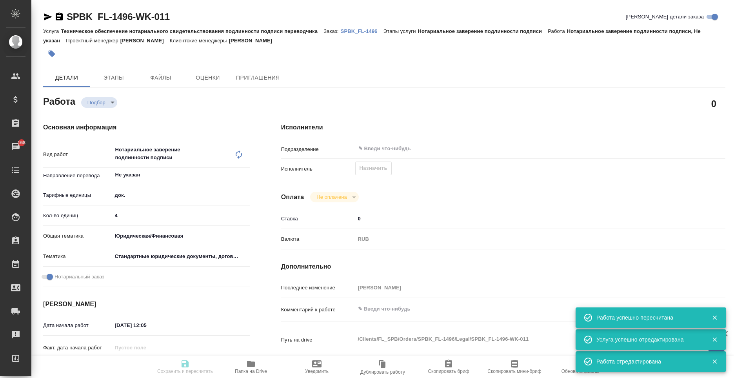
type input "10.10.2025 17:00"
type input "notPayed"
type input "0"
type input "RUB"
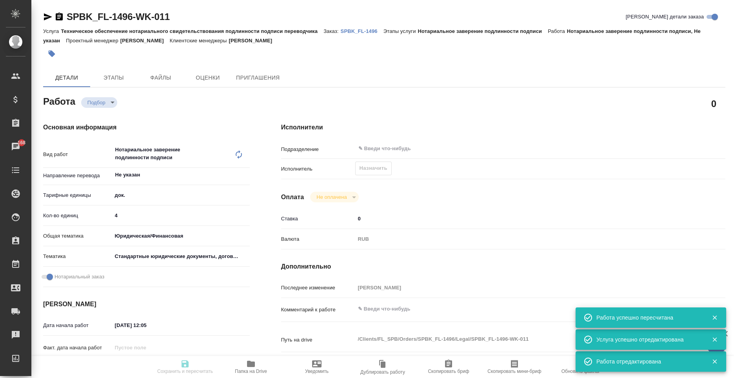
type input "[PERSON_NAME]"
type textarea "x"
type textarea "/Clients/FL_SPB/Orders/SPBK_FL-1496/Legal/SPBK_FL-1496-WK-011"
type textarea "x"
type input "SPBK_FL-1496"
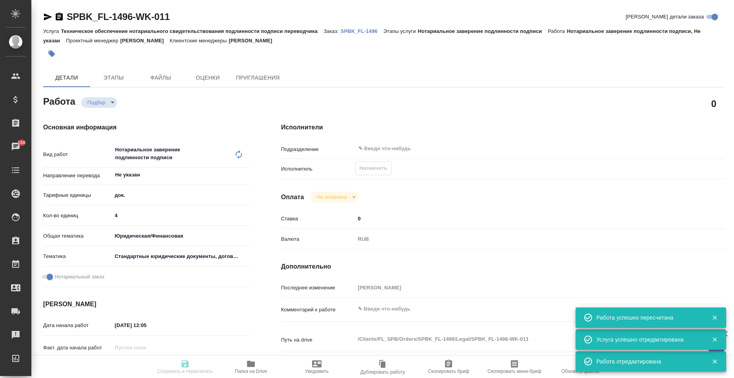
type input "Техническое обеспечение нотариального свидетельствования подлинности подписи пе…"
type input "Нотариальное заверение подлинности подписи"
type input "[PERSON_NAME]"
type input "Малофеева Екатерина"
type input "/Clients/FL_SPB/Orders/SPBK_FL-1496"
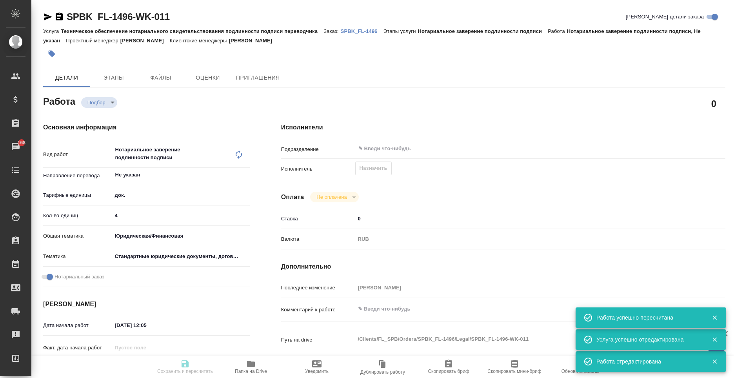
type textarea "x"
type textarea "справка фин-болг"
type textarea "x"
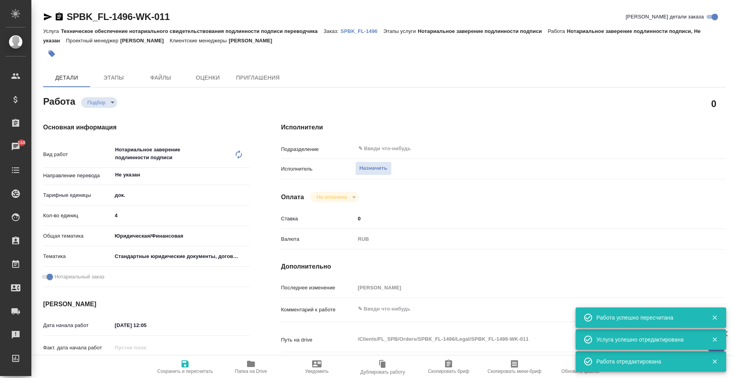
type textarea "x"
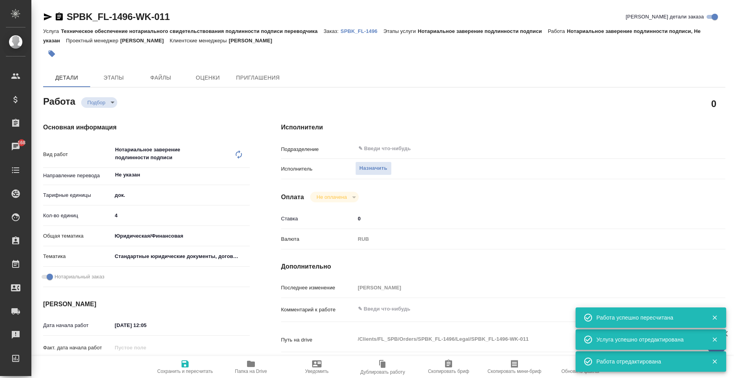
type textarea "x"
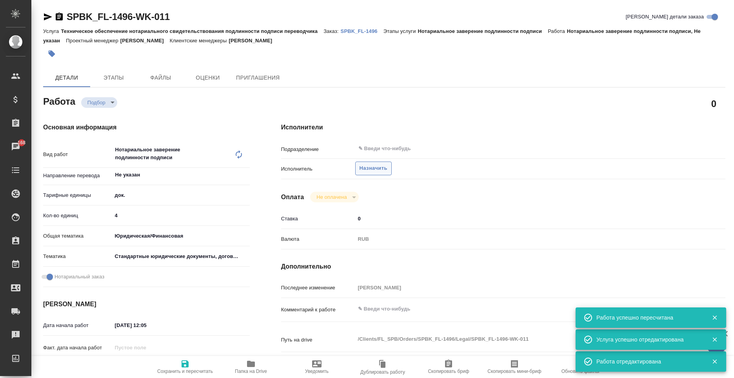
type textarea "x"
click at [369, 167] on span "Назначить" at bounding box center [374, 168] width 28 height 9
type textarea "x"
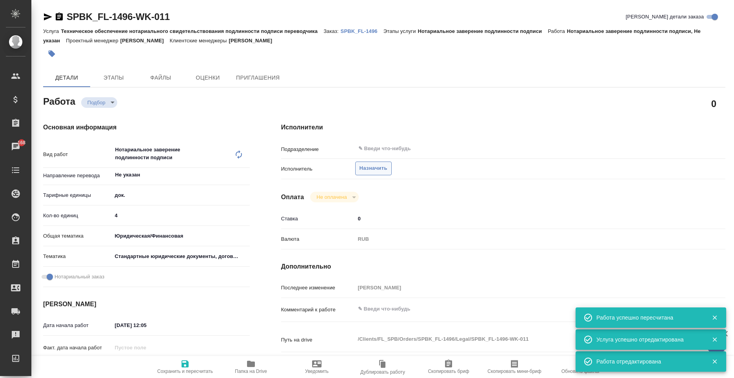
type textarea "x"
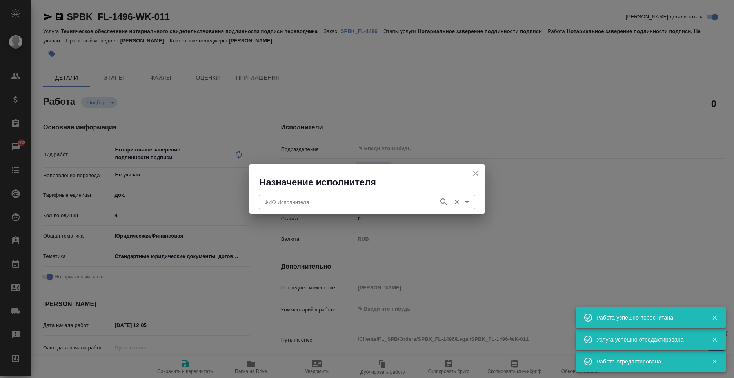
click at [334, 202] on input "ФИО Исполнителя" at bounding box center [348, 201] width 174 height 9
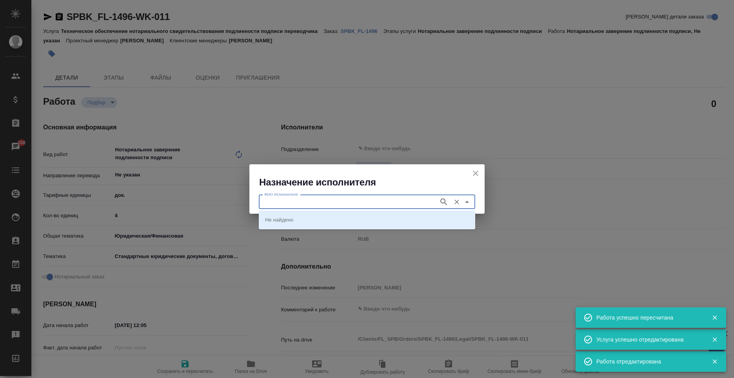
type textarea "x"
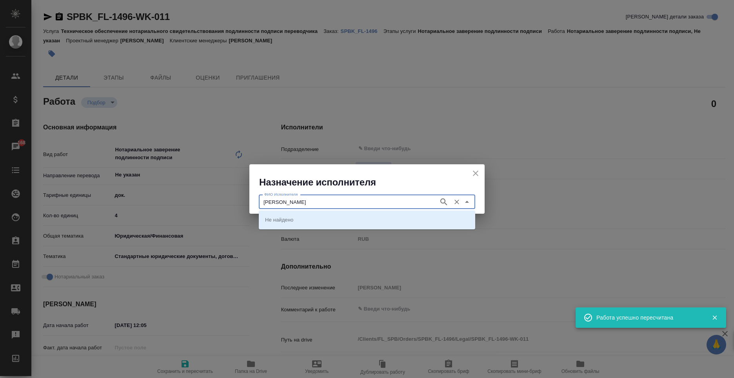
type input "карпунина"
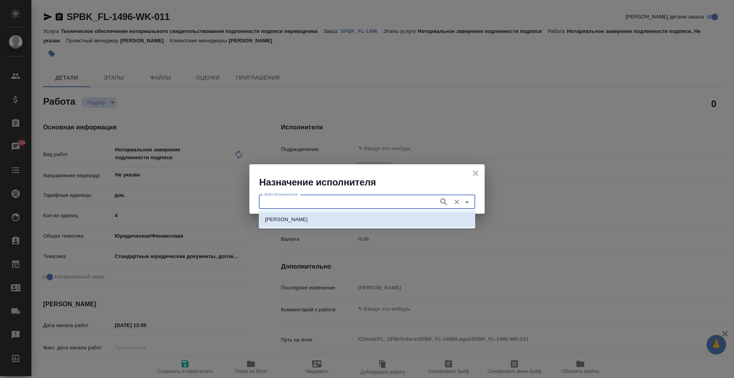
click at [308, 217] on p "НОТАРИУС Карпунина Ольга Васильевна" at bounding box center [286, 220] width 43 height 8
type input "НОТАРИУС Карпунина Ольга Васильевна"
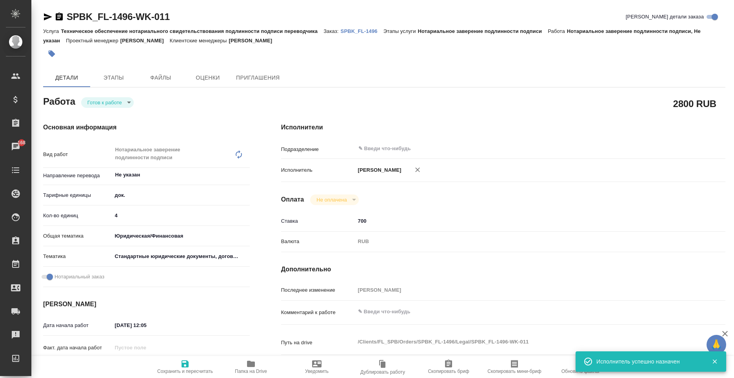
type textarea "x"
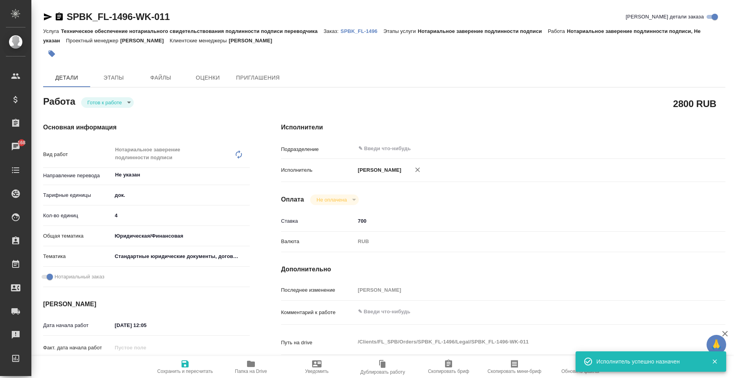
type textarea "x"
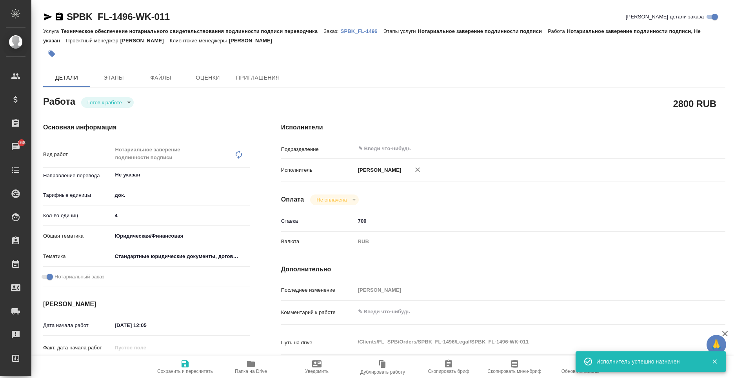
type textarea "x"
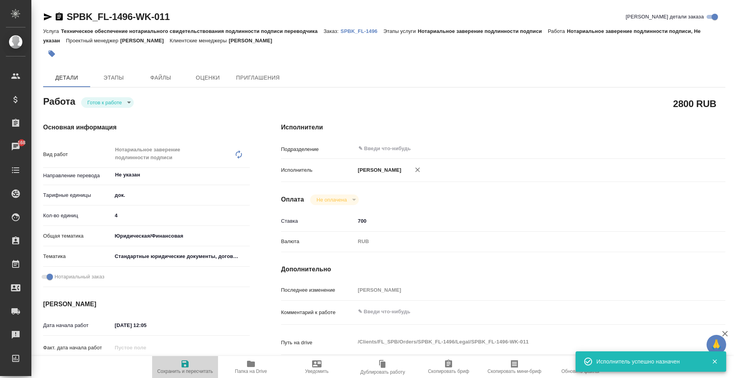
click at [181, 369] on span "Сохранить и пересчитать" at bounding box center [185, 371] width 56 height 5
type textarea "x"
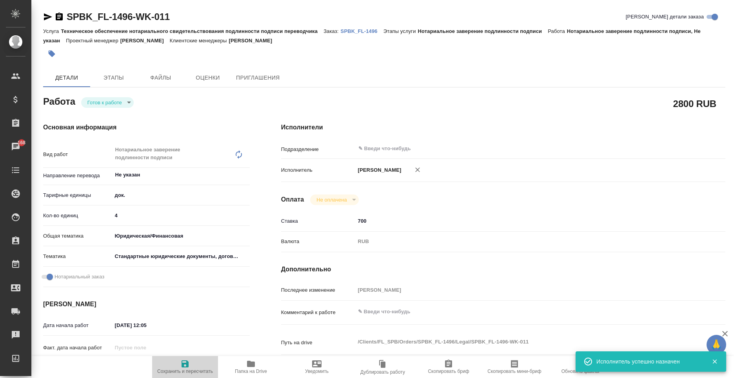
type textarea "x"
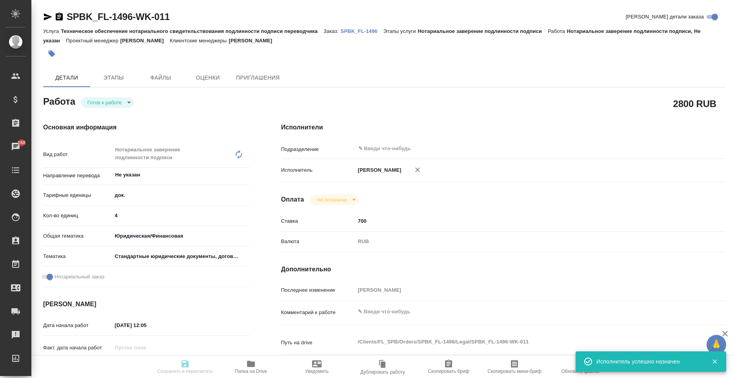
type textarea "x"
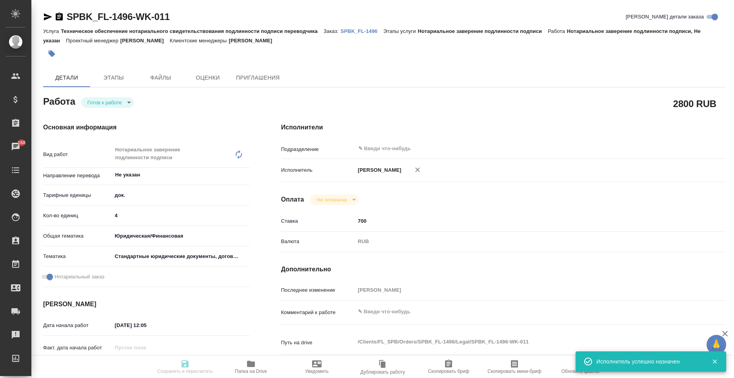
type textarea "x"
type input "readyForWork"
type textarea "Нотариальное заверение подлинности подписи"
type textarea "x"
type input "Не указан"
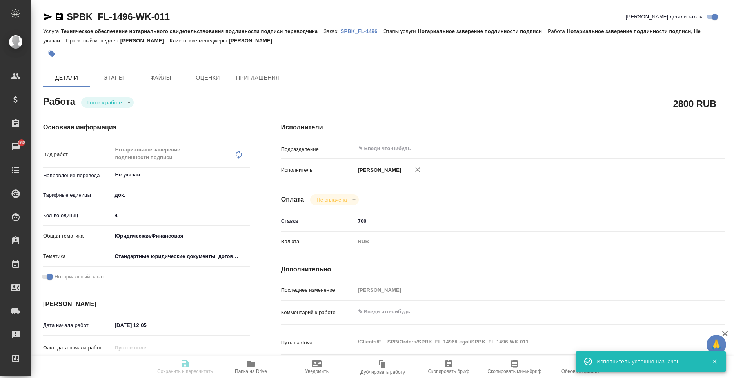
type input "5a8b1489cc6b4906c91bfd8b"
type input "4"
type input "yr-fn"
type input "5f647205b73bc97568ca66bf"
checkbox input "true"
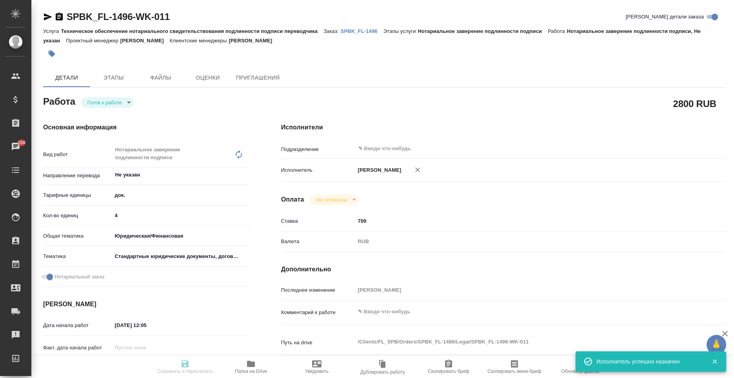
type input "08.10.2025 12:05"
type input "10.10.2025 17:00"
type input "notPayed"
type input "700"
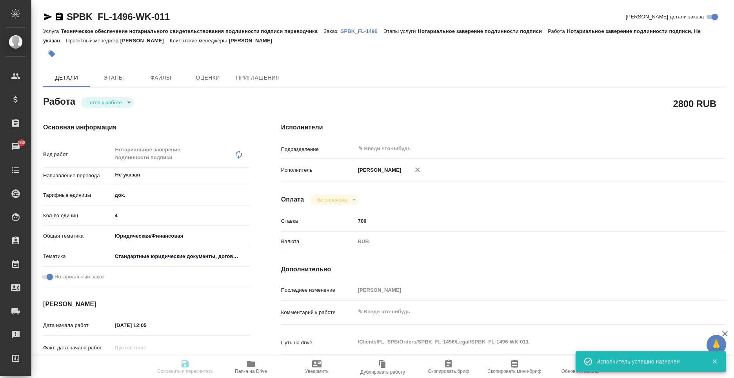
type input "RUB"
type input "[PERSON_NAME]"
type textarea "x"
type textarea "/Clients/FL_SPB/Orders/SPBK_FL-1496/Legal/SPBK_FL-1496-WK-011"
type textarea "x"
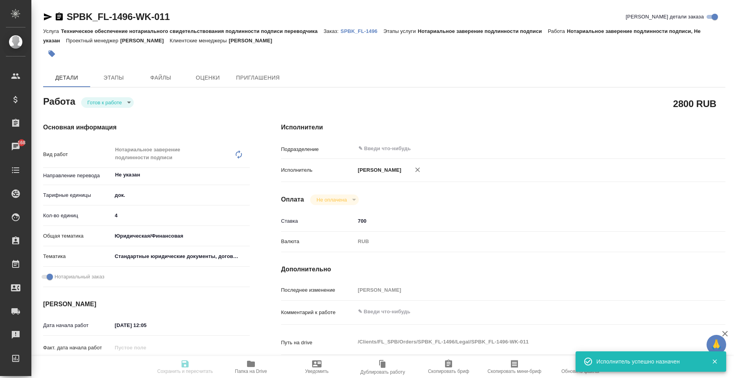
type input "SPBK_FL-1496"
type input "Техническое обеспечение нотариального свидетельствования подлинности подписи пе…"
type input "Нотариальное заверение подлинности подписи"
type input "[PERSON_NAME]"
type input "Малофеева Екатерина"
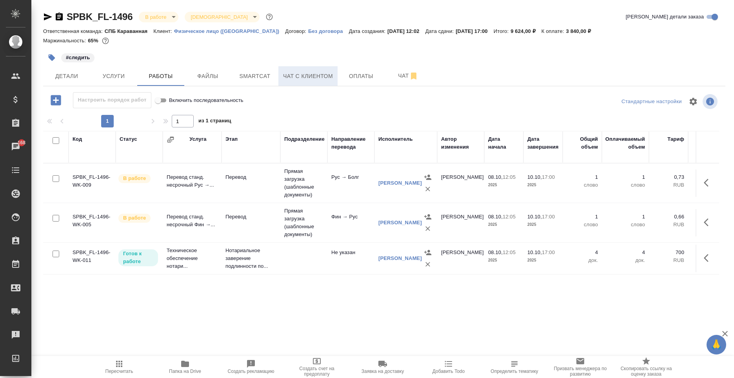
click at [308, 84] on button "Чат с клиентом" at bounding box center [307, 76] width 59 height 20
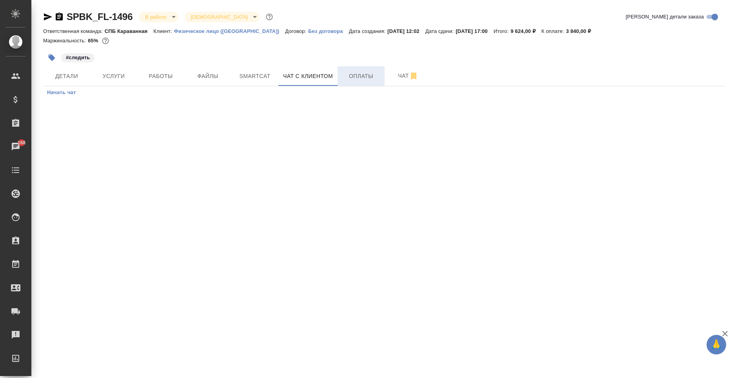
click at [347, 80] on span "Оплаты" at bounding box center [361, 76] width 38 height 10
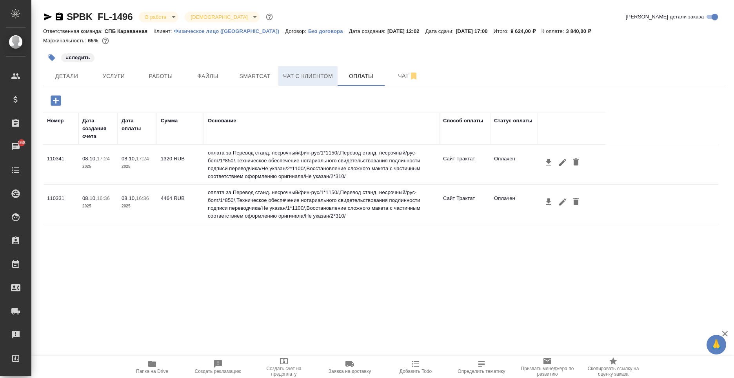
click at [310, 75] on span "Чат с клиентом" at bounding box center [308, 76] width 50 height 10
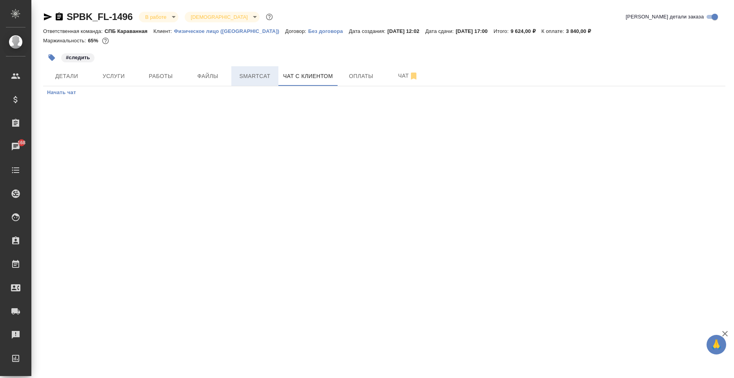
click at [262, 77] on span "Smartcat" at bounding box center [255, 76] width 38 height 10
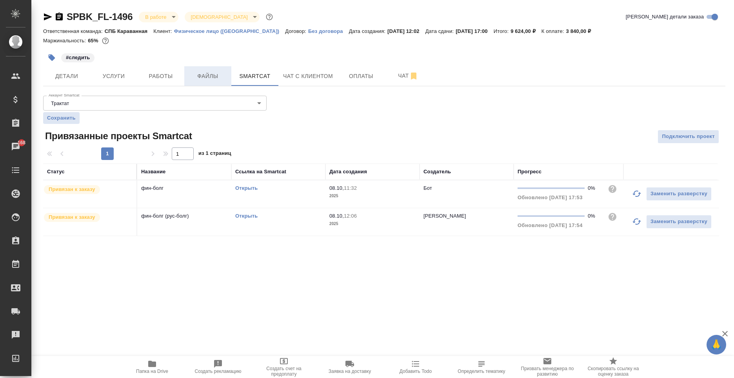
click at [199, 76] on span "Файлы" at bounding box center [208, 76] width 38 height 10
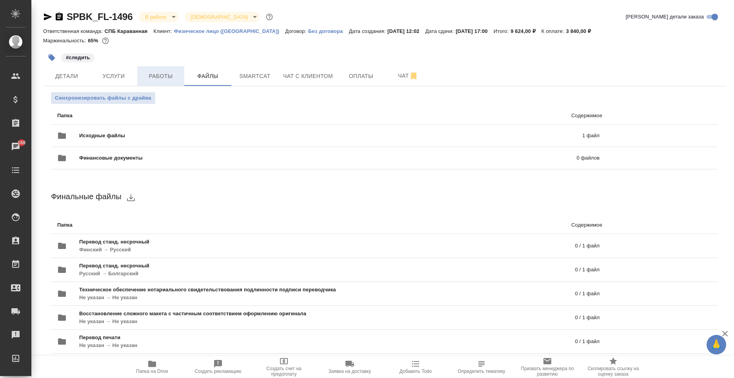
click at [170, 79] on span "Работы" at bounding box center [161, 76] width 38 height 10
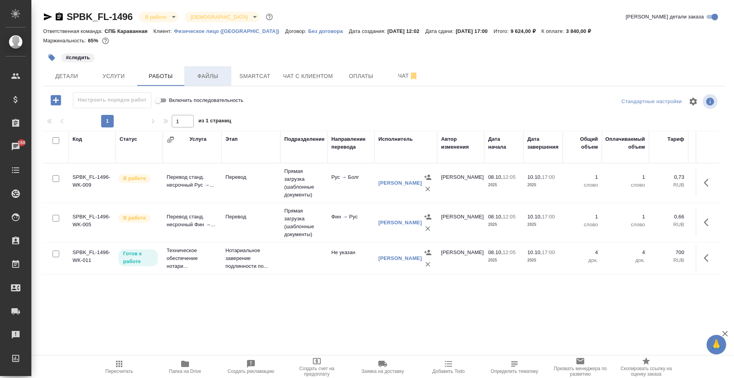
click at [217, 77] on span "Файлы" at bounding box center [208, 76] width 38 height 10
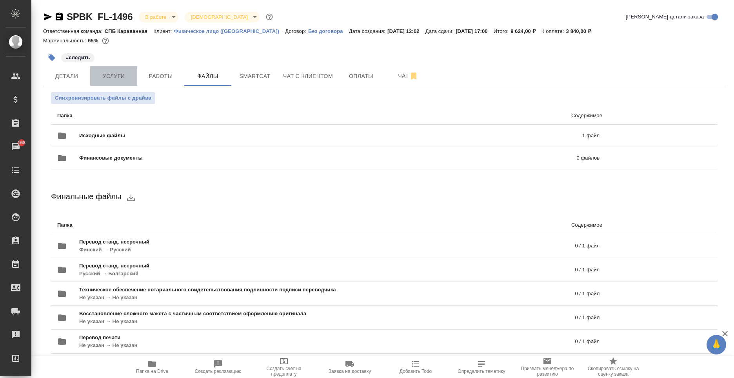
click at [115, 82] on button "Услуги" at bounding box center [113, 76] width 47 height 20
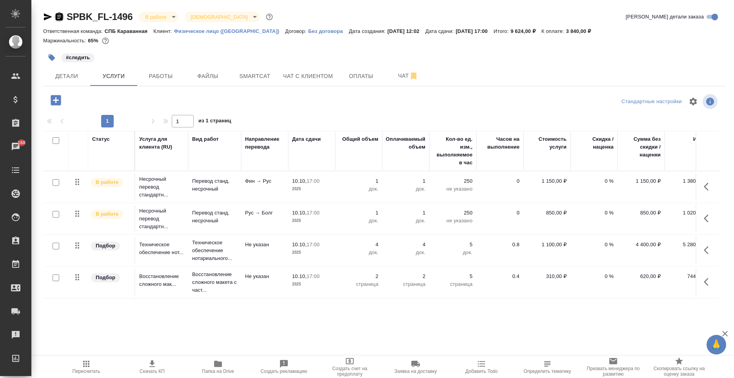
click at [60, 18] on icon "button" at bounding box center [59, 17] width 7 height 8
click at [208, 75] on span "Файлы" at bounding box center [208, 76] width 38 height 10
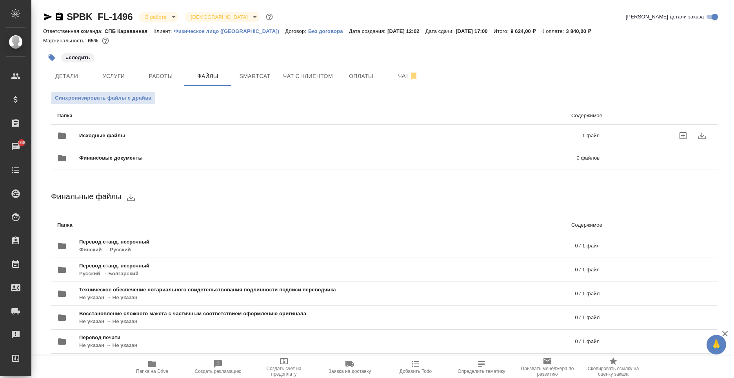
click at [376, 120] on div "Исходные файлы 1 файл" at bounding box center [328, 135] width 558 height 35
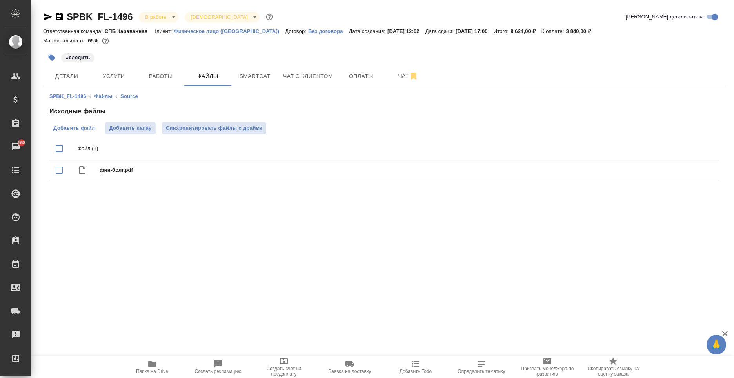
click at [81, 131] on span "Добавить файл" at bounding box center [74, 128] width 42 height 8
click at [0, 0] on input "Добавить файл" at bounding box center [0, 0] width 0 height 0
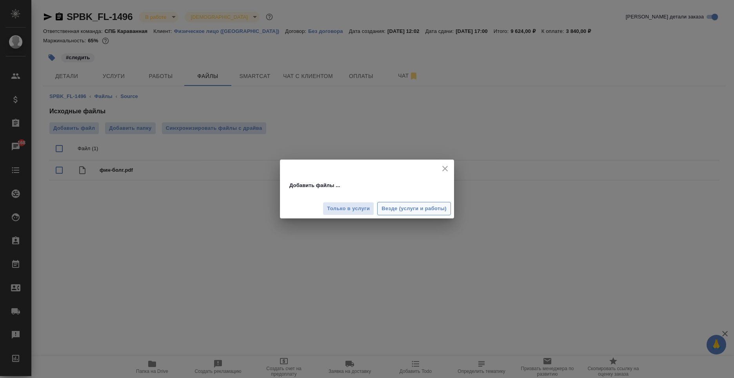
click at [410, 214] on button "Везде (услуги и работы)" at bounding box center [414, 209] width 74 height 14
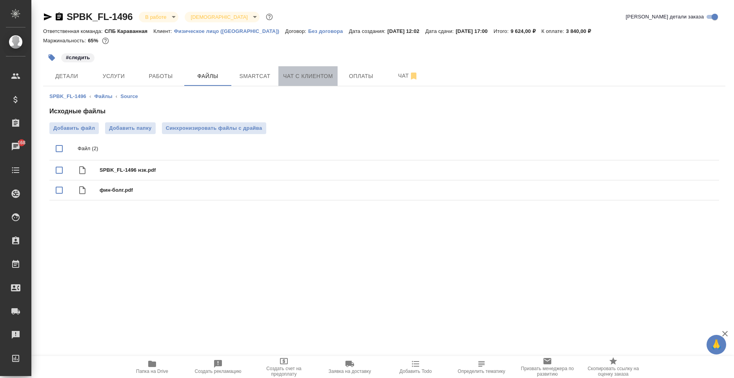
click at [307, 71] on span "Чат с клиентом" at bounding box center [308, 76] width 50 height 10
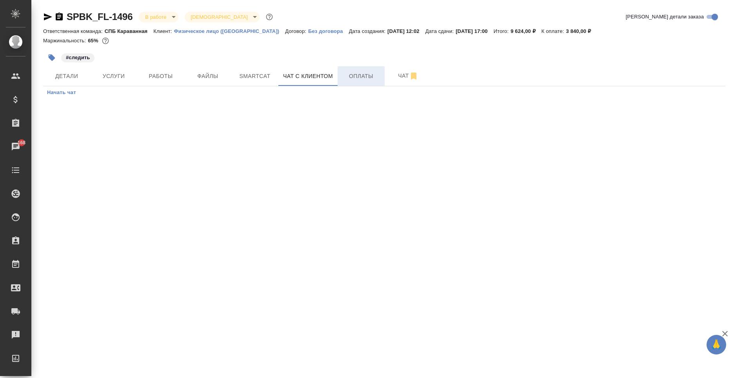
click at [364, 83] on button "Оплаты" at bounding box center [361, 76] width 47 height 20
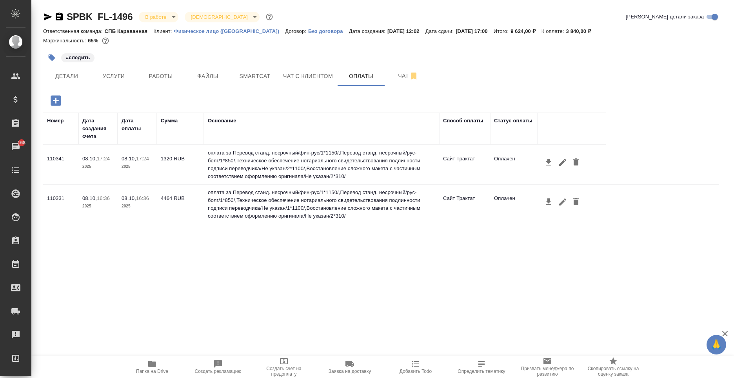
click at [50, 102] on icon "button" at bounding box center [56, 101] width 14 height 14
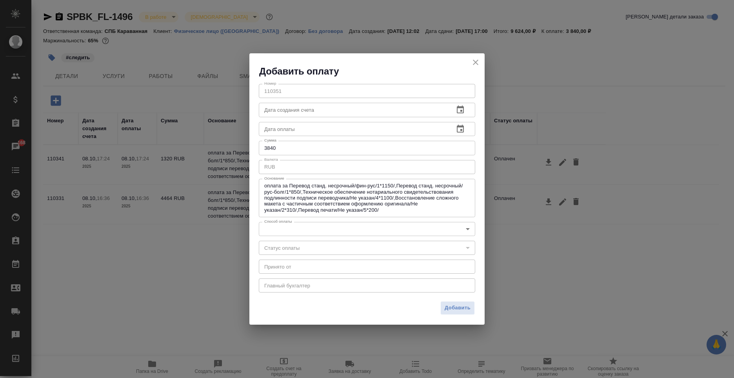
click at [280, 227] on body "🙏 .cls-1 fill:#fff; AWATERA [PERSON_NAME] Спецификации Заказы 168 Чаты Todo Про…" at bounding box center [367, 189] width 734 height 378
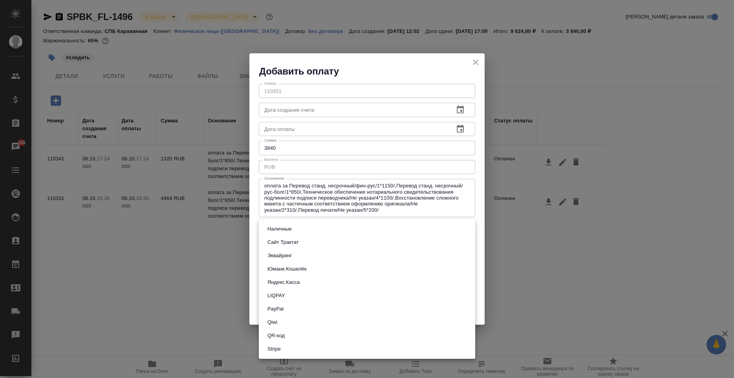
click at [278, 336] on button "QR-код" at bounding box center [276, 335] width 22 height 9
type input "60e5684acae83f185c96e013"
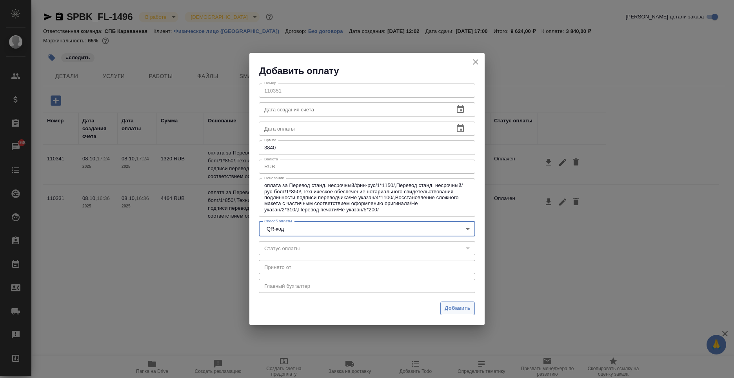
click at [452, 311] on span "Добавить" at bounding box center [458, 308] width 26 height 9
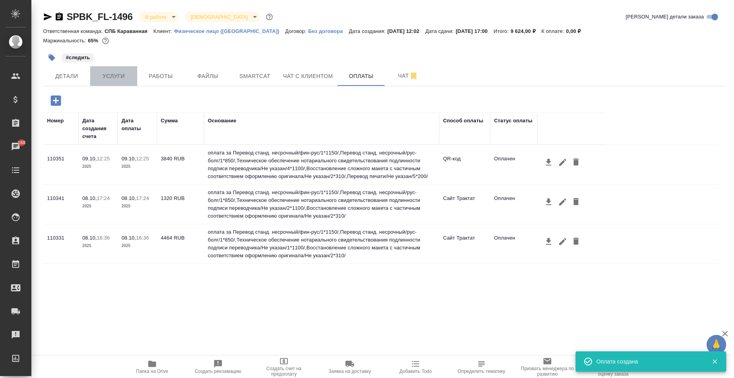
click at [121, 75] on span "Услуги" at bounding box center [114, 76] width 38 height 10
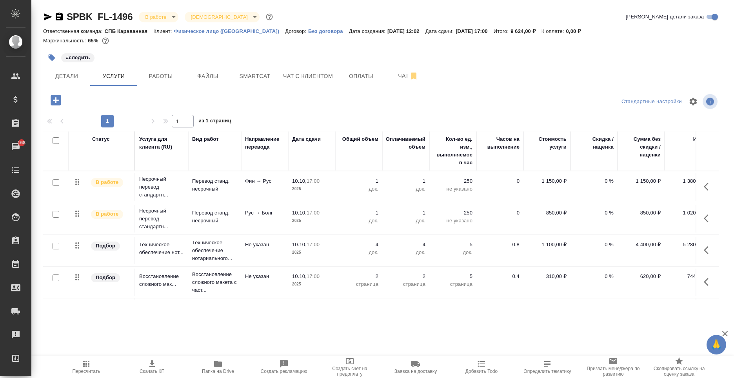
click at [253, 219] on td "Рус → Болг" at bounding box center [264, 218] width 47 height 27
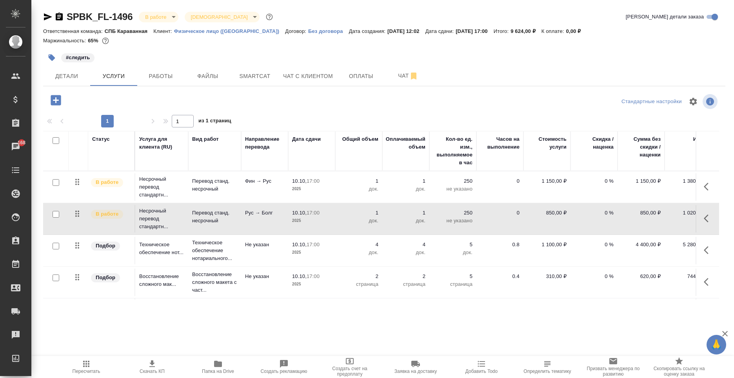
click at [253, 219] on td "Рус → Болг" at bounding box center [264, 218] width 47 height 27
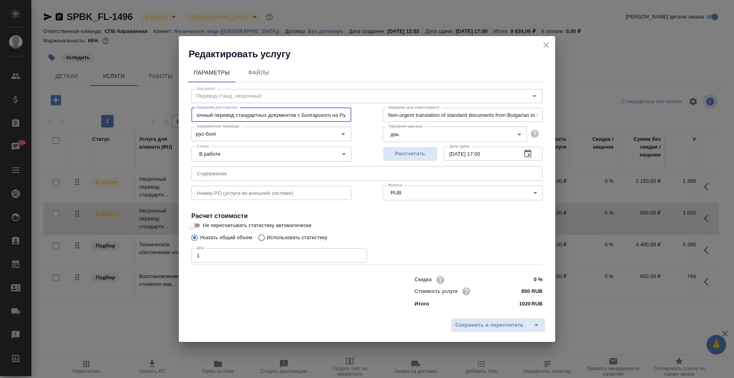
scroll to position [0, 24]
drag, startPoint x: 312, startPoint y: 117, endPoint x: 338, endPoint y: 118, distance: 26.7
click at [351, 116] on input "Несрочный перевод стандартных документов c Болгарского на Русский" at bounding box center [271, 115] width 160 height 14
type input "Несрочный перевод стандартных документов c Русского на Болгарский язык"
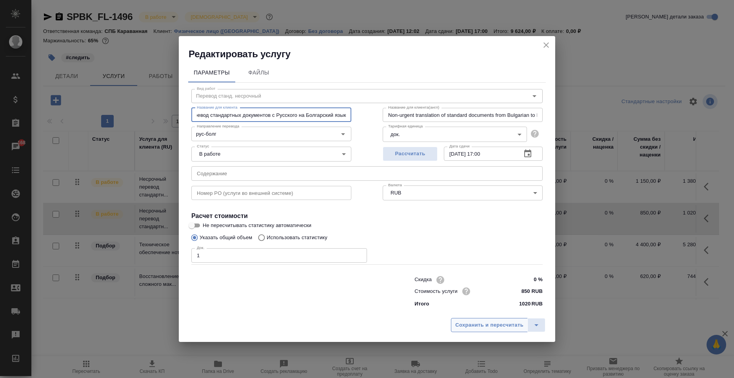
click at [487, 329] on span "Сохранить и пересчитать" at bounding box center [489, 325] width 68 height 9
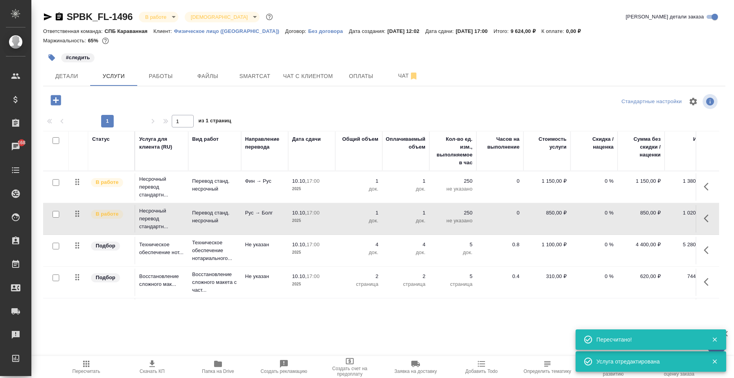
click at [93, 365] on span "Пересчитать" at bounding box center [86, 366] width 56 height 15
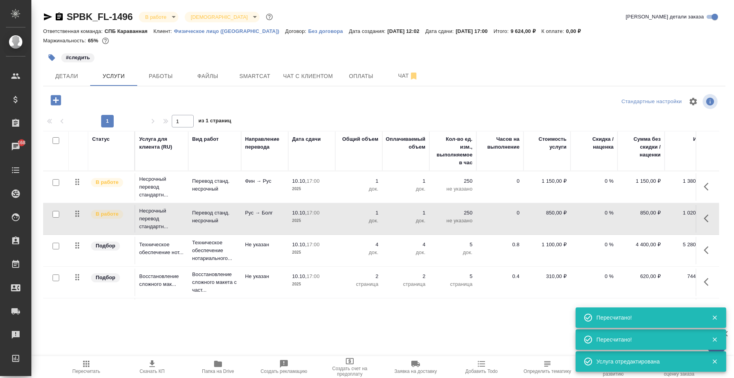
click at [156, 367] on icon "button" at bounding box center [151, 363] width 9 height 9
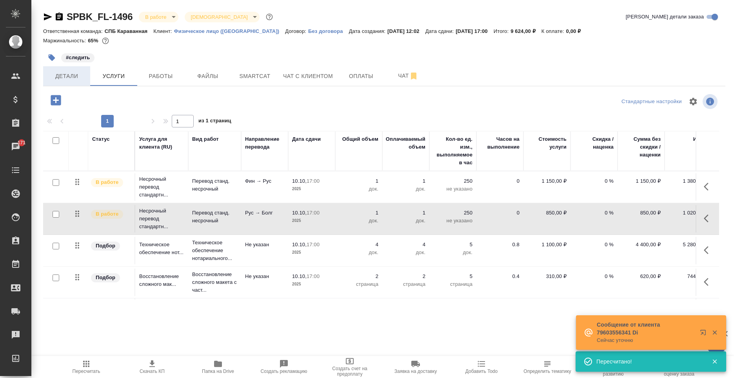
click at [57, 85] on button "Детали" at bounding box center [66, 76] width 47 height 20
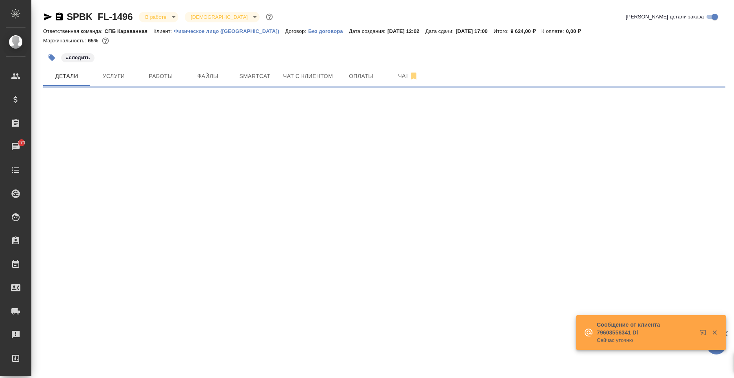
select select "RU"
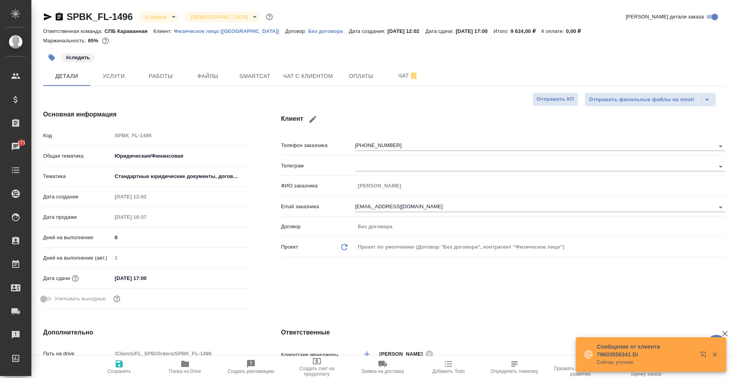
type textarea "x"
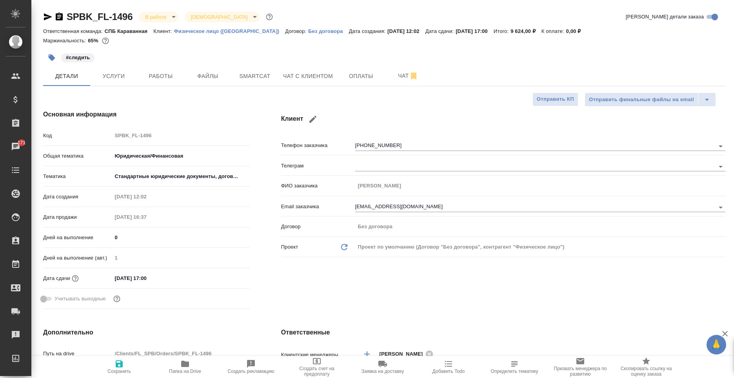
type input "[PERSON_NAME]"
type textarea "x"
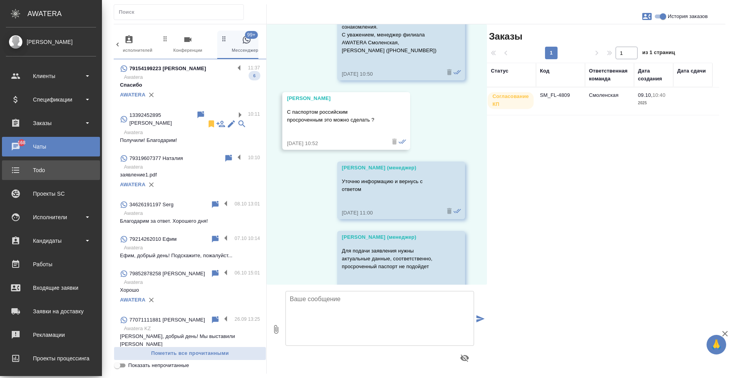
scroll to position [387, 0]
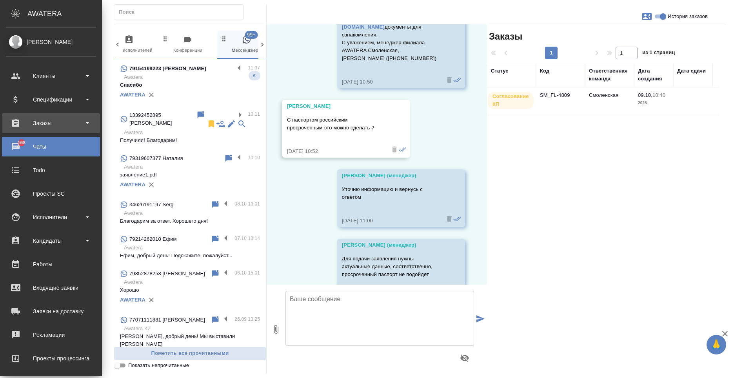
click at [48, 118] on div "Заказы" at bounding box center [51, 123] width 90 height 12
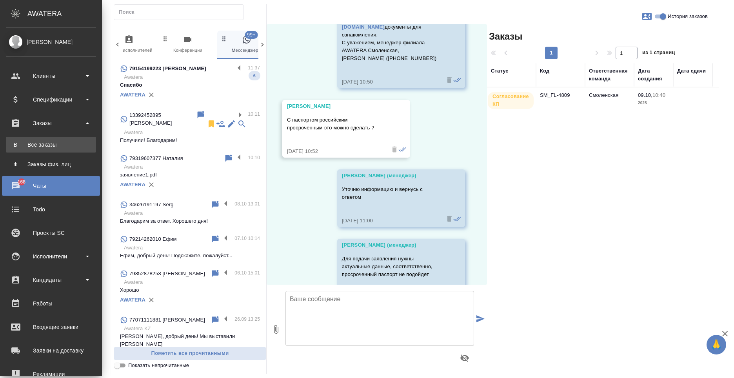
click at [51, 149] on link "В Все заказы" at bounding box center [51, 145] width 90 height 16
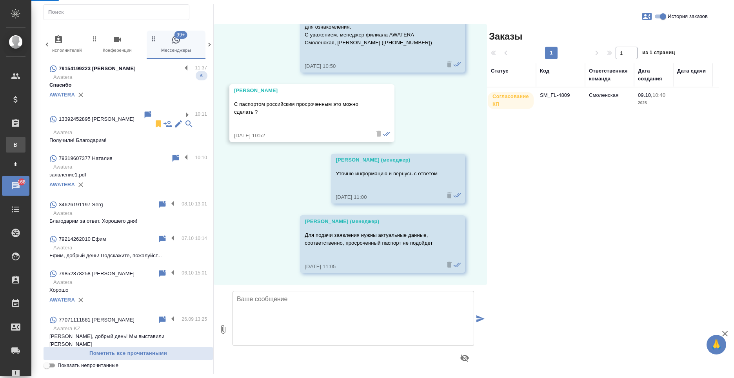
scroll to position [332, 0]
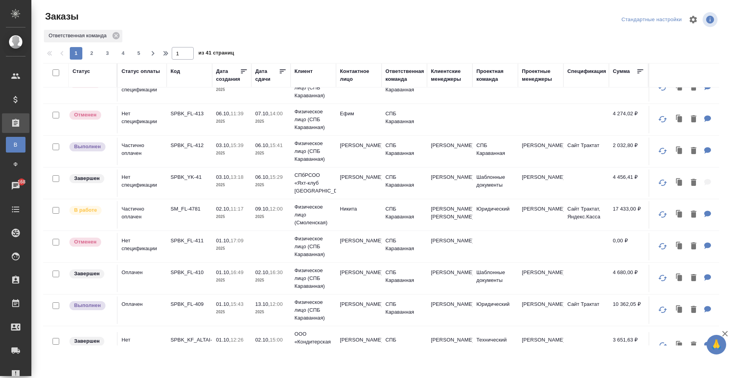
scroll to position [118, 0]
